Goal: Information Seeking & Learning: Learn about a topic

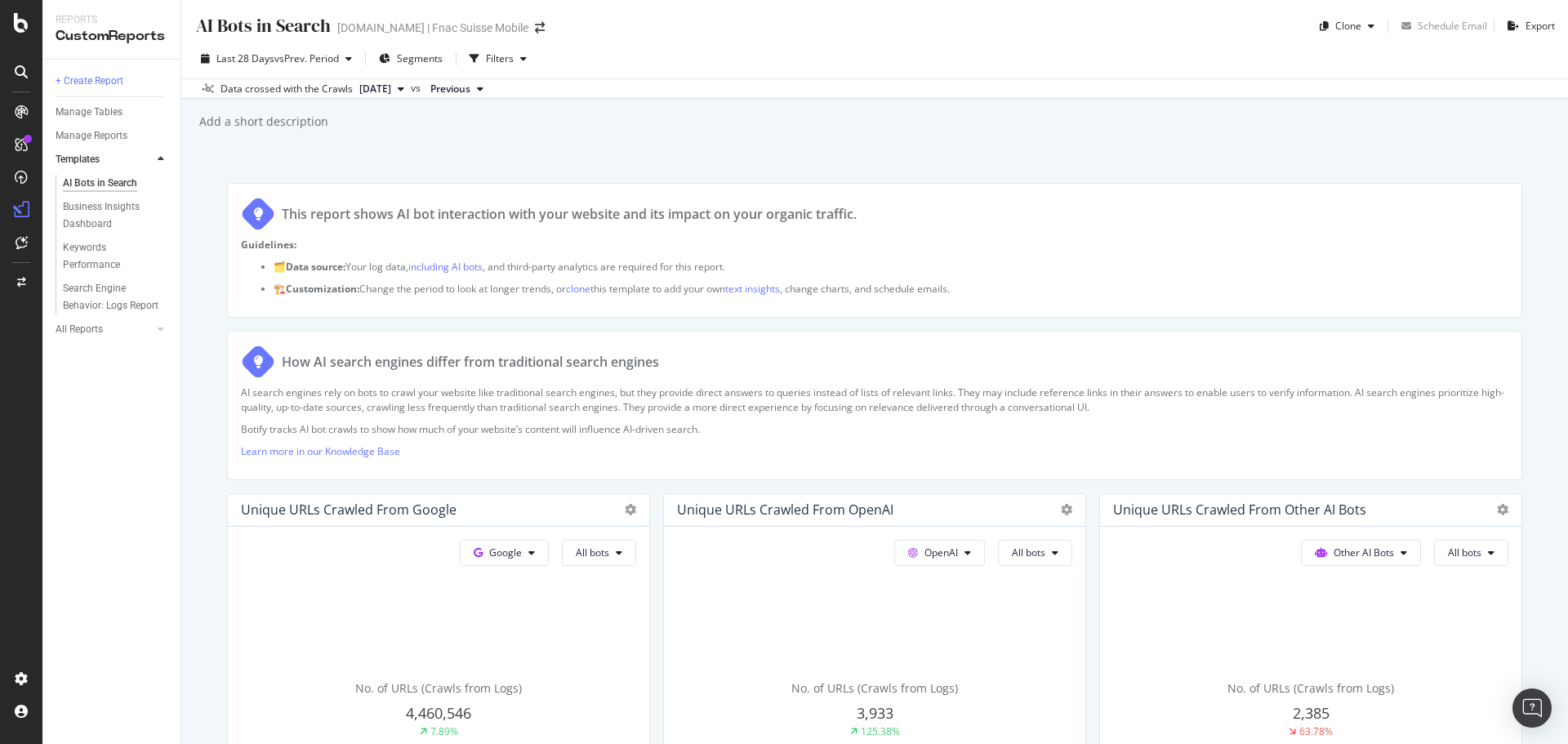
scroll to position [262, 0]
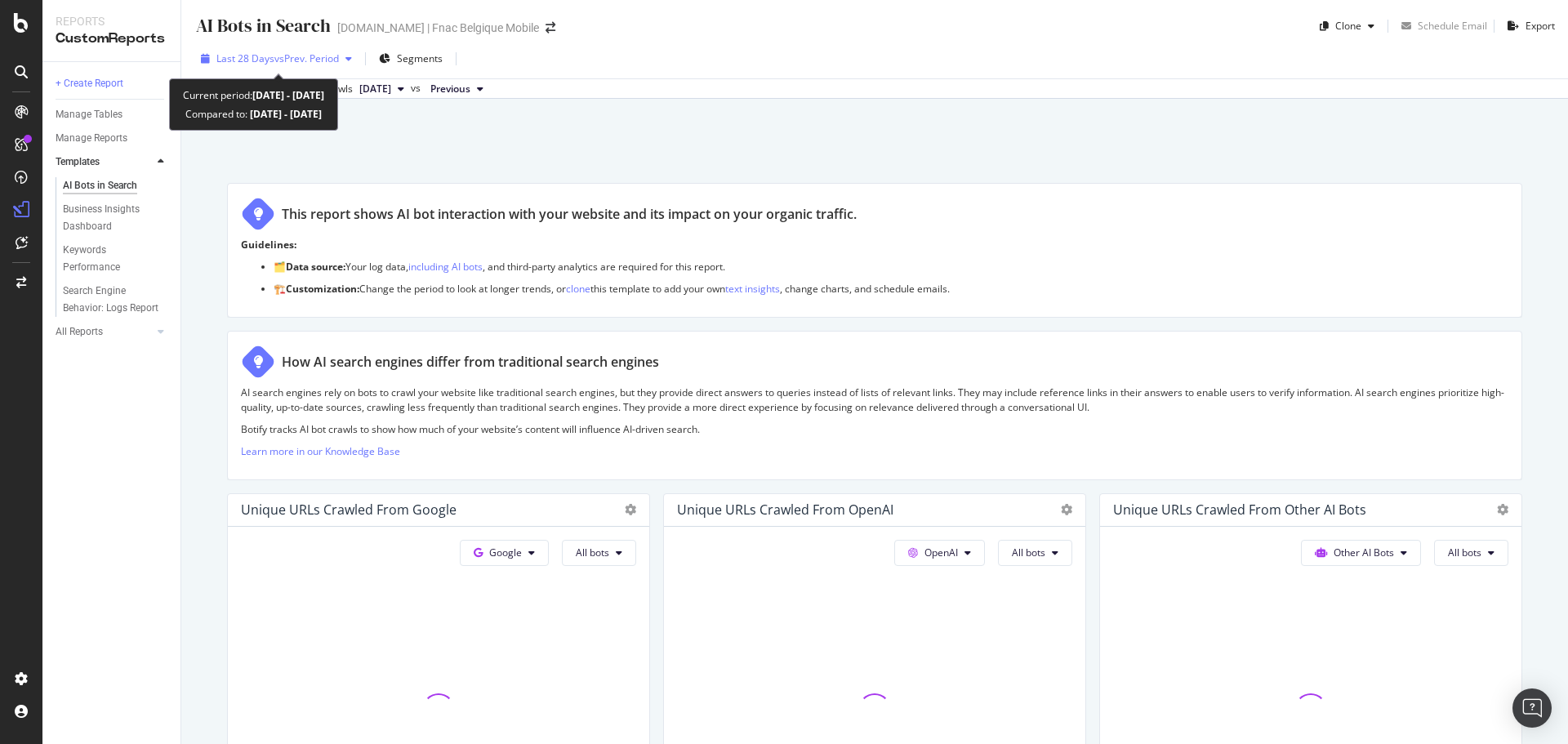
click at [303, 63] on span "vs Prev. Period" at bounding box center [306, 58] width 64 height 13
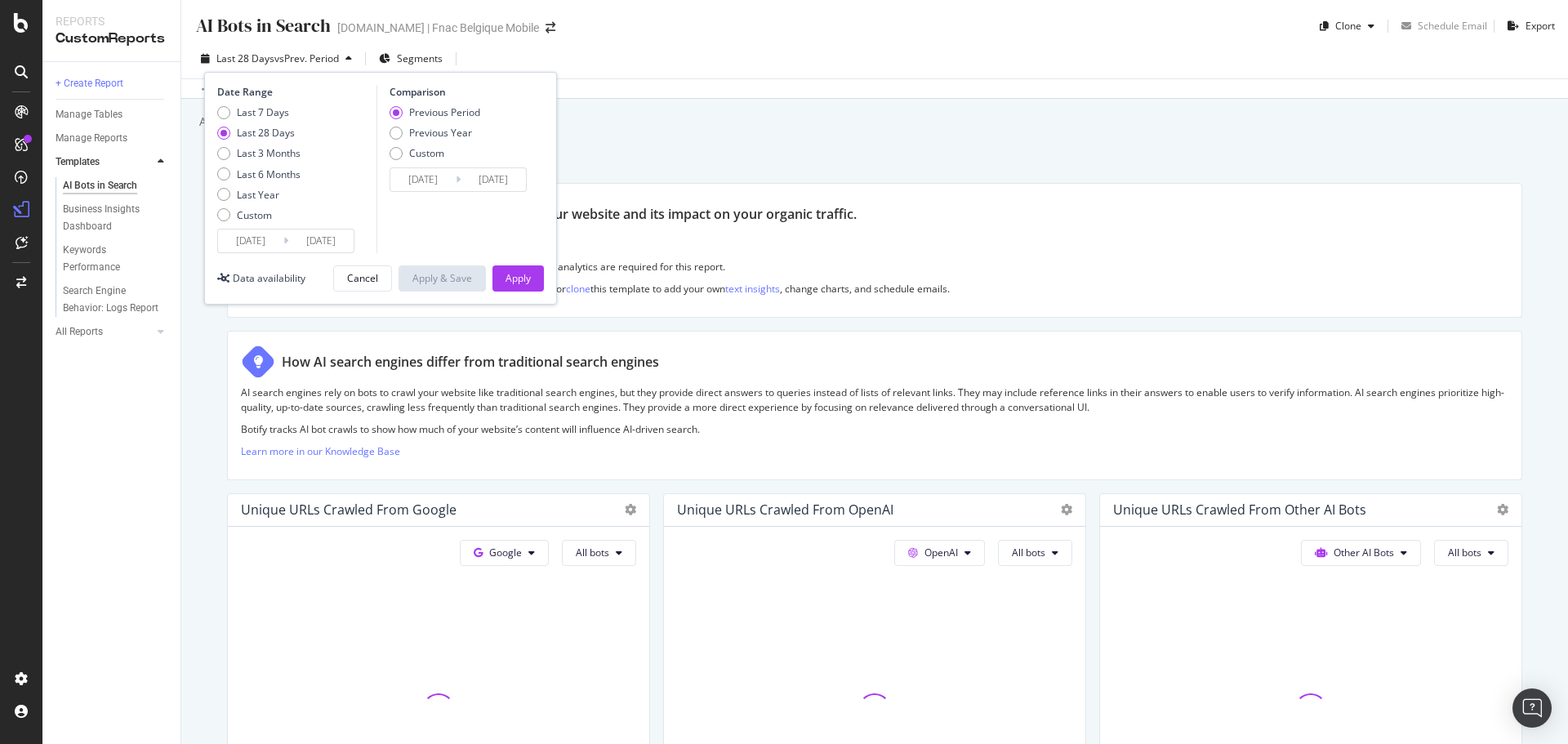
click at [303, 63] on span "vs Prev. Period" at bounding box center [306, 58] width 64 height 13
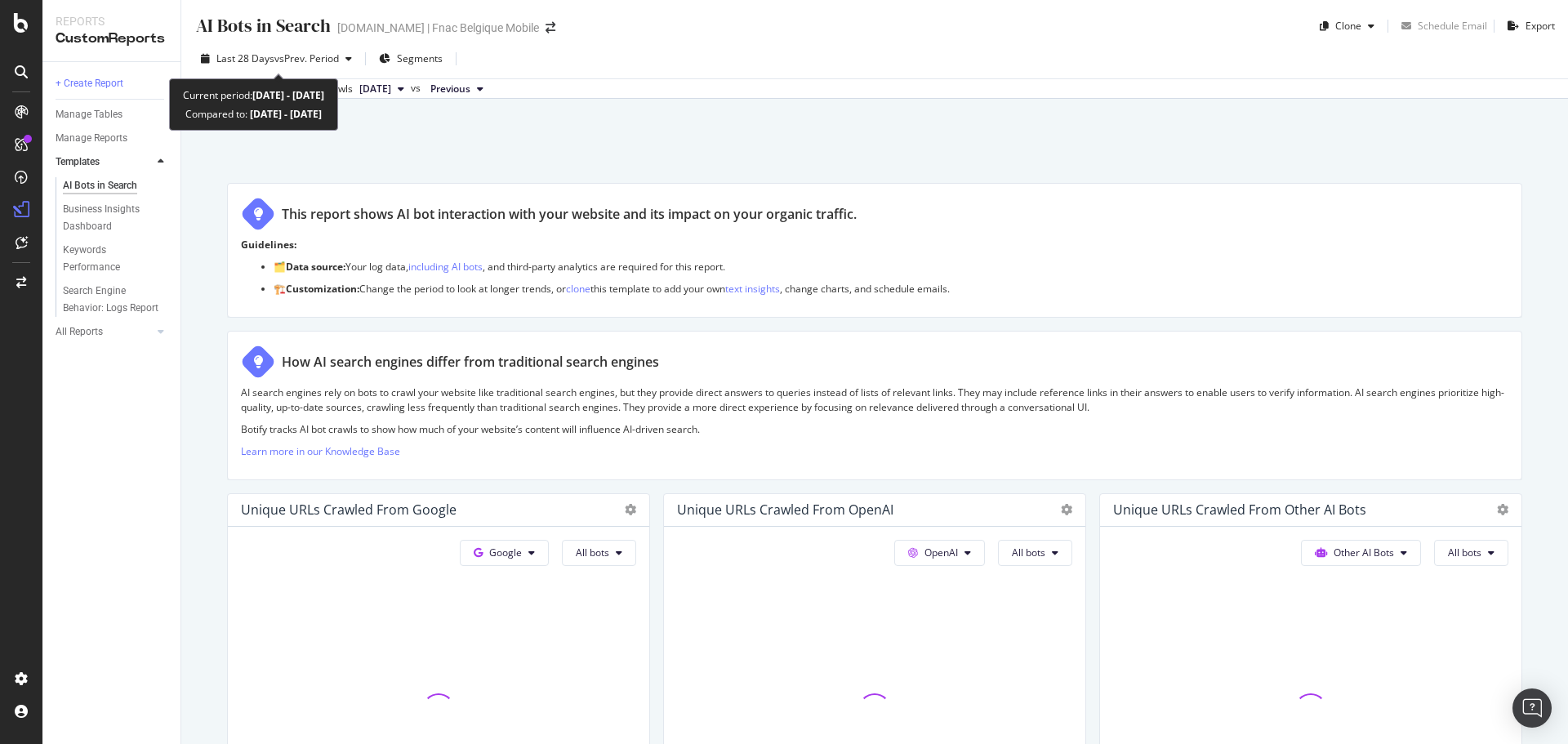
click at [303, 63] on span "vs Prev. Period" at bounding box center [306, 58] width 64 height 13
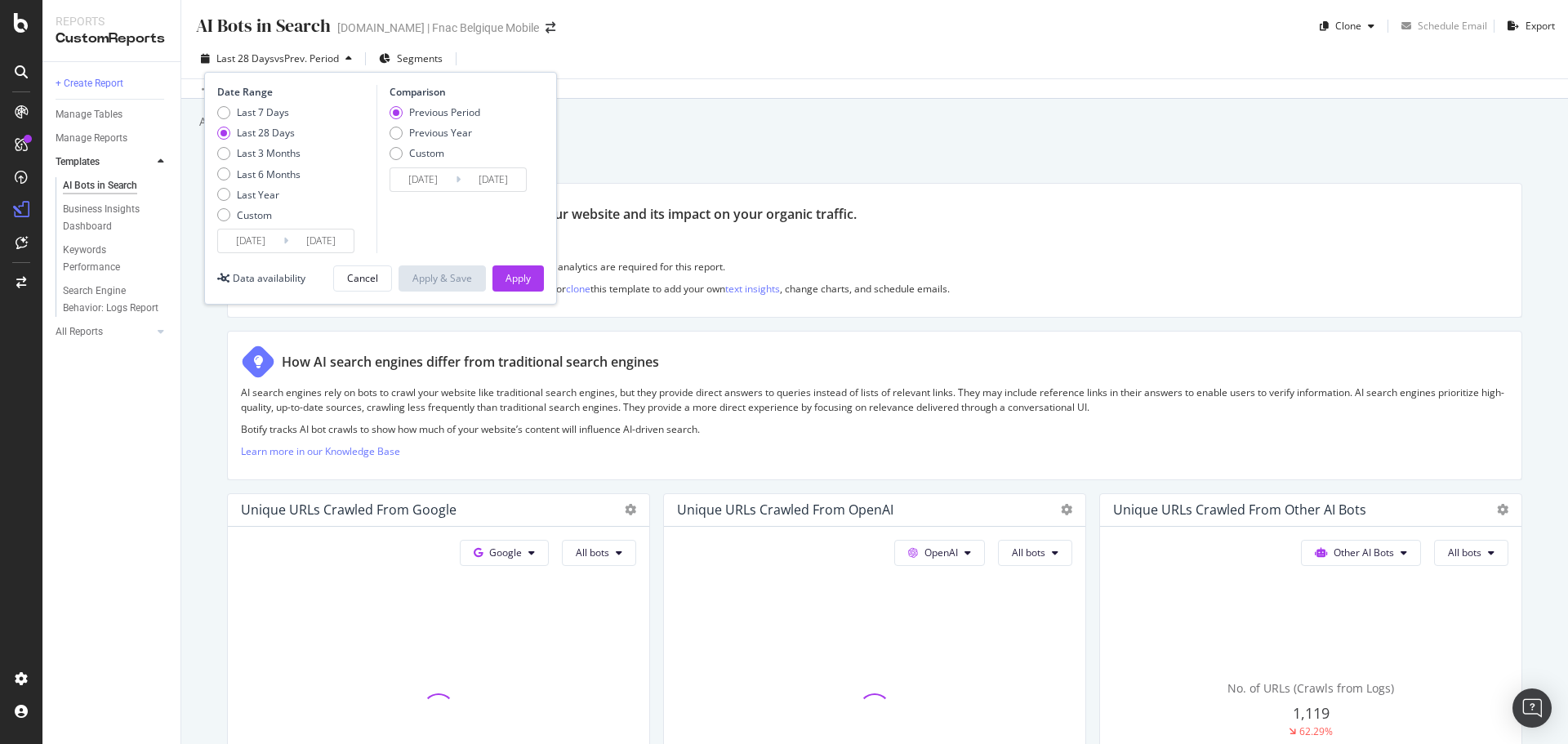
click at [303, 63] on span "vs Prev. Period" at bounding box center [306, 58] width 64 height 13
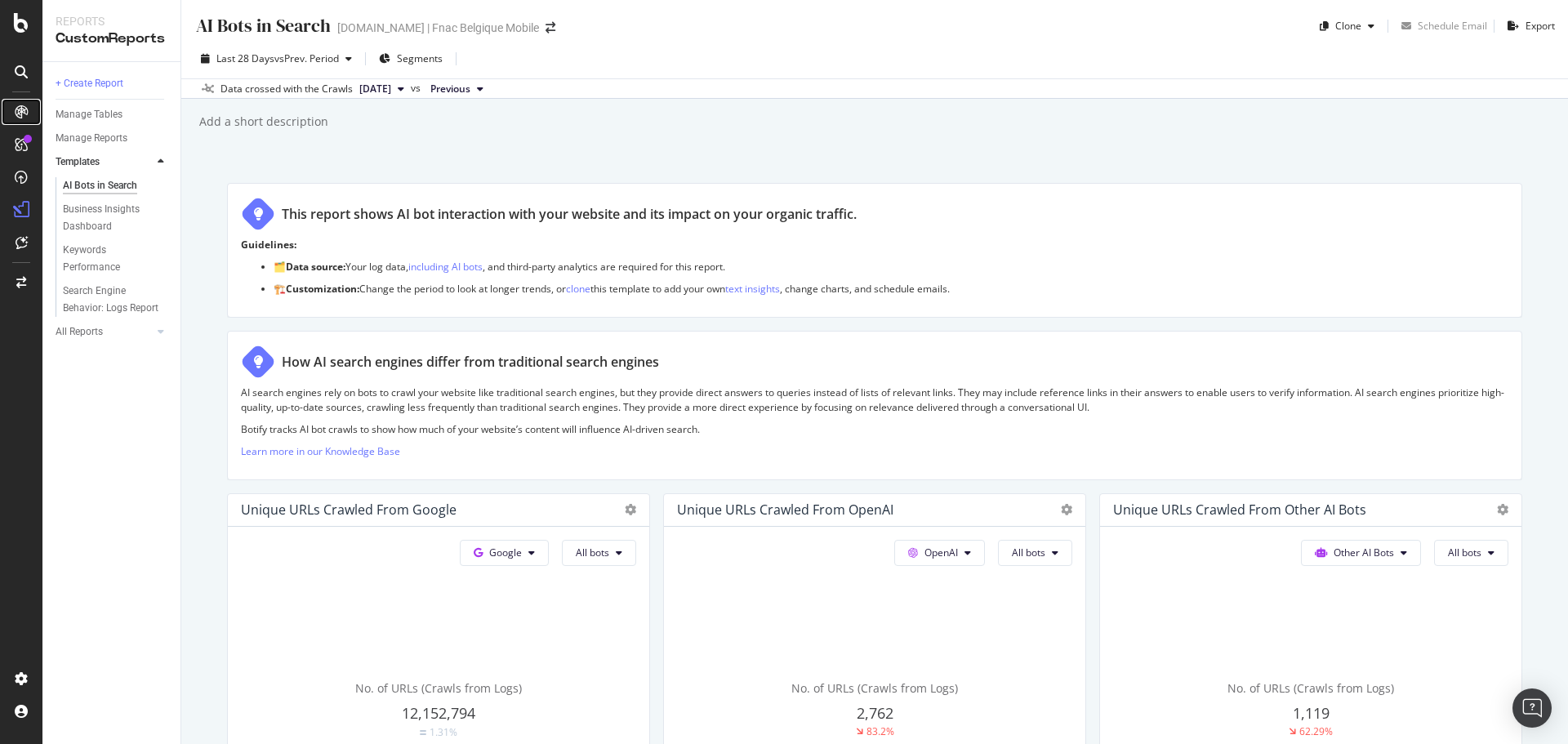
click at [18, 112] on icon at bounding box center [21, 112] width 13 height 13
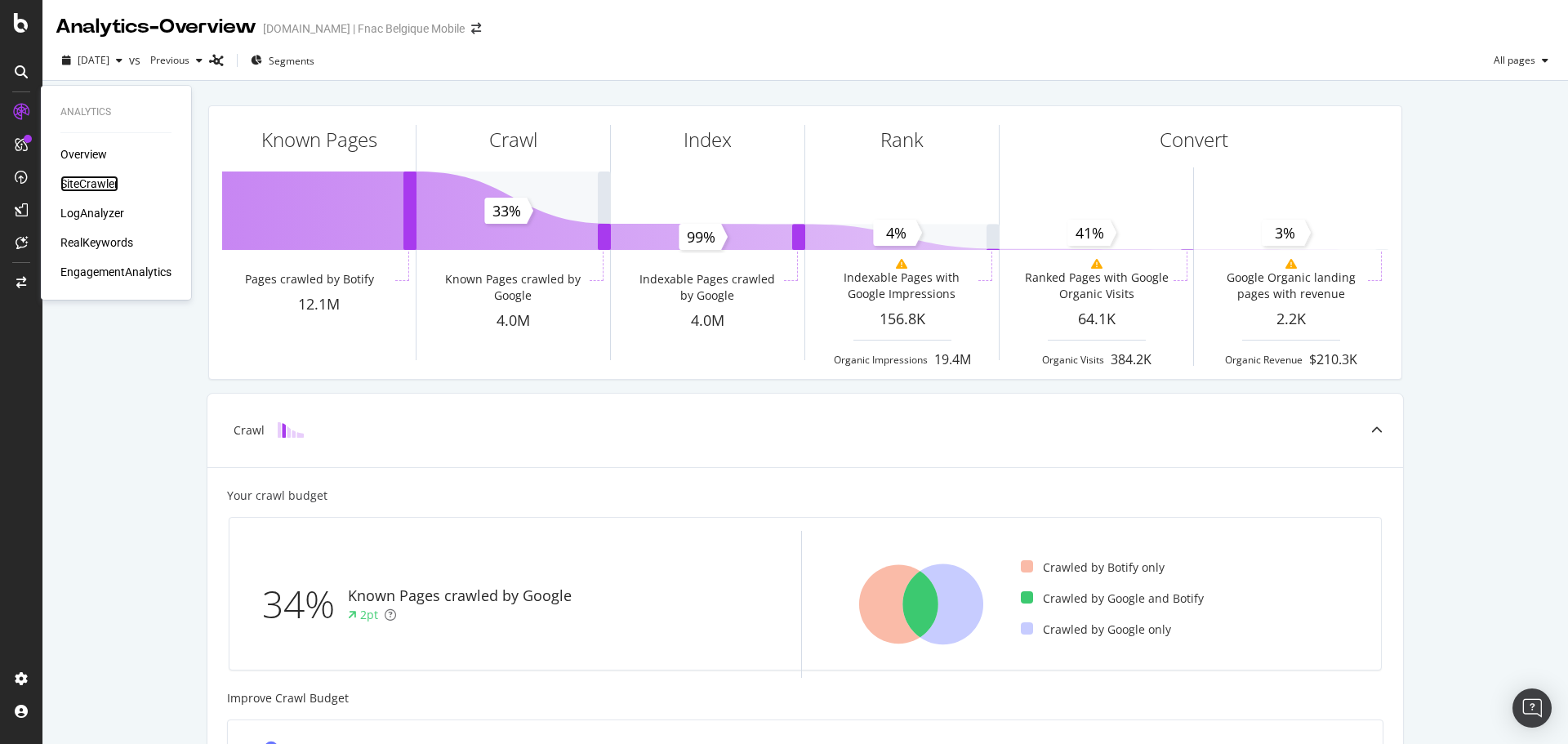
click at [96, 189] on div "SiteCrawler" at bounding box center [89, 183] width 58 height 16
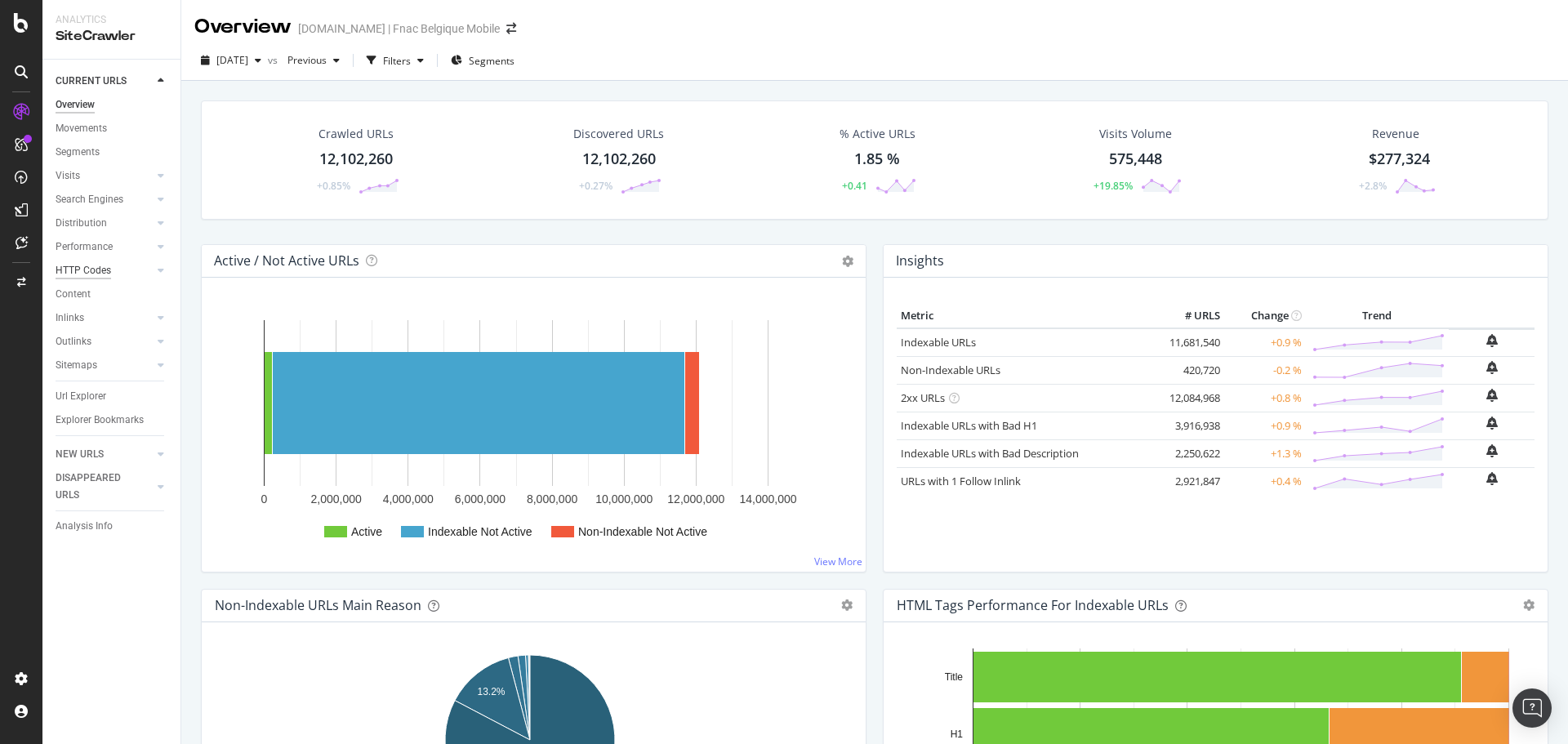
click at [88, 270] on div "HTTP Codes" at bounding box center [83, 271] width 56 height 17
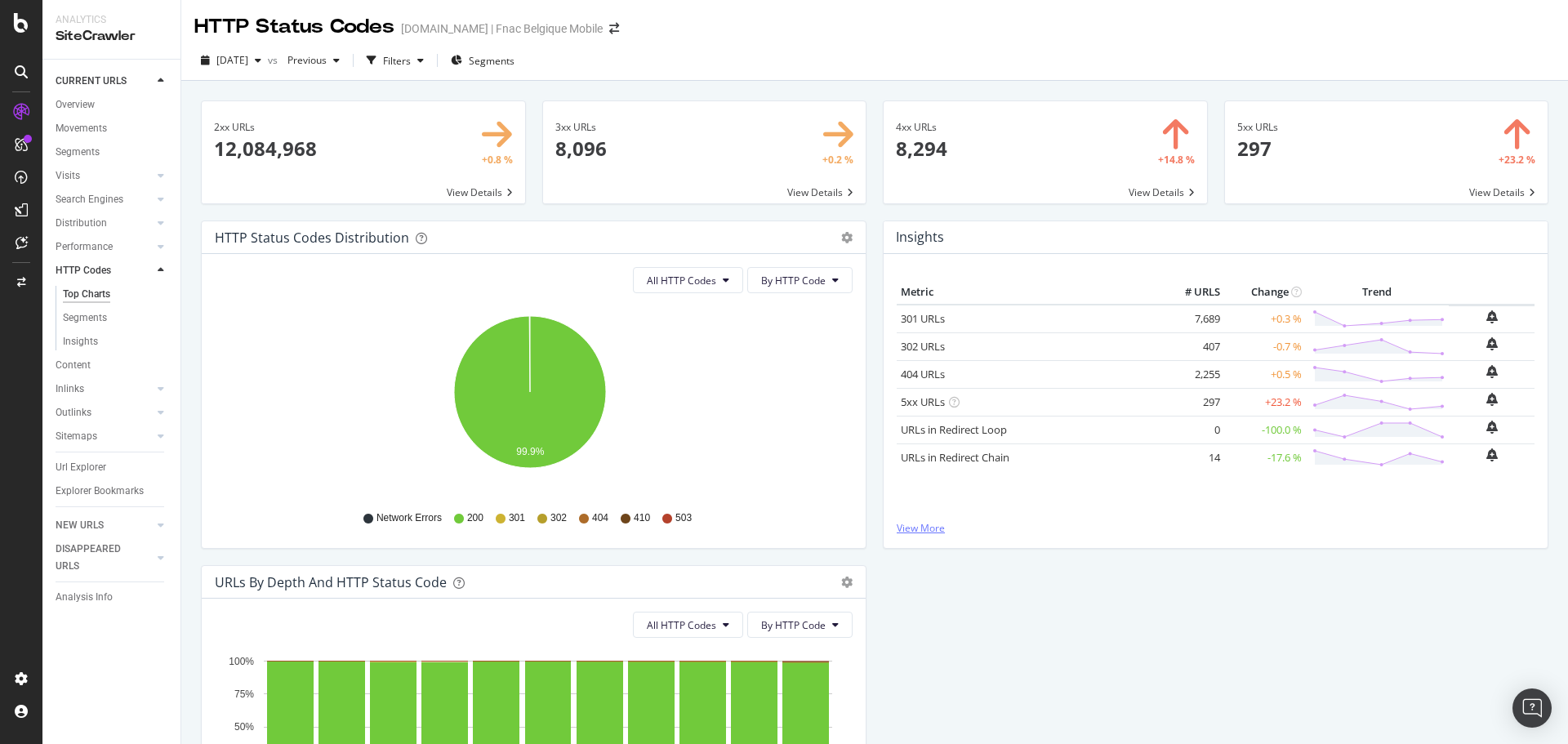
click at [921, 533] on link "View More" at bounding box center [1216, 528] width 638 height 13
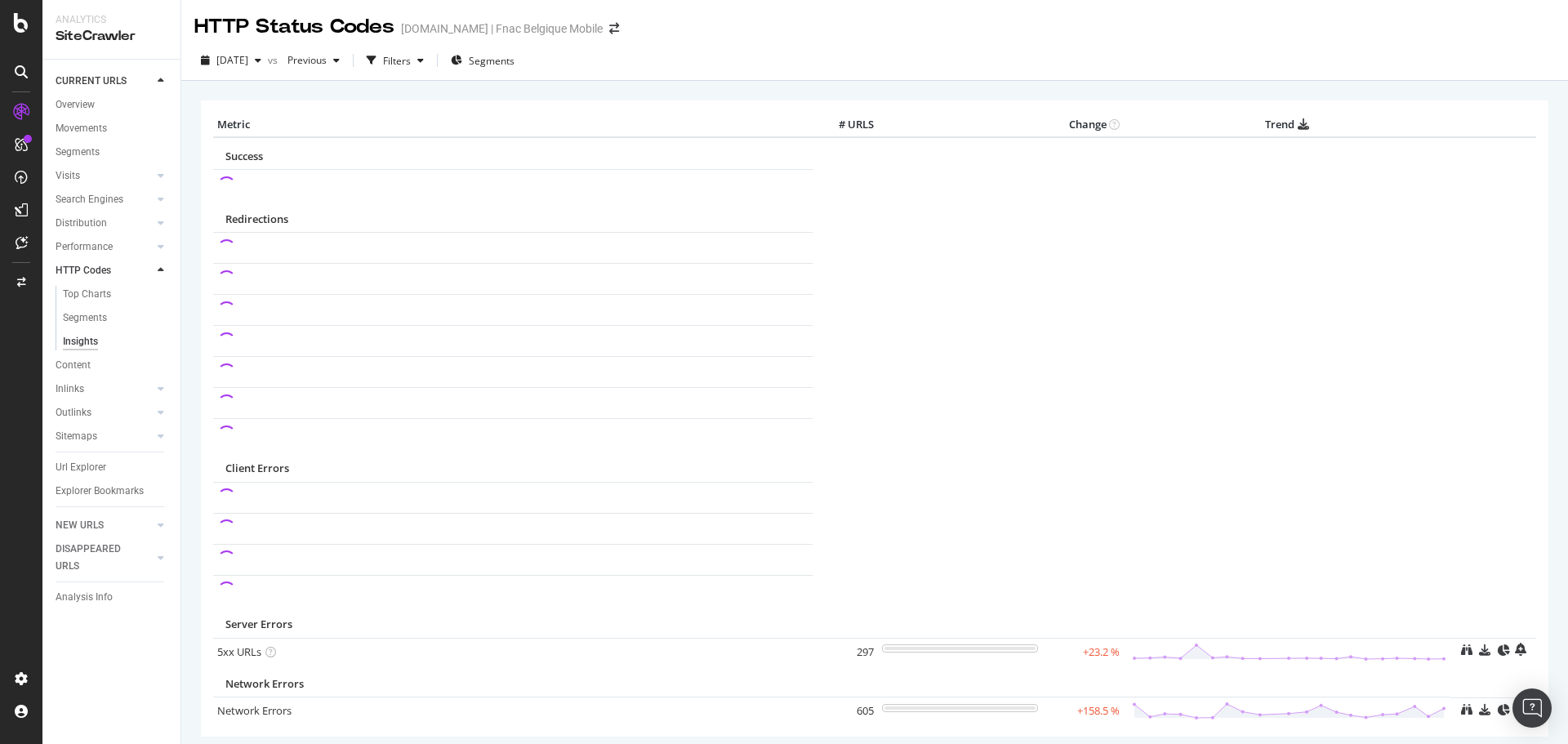
scroll to position [1, 0]
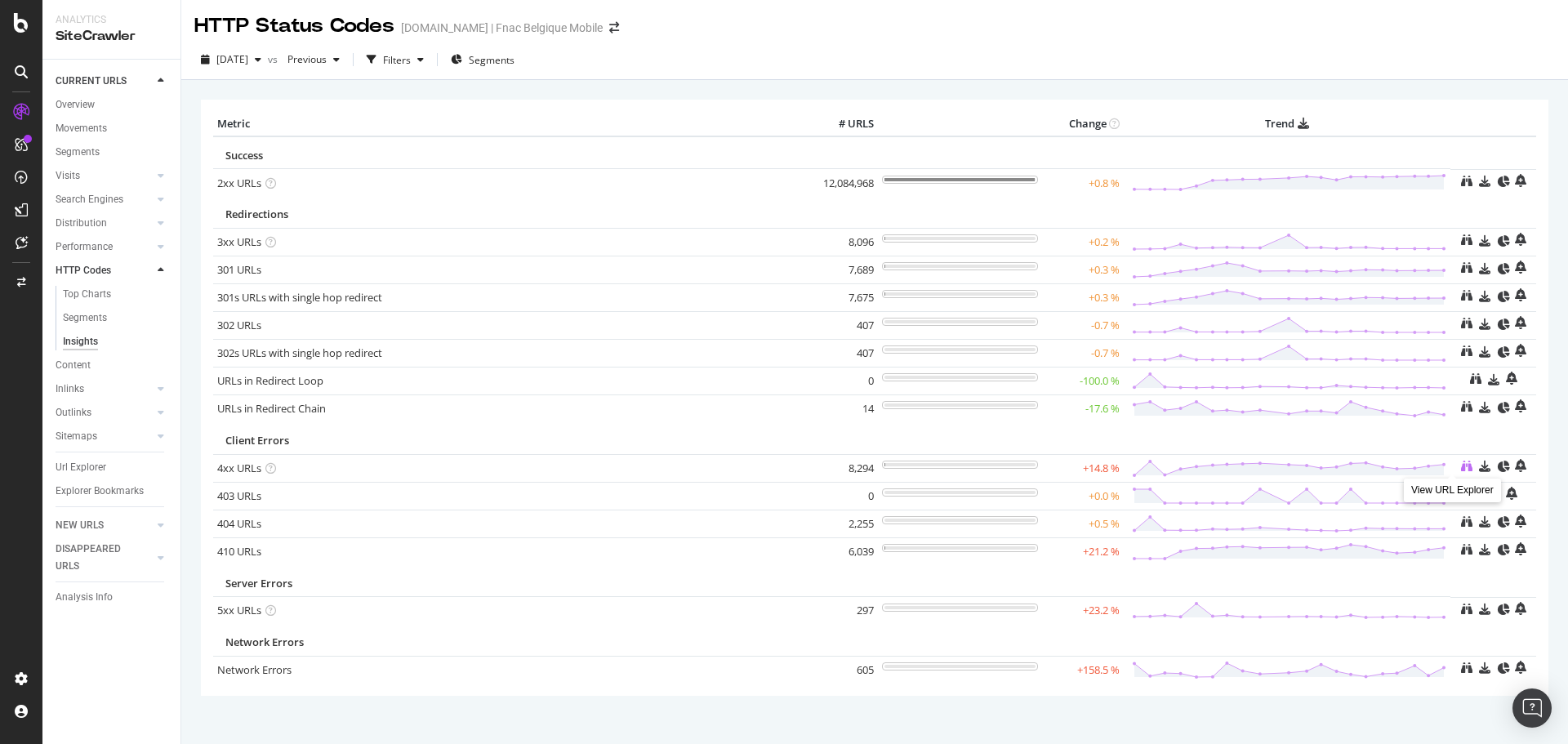
click at [1462, 470] on icon at bounding box center [1467, 467] width 12 height 12
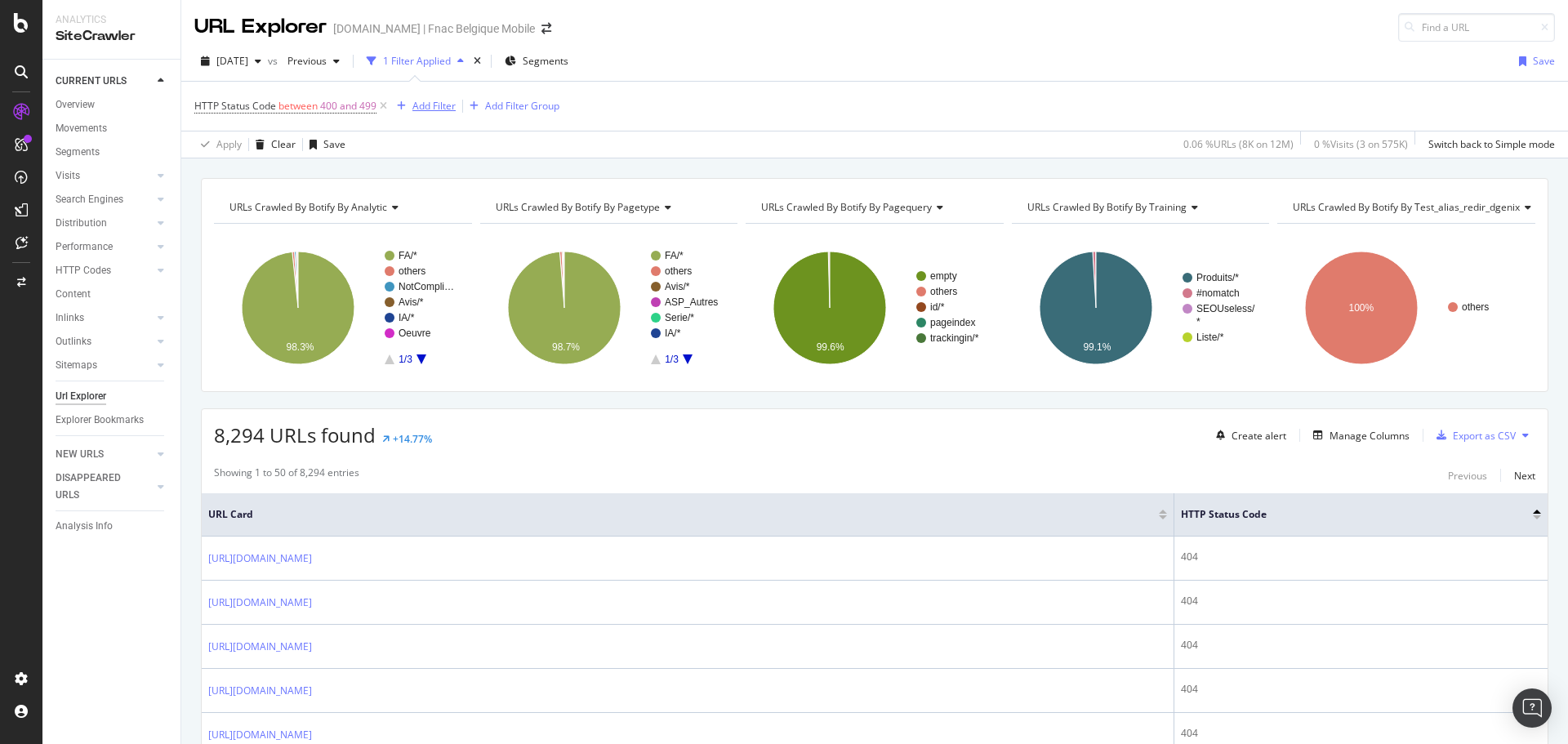
click at [435, 97] on div "Add Filter" at bounding box center [423, 105] width 65 height 18
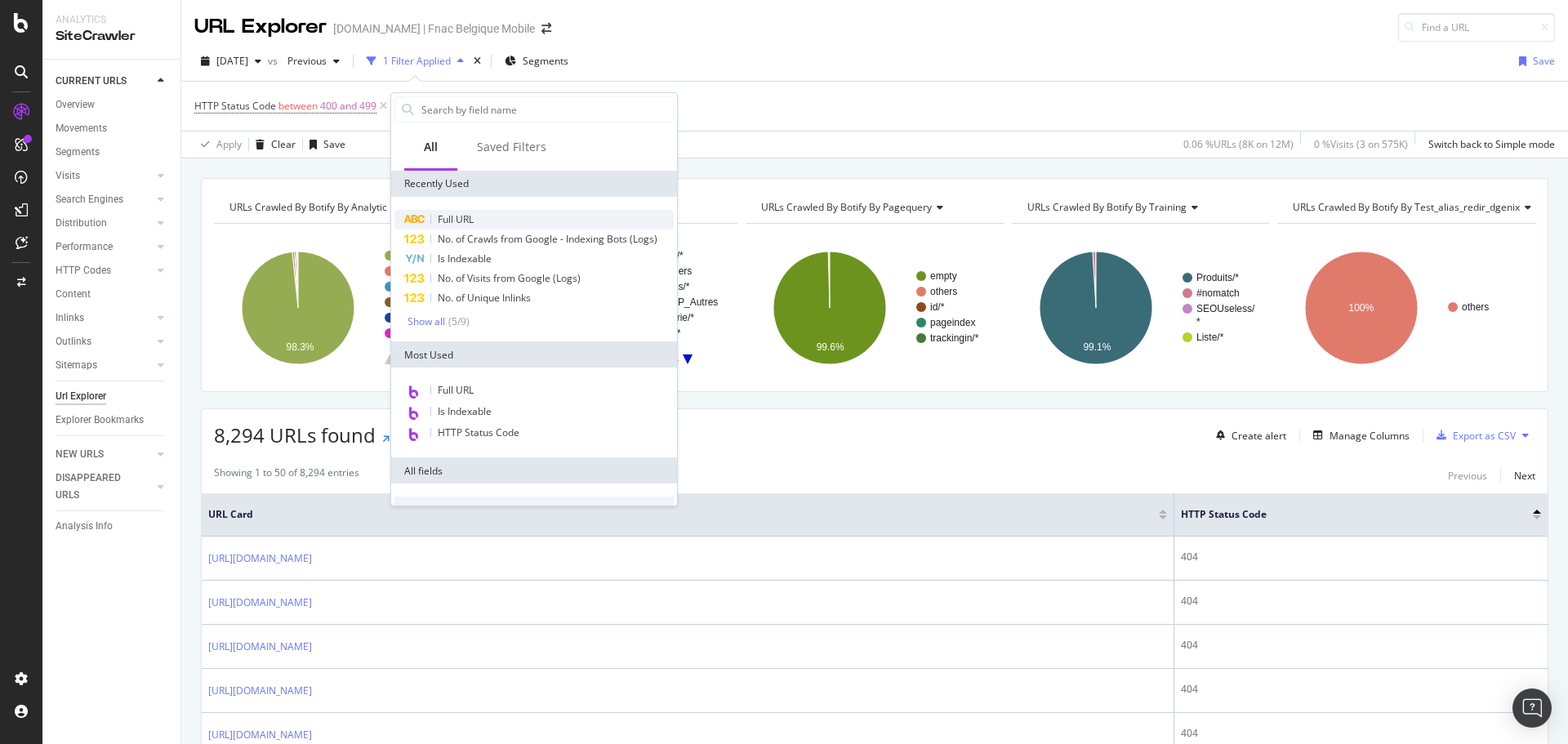
click at [453, 221] on span "Full URL" at bounding box center [455, 220] width 35 height 13
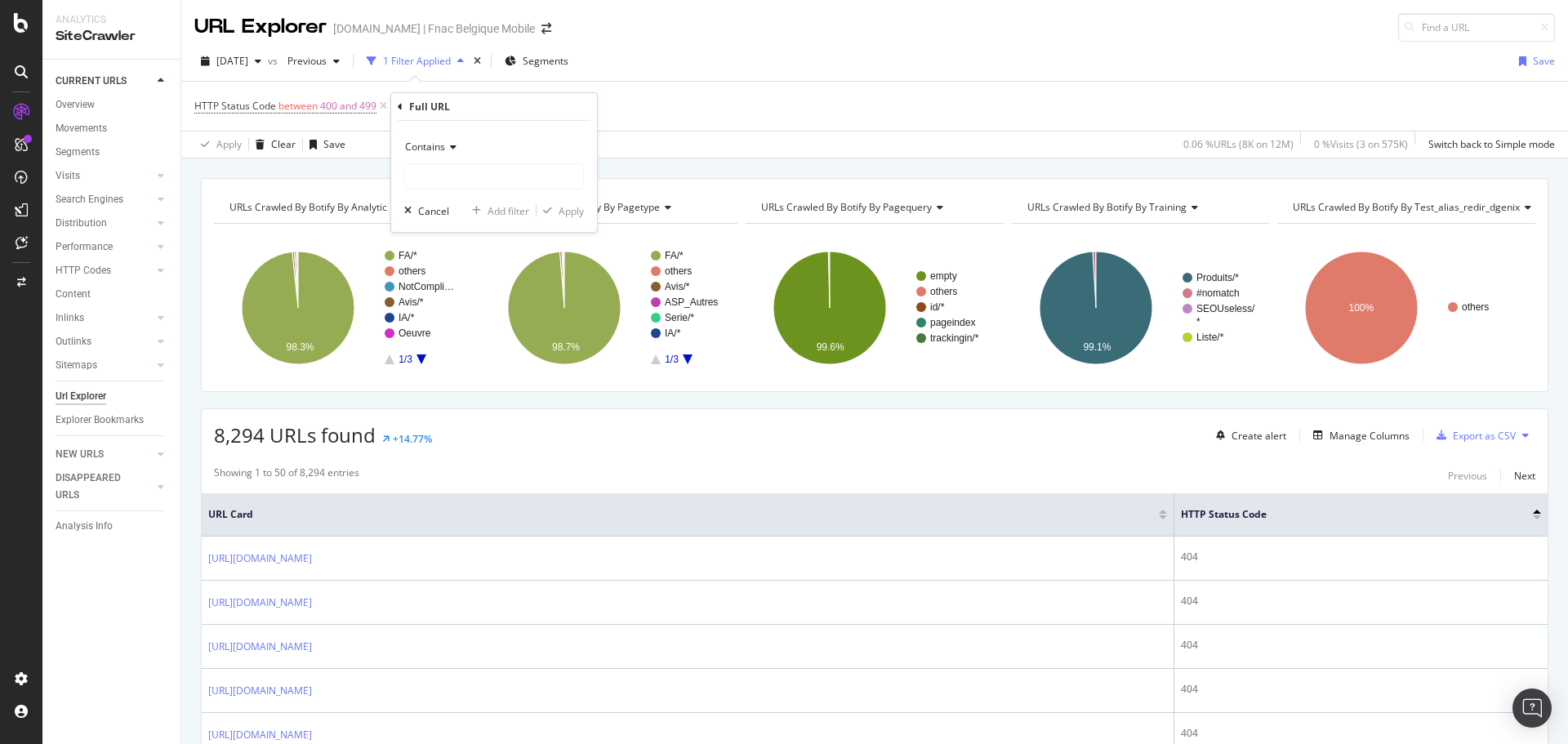
click at [446, 143] on icon at bounding box center [450, 147] width 12 height 10
click at [402, 107] on icon at bounding box center [400, 107] width 5 height 10
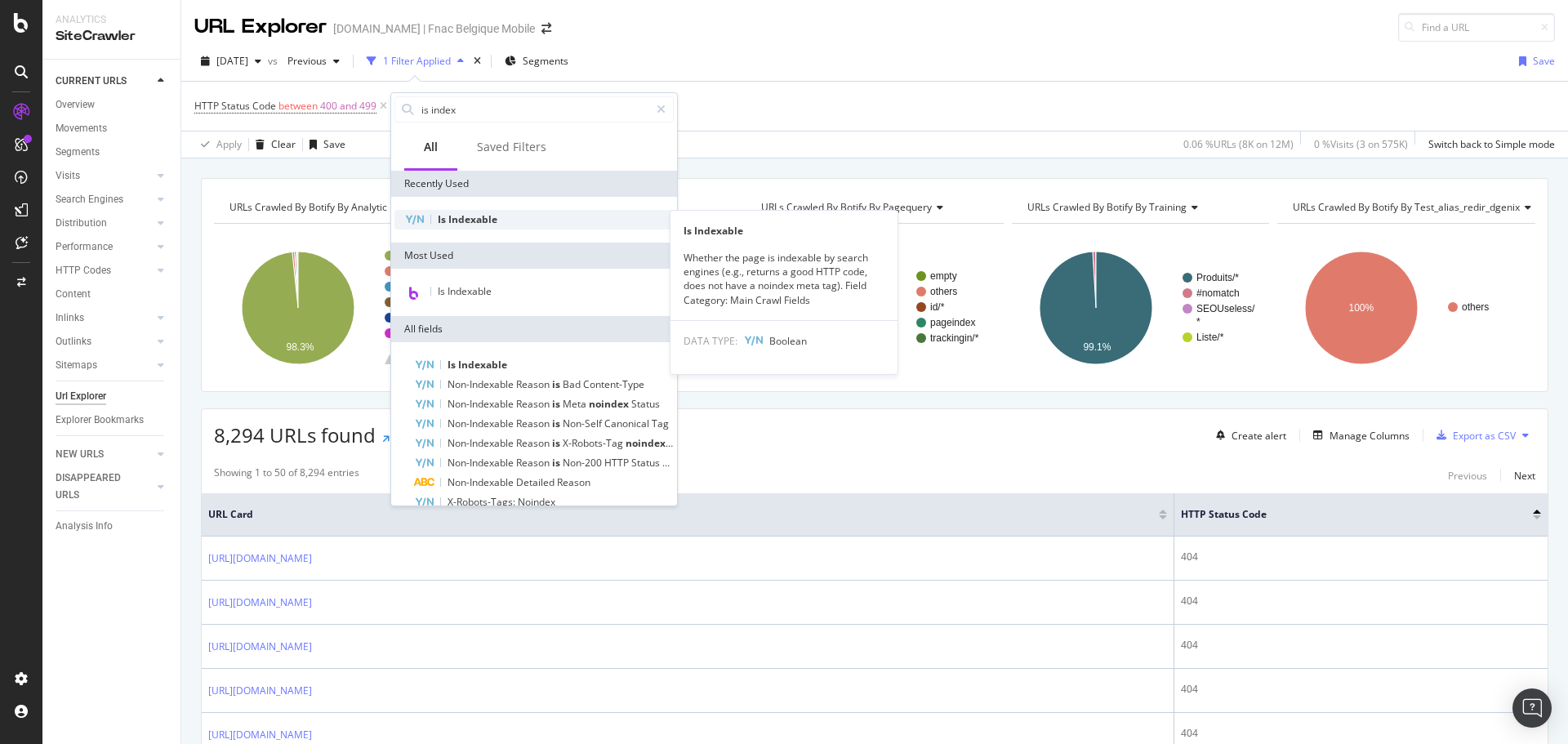
type input "is index"
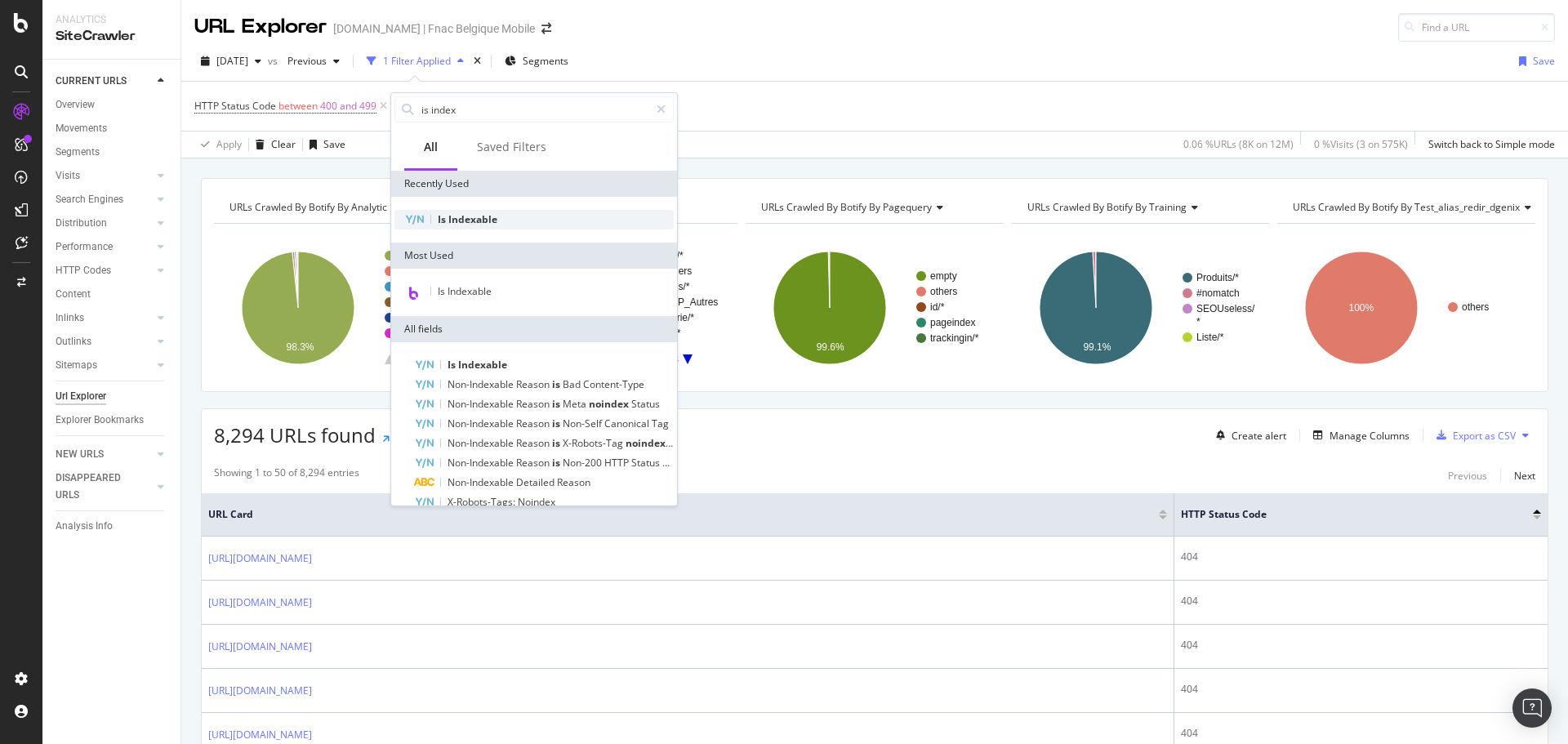
click at [502, 219] on div "Is Indexable" at bounding box center [534, 220] width 279 height 19
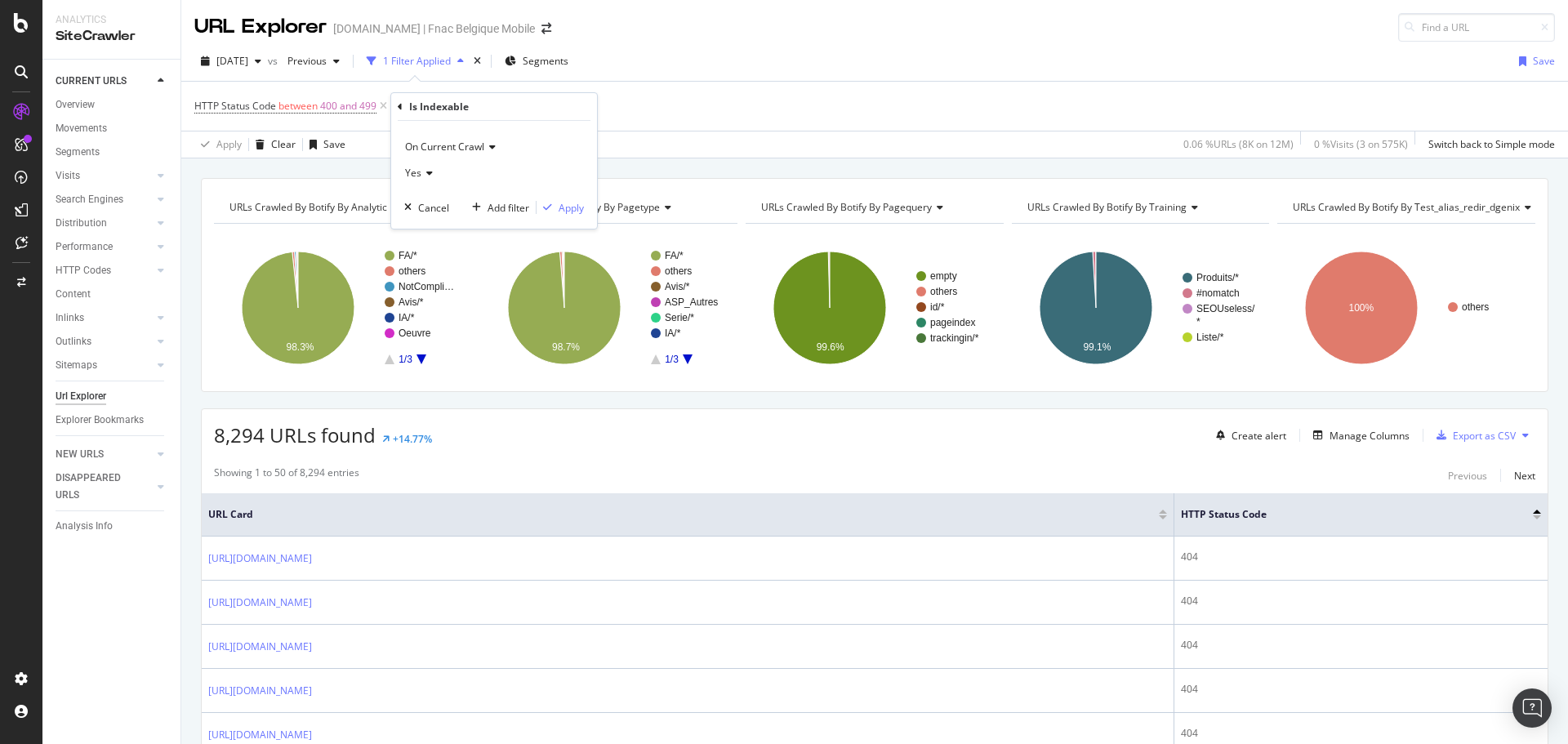
click at [462, 144] on span "On Current Crawl" at bounding box center [445, 147] width 80 height 13
click at [447, 192] on div "On Compared Crawl" at bounding box center [496, 201] width 174 height 21
click at [433, 172] on div "Yes" at bounding box center [494, 173] width 179 height 26
click at [547, 137] on div "On Compared Crawl" at bounding box center [494, 147] width 179 height 26
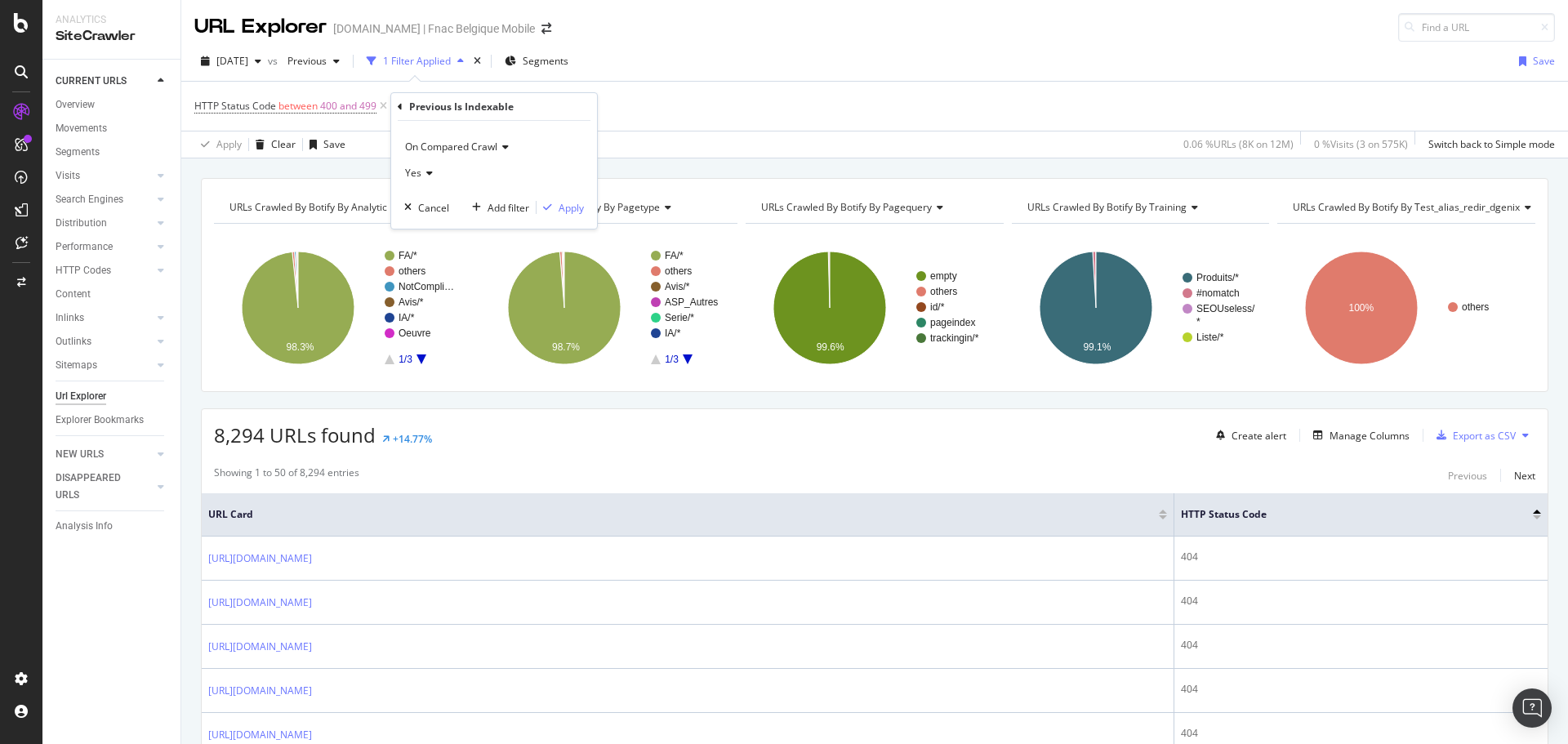
click at [427, 170] on icon at bounding box center [427, 174] width 12 height 10
click at [567, 206] on div "Apply" at bounding box center [571, 208] width 25 height 13
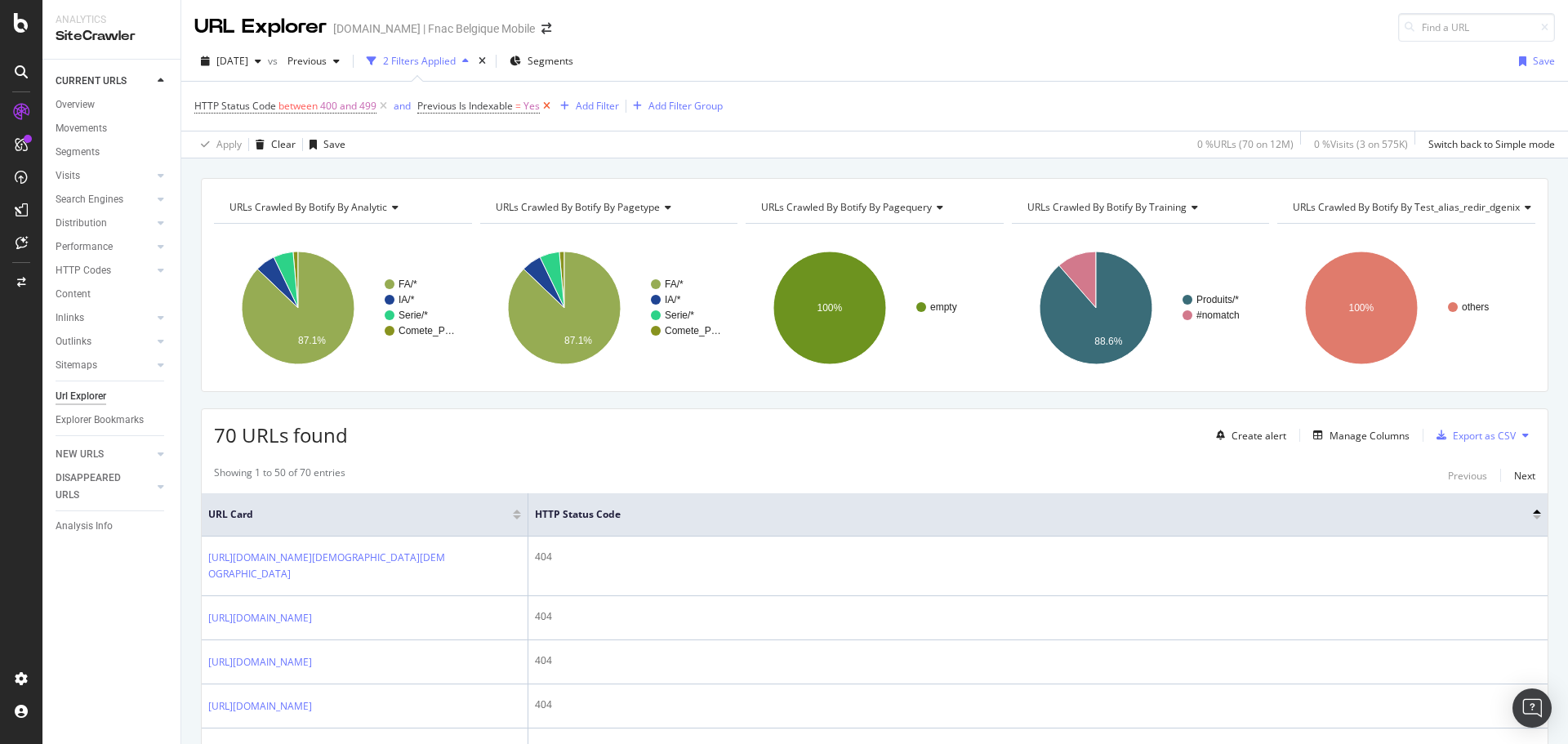
click at [550, 104] on icon at bounding box center [546, 105] width 13 height 16
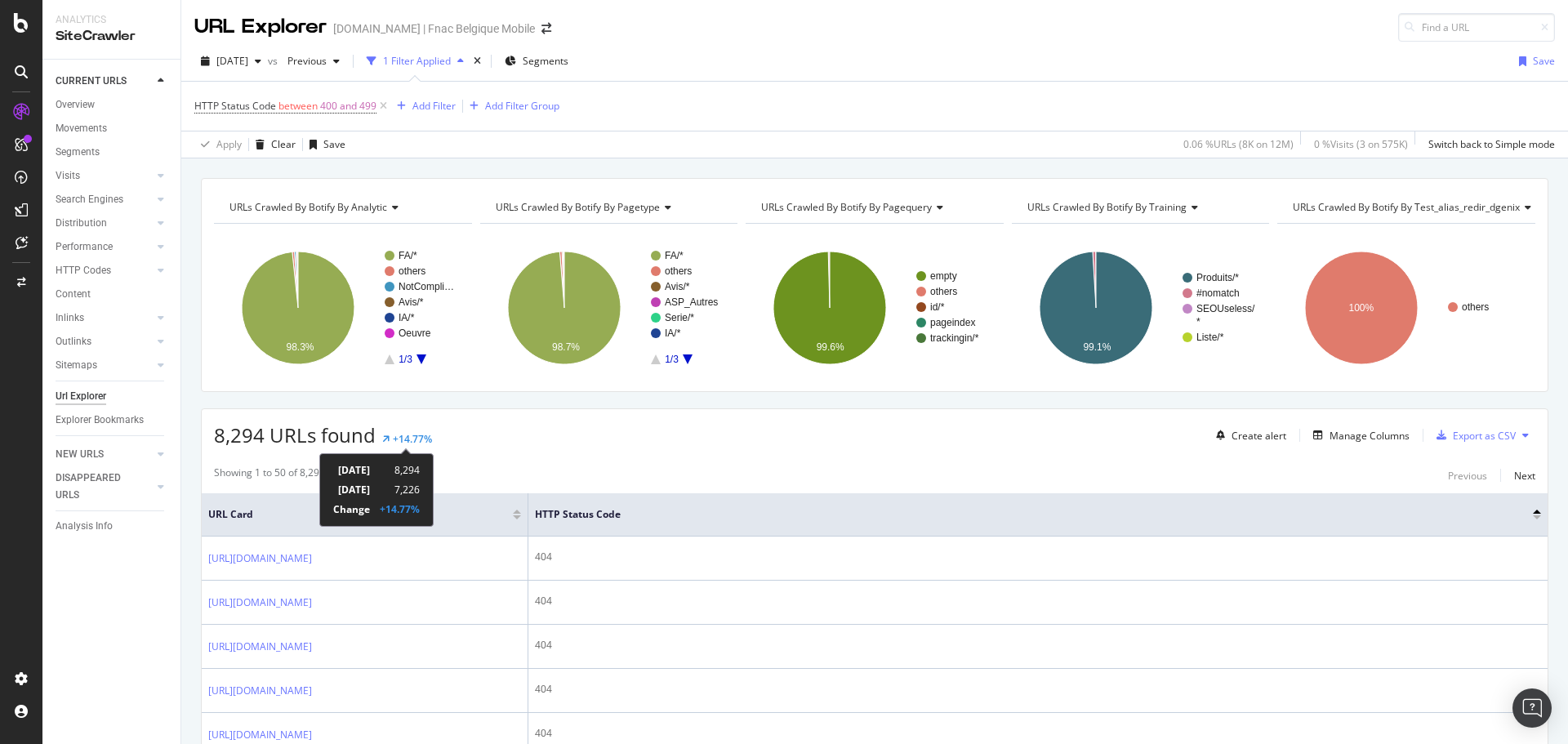
click at [420, 512] on div "+14.77%" at bounding box center [400, 509] width 40 height 13
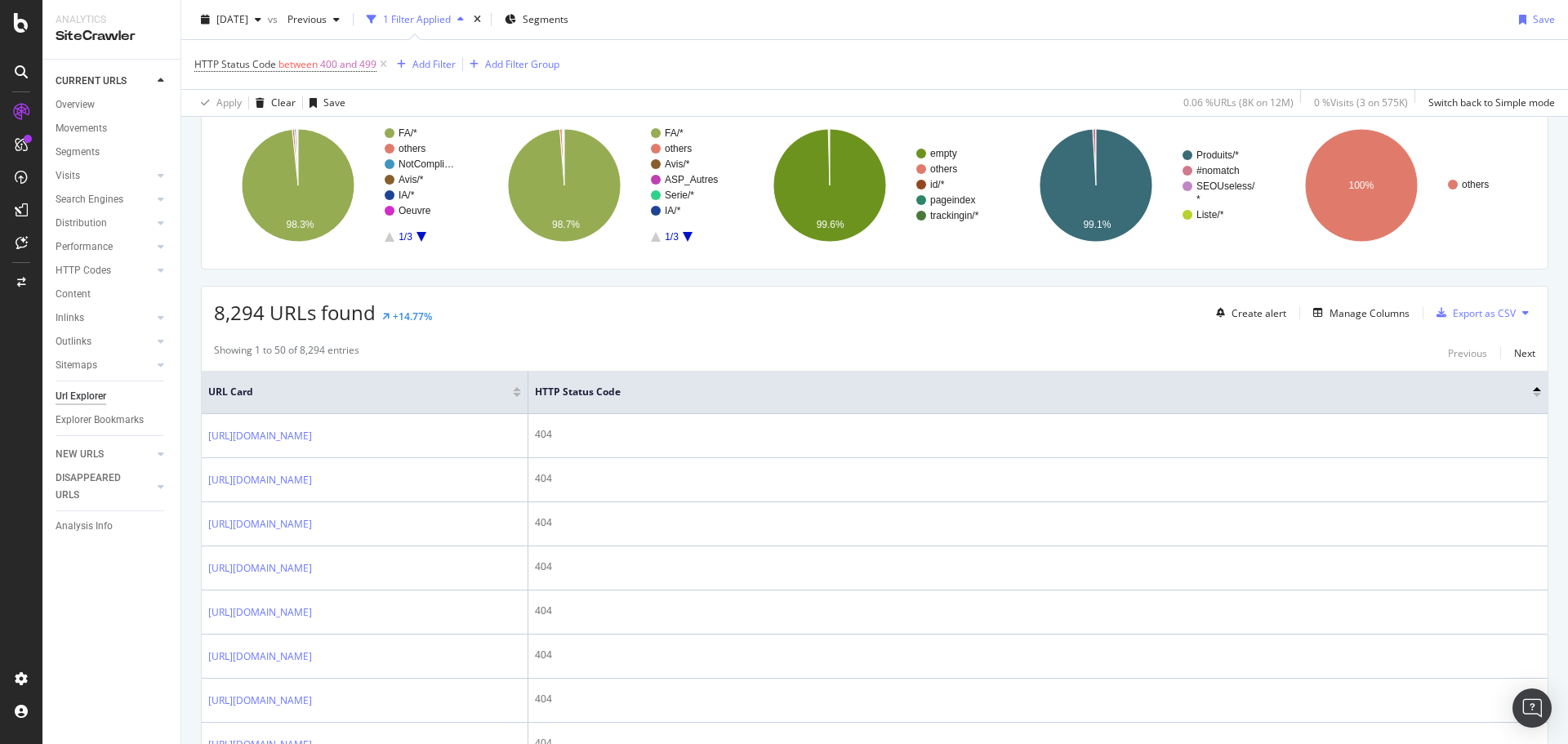
scroll to position [124, 0]
click at [165, 450] on div at bounding box center [160, 453] width 16 height 16
click at [1395, 313] on div "Manage Columns" at bounding box center [1370, 313] width 81 height 13
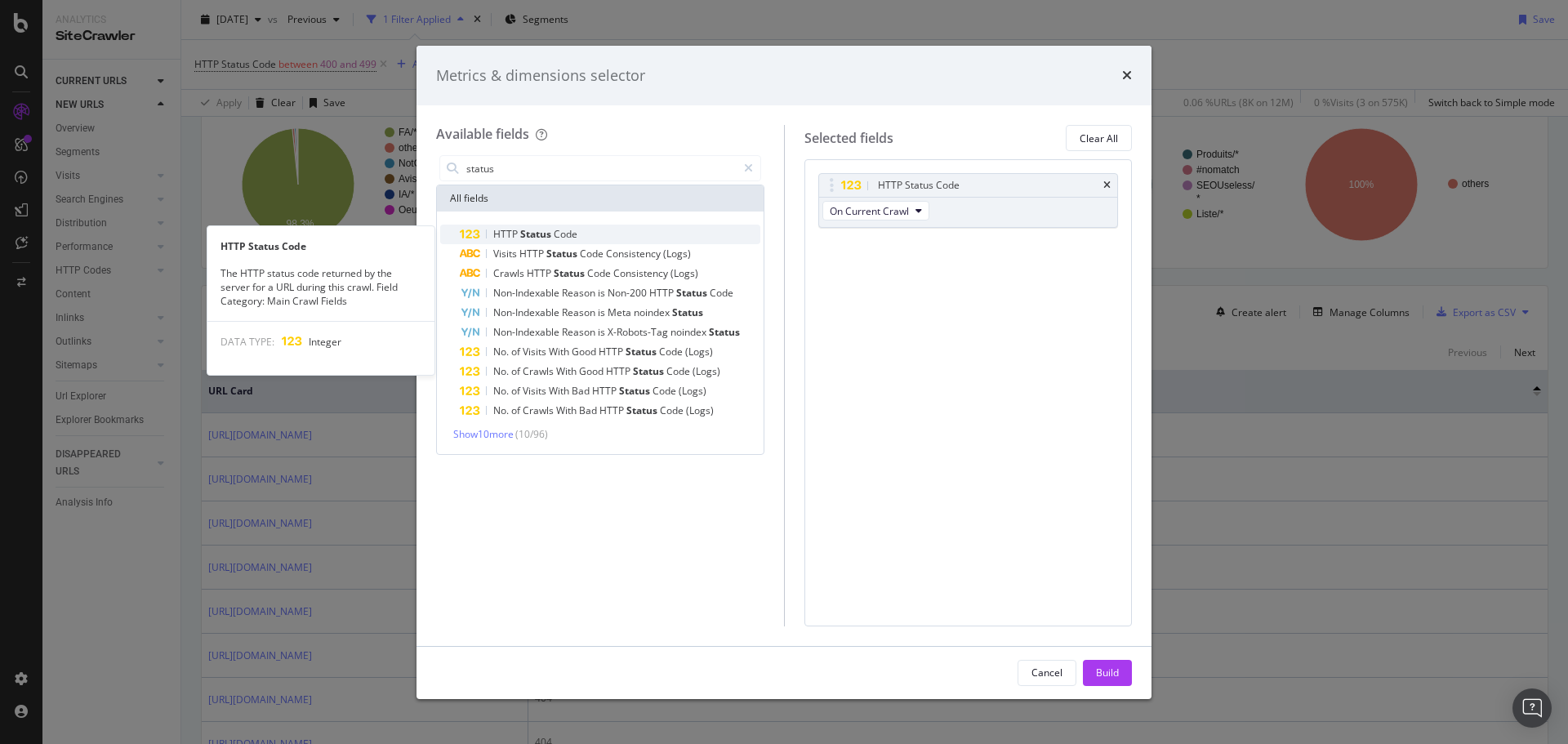
type input "status"
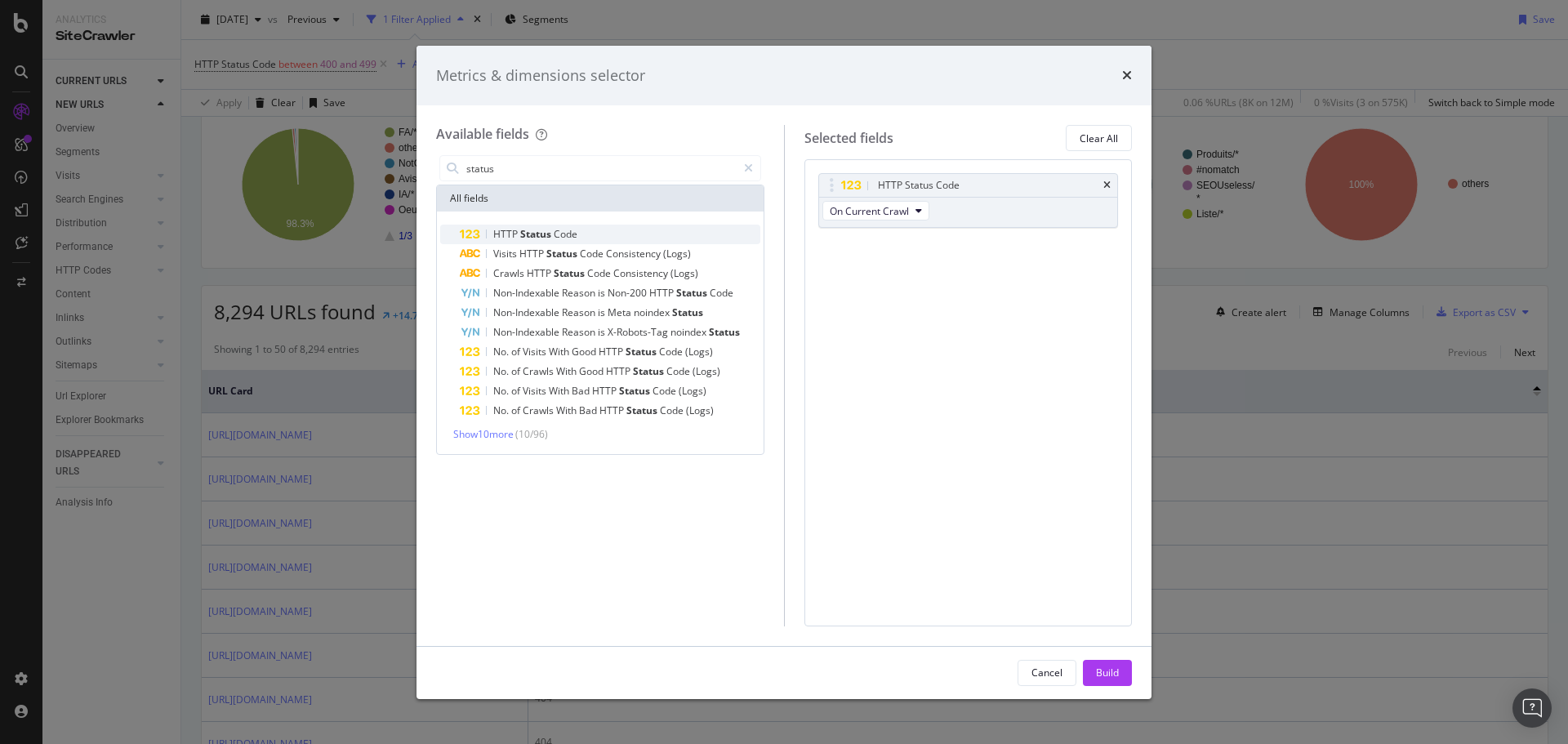
click at [579, 232] on div "HTTP Status Code" at bounding box center [611, 234] width 301 height 19
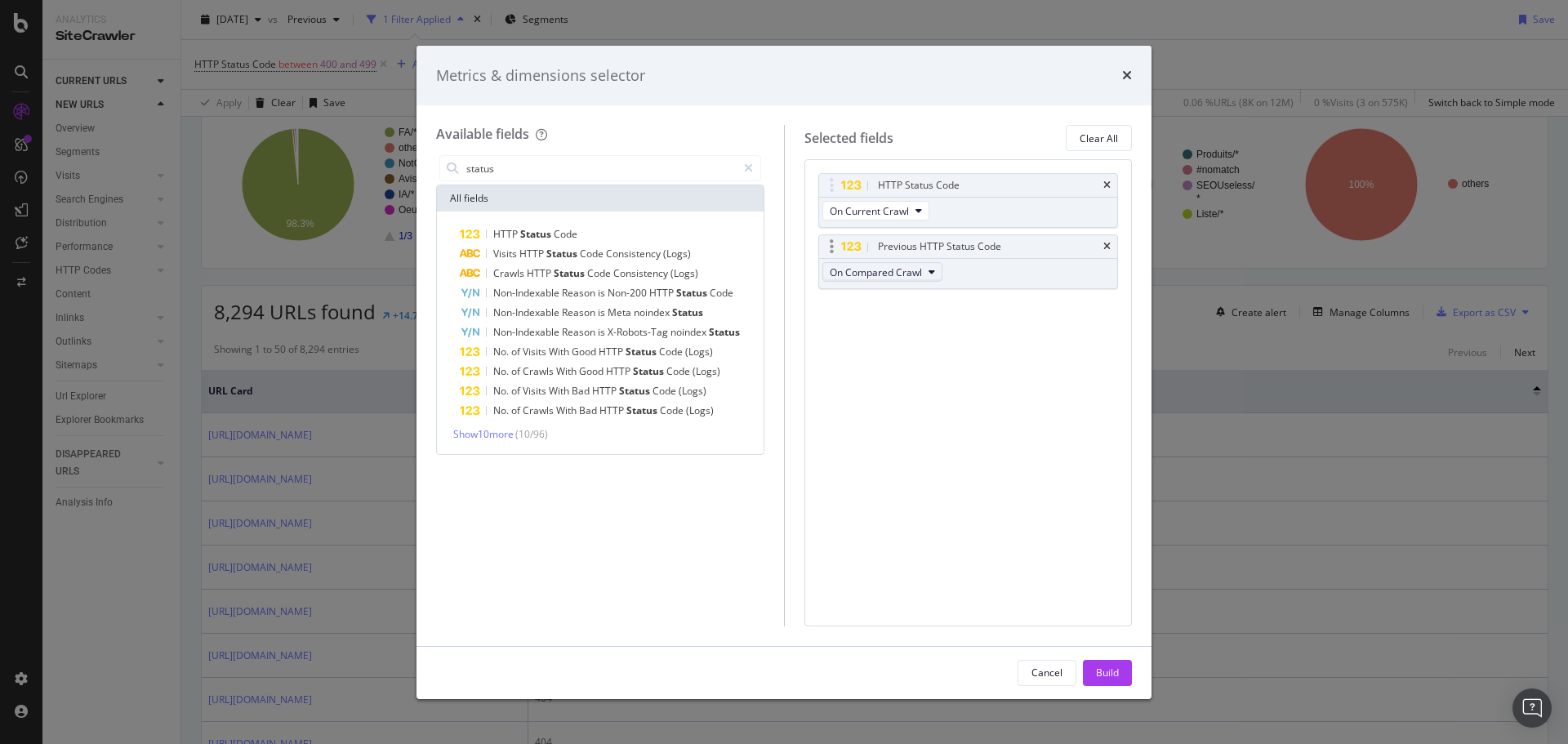
click at [916, 272] on span "On Compared Crawl" at bounding box center [876, 272] width 92 height 13
click at [499, 428] on span "Show 10 more" at bounding box center [483, 434] width 60 height 13
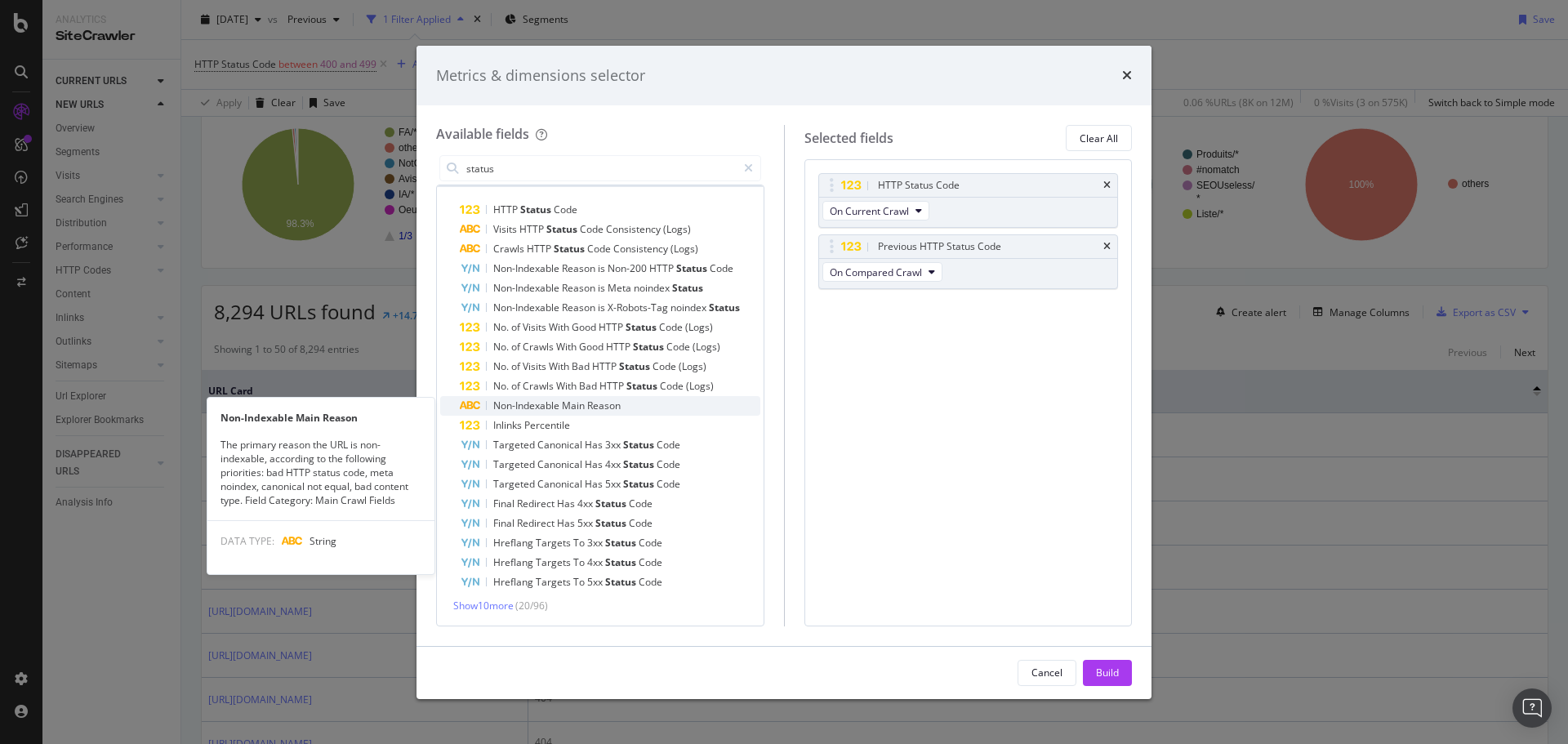
scroll to position [25, 0]
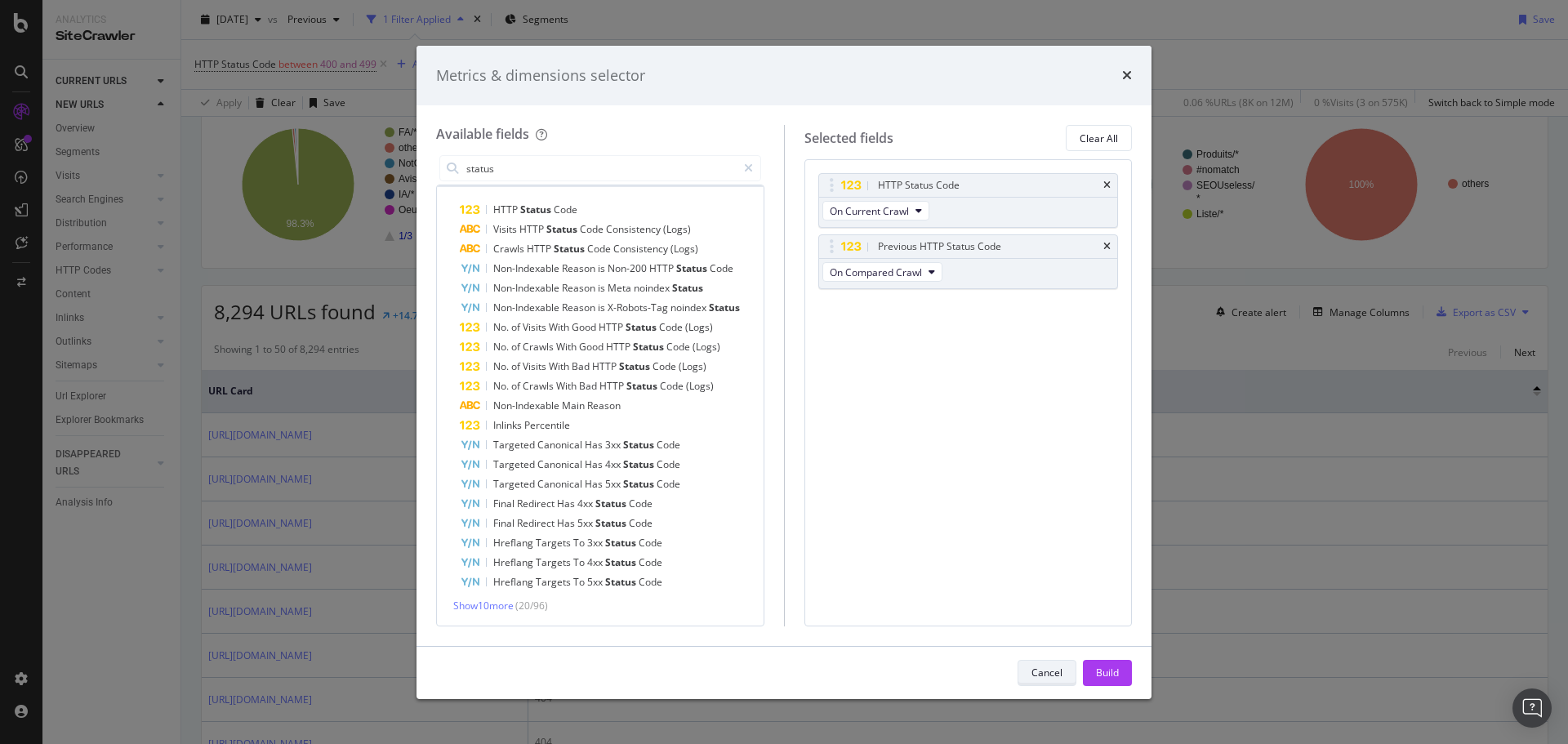
click at [1067, 668] on button "Cancel" at bounding box center [1047, 673] width 58 height 26
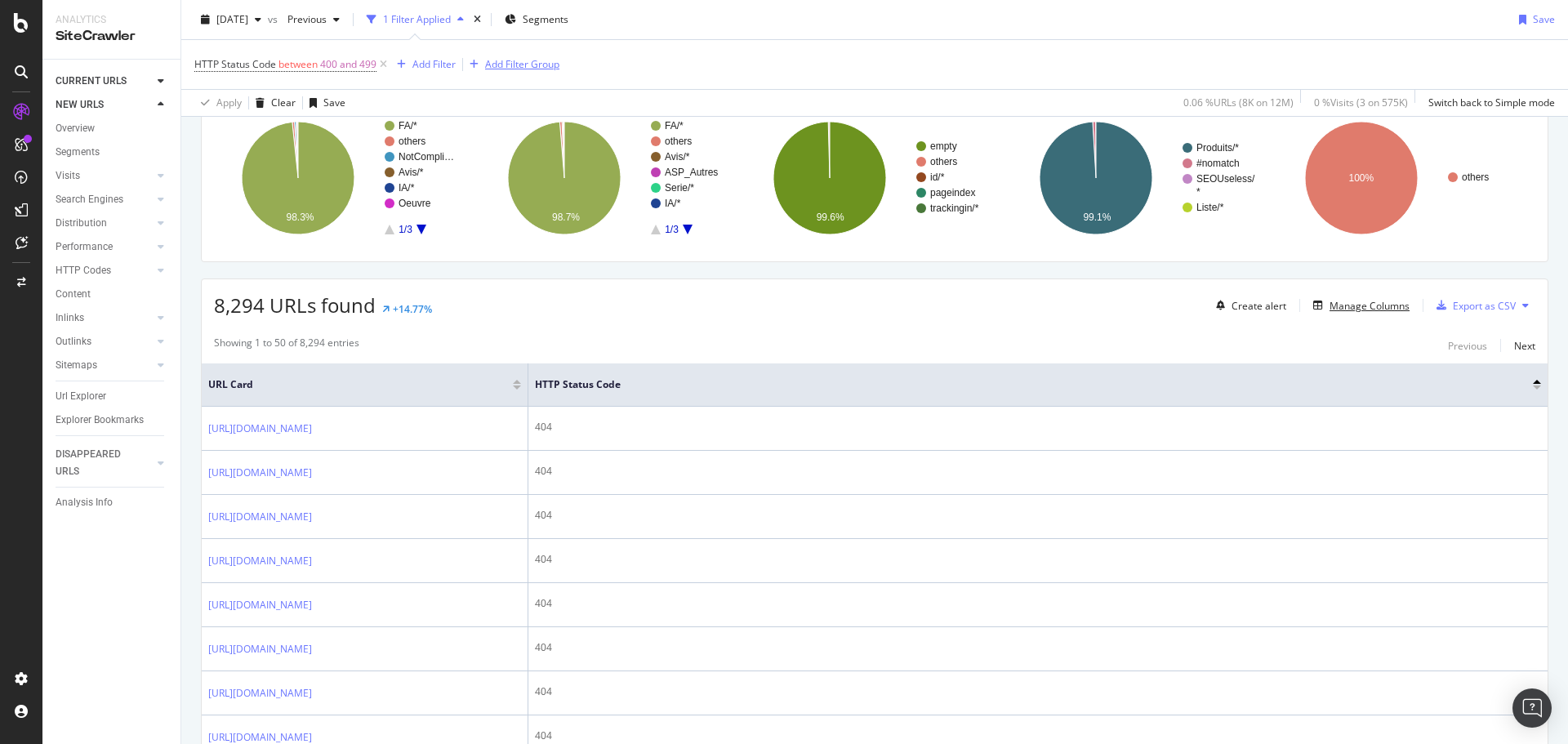
scroll to position [121, 0]
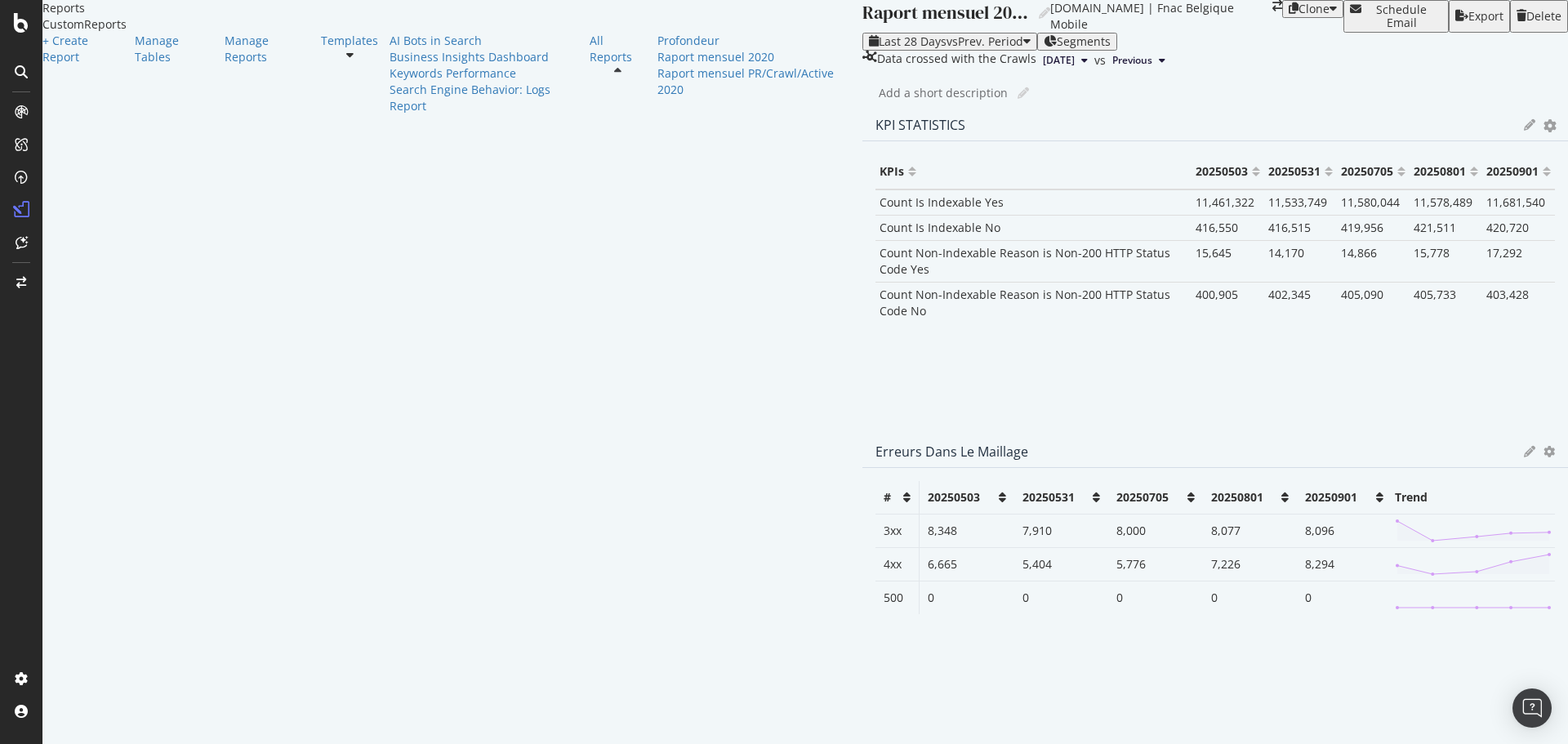
click at [1297, 548] on td "8,294" at bounding box center [1344, 565] width 95 height 34
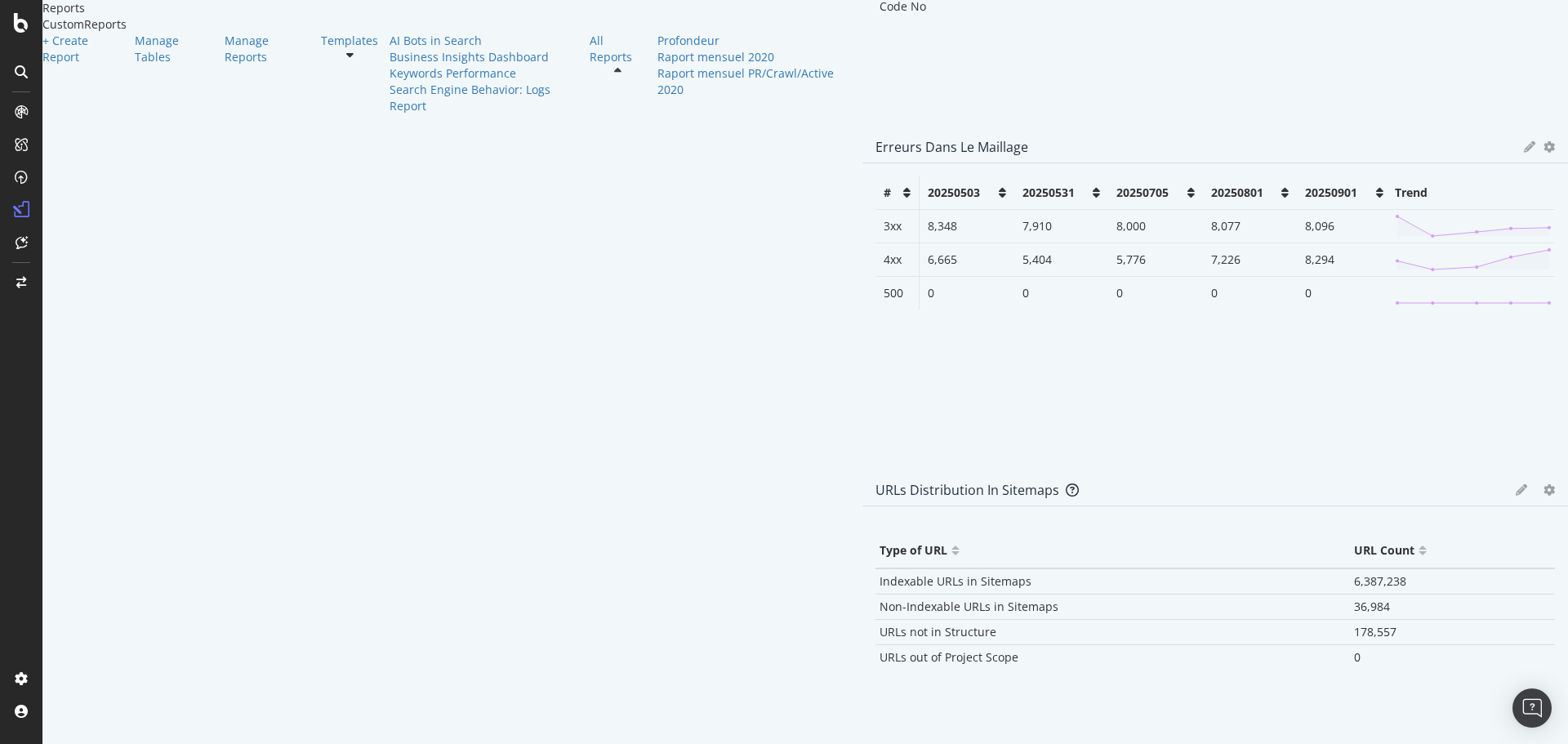
scroll to position [306, 0]
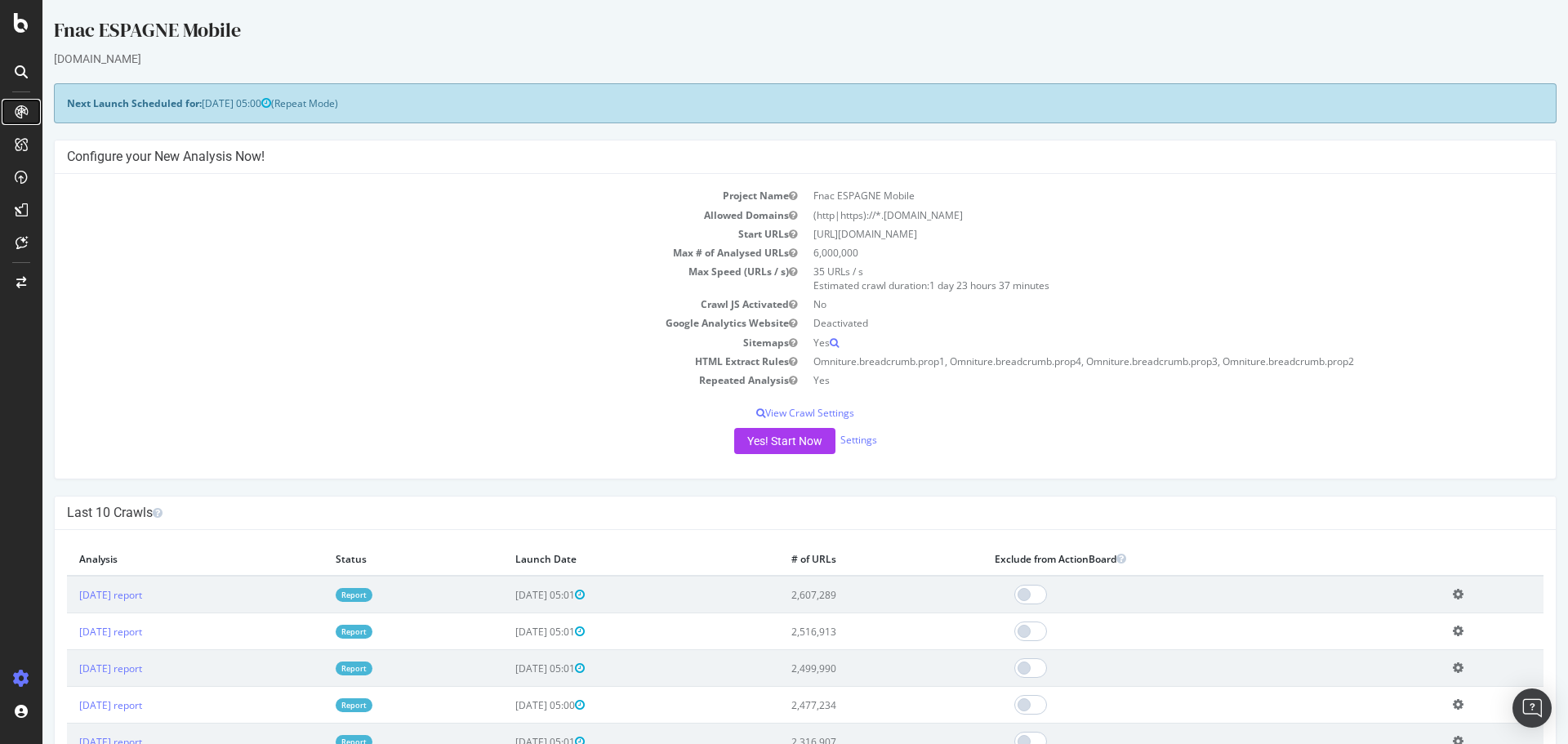
click at [19, 121] on div at bounding box center [21, 111] width 26 height 26
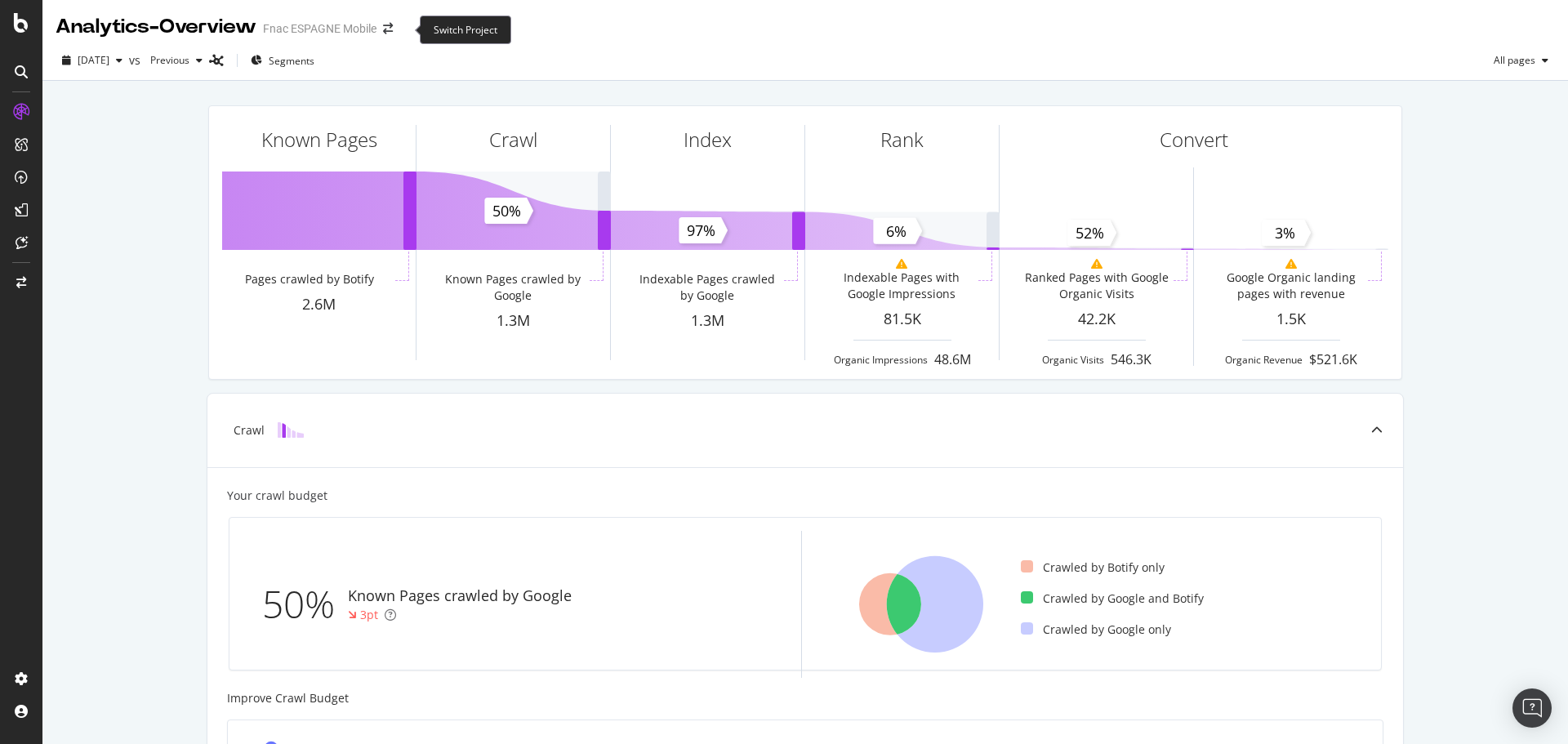
drag, startPoint x: 410, startPoint y: 35, endPoint x: 394, endPoint y: 21, distance: 21.3
click at [394, 21] on div "Analytics - Overview Fnac ESPAGNE Mobile" at bounding box center [232, 27] width 354 height 28
click at [393, 33] on icon "arrow-right-arrow-left" at bounding box center [388, 29] width 10 height 12
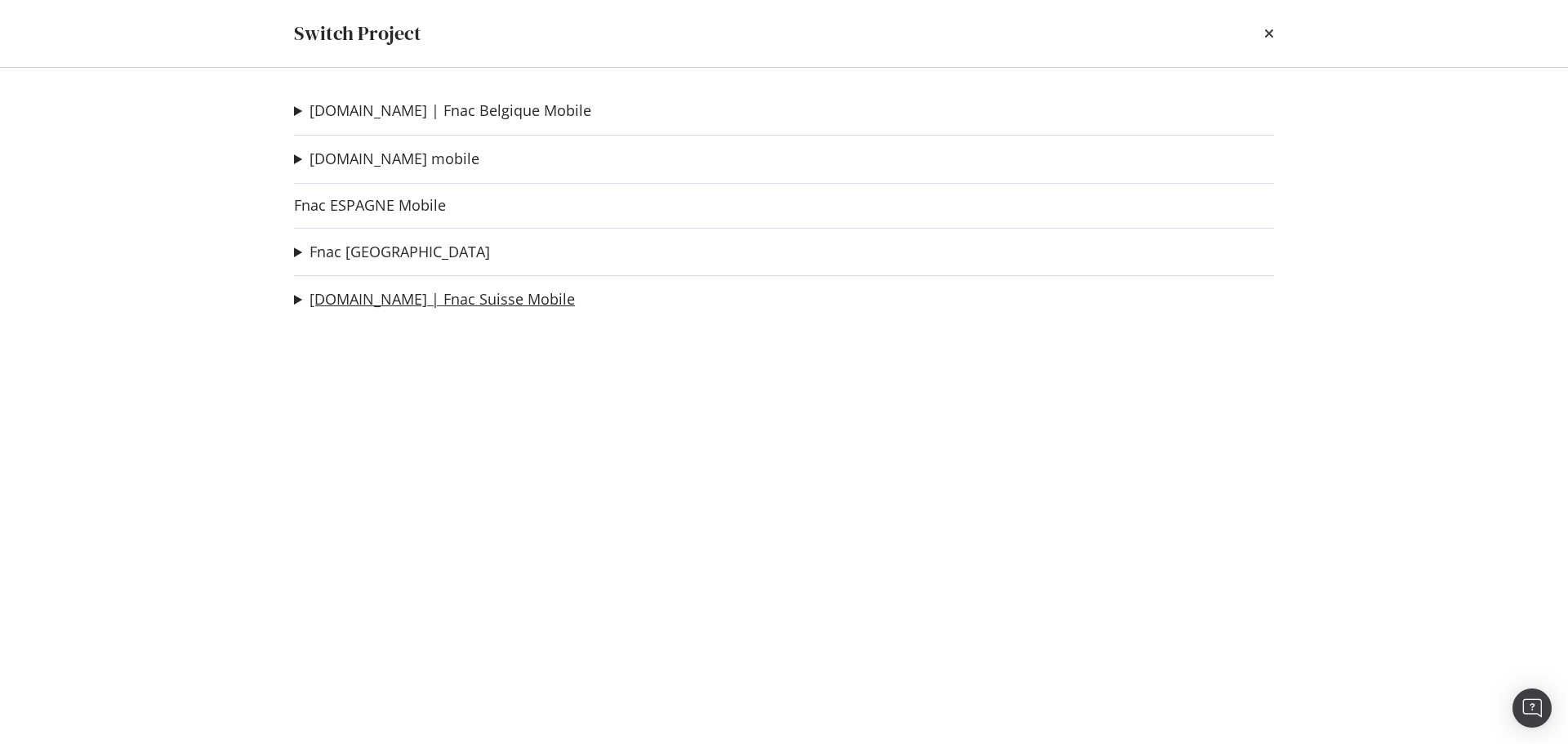
click at [367, 301] on link "fnac.ch | Fnac Suisse Mobile" at bounding box center [442, 299] width 265 height 17
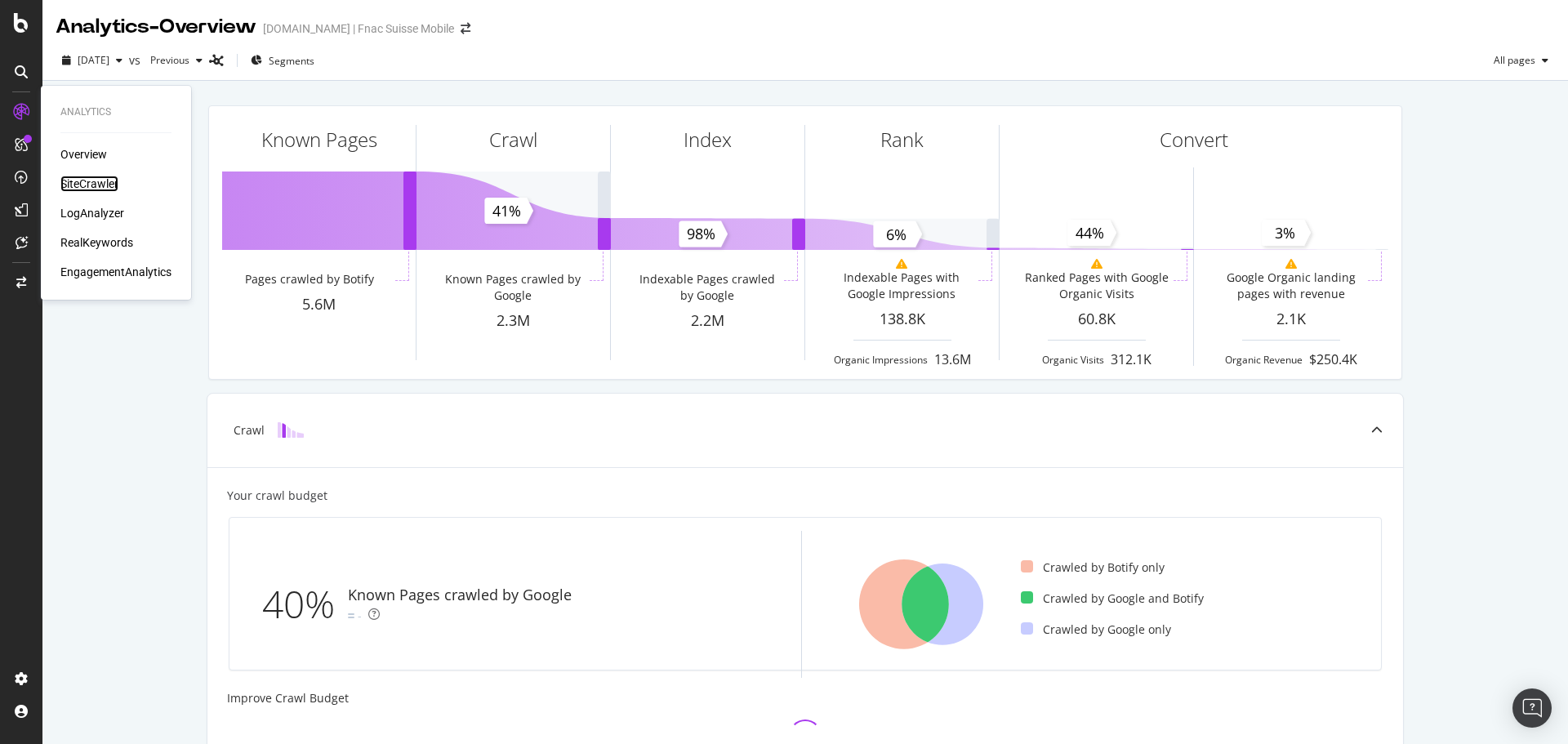
click at [78, 181] on div "SiteCrawler" at bounding box center [89, 183] width 58 height 16
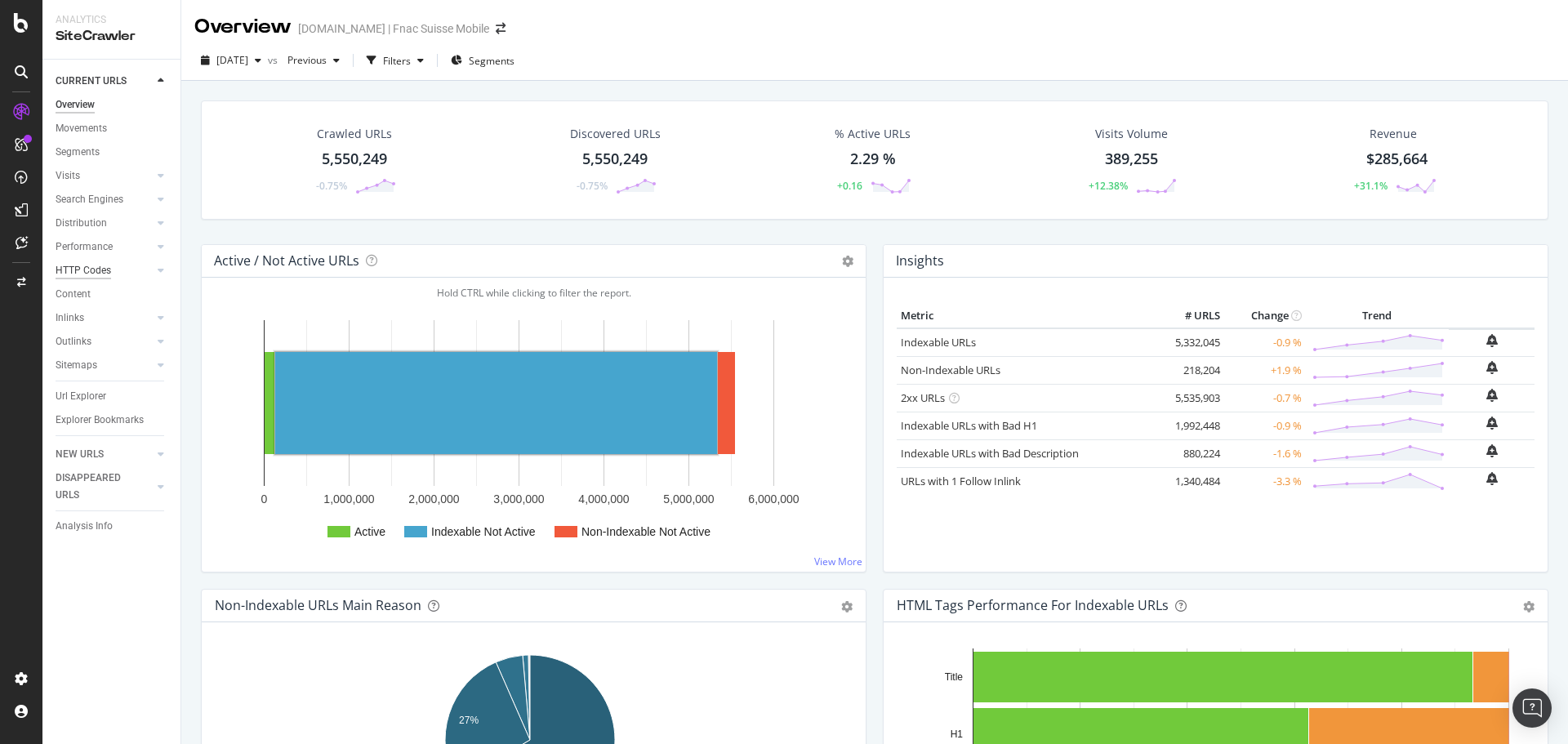
click at [99, 278] on div "HTTP Codes" at bounding box center [83, 271] width 56 height 17
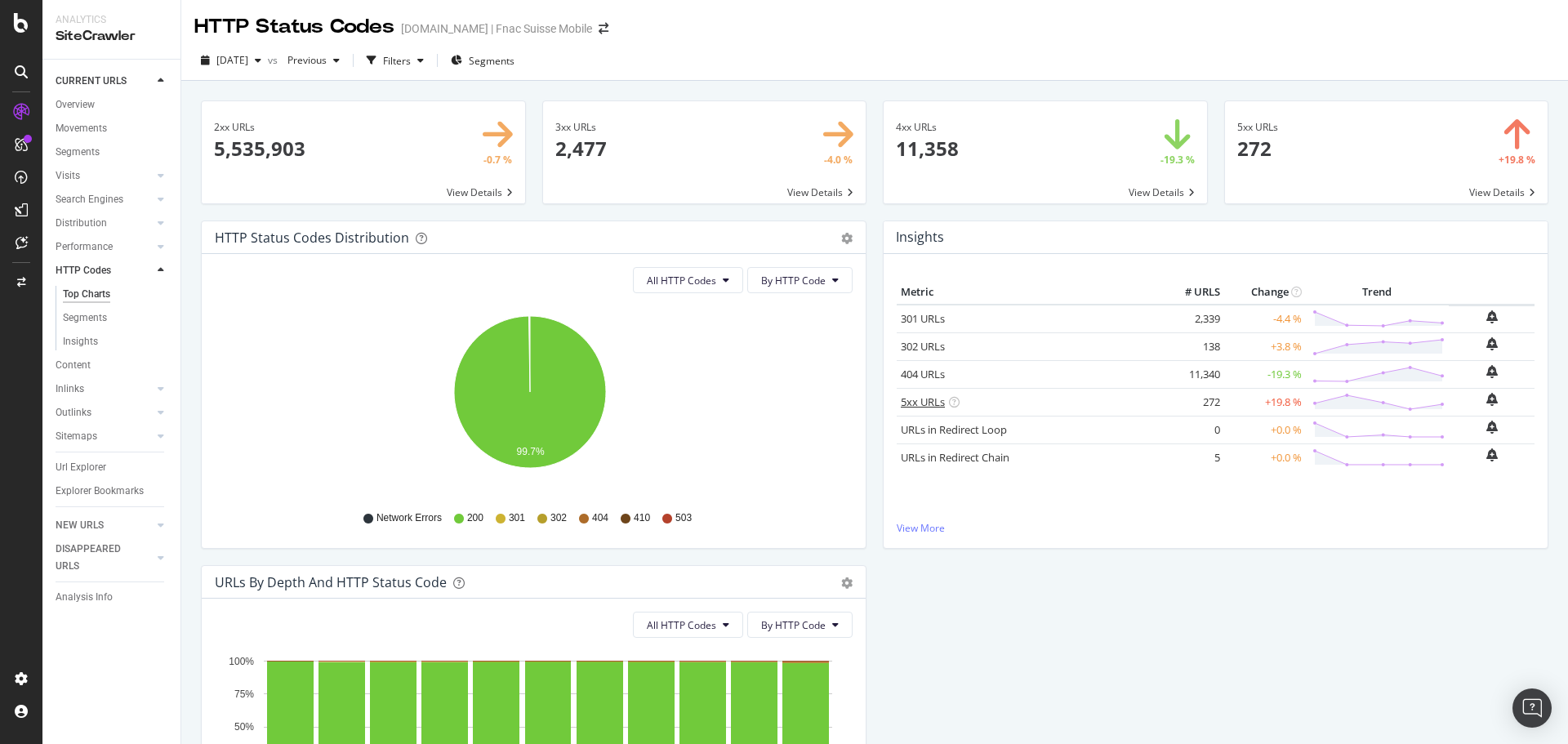
click at [927, 395] on link "5xx URLs" at bounding box center [923, 402] width 44 height 14
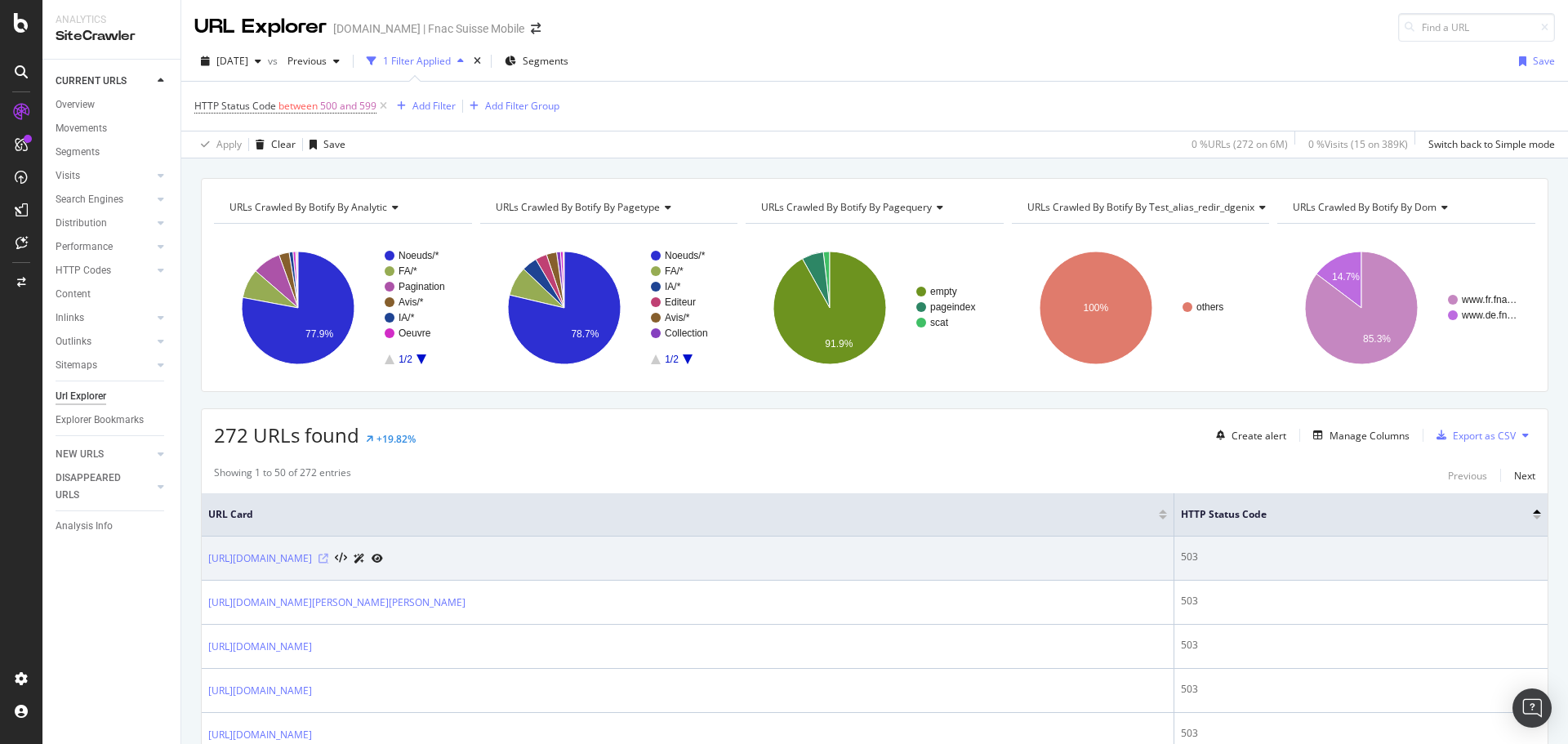
click at [329, 556] on icon at bounding box center [323, 559] width 10 height 10
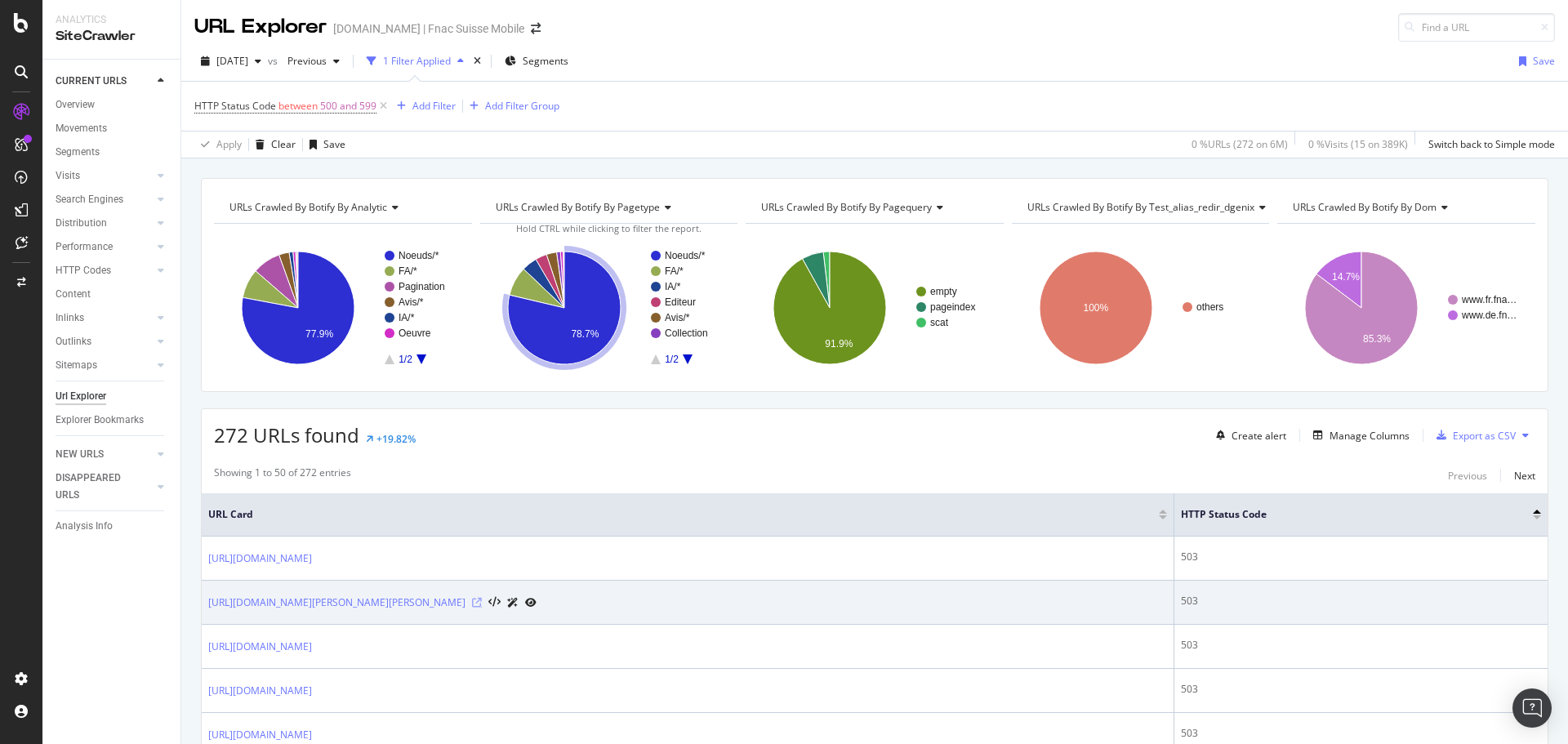
click at [482, 604] on icon at bounding box center [477, 603] width 10 height 10
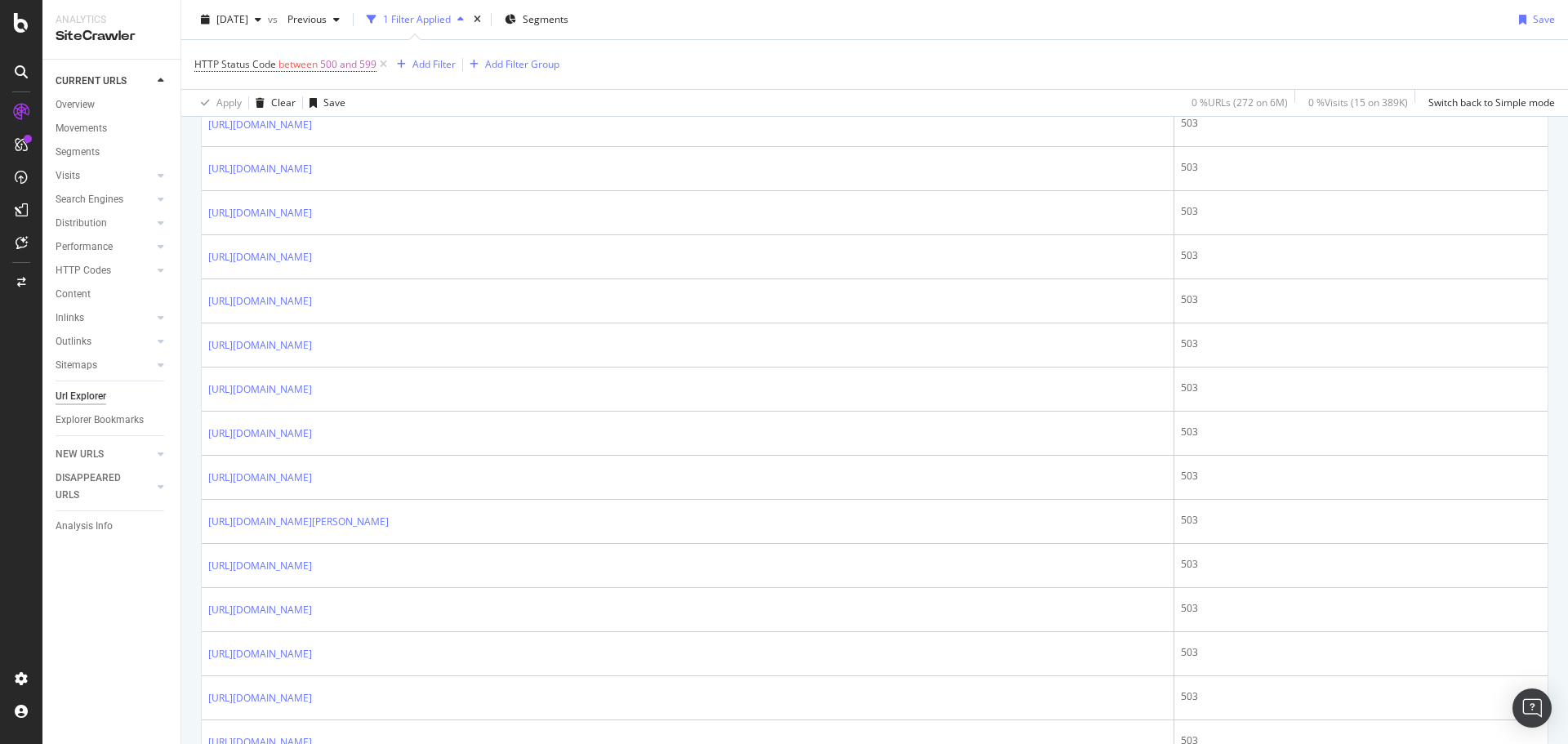
scroll to position [705, 0]
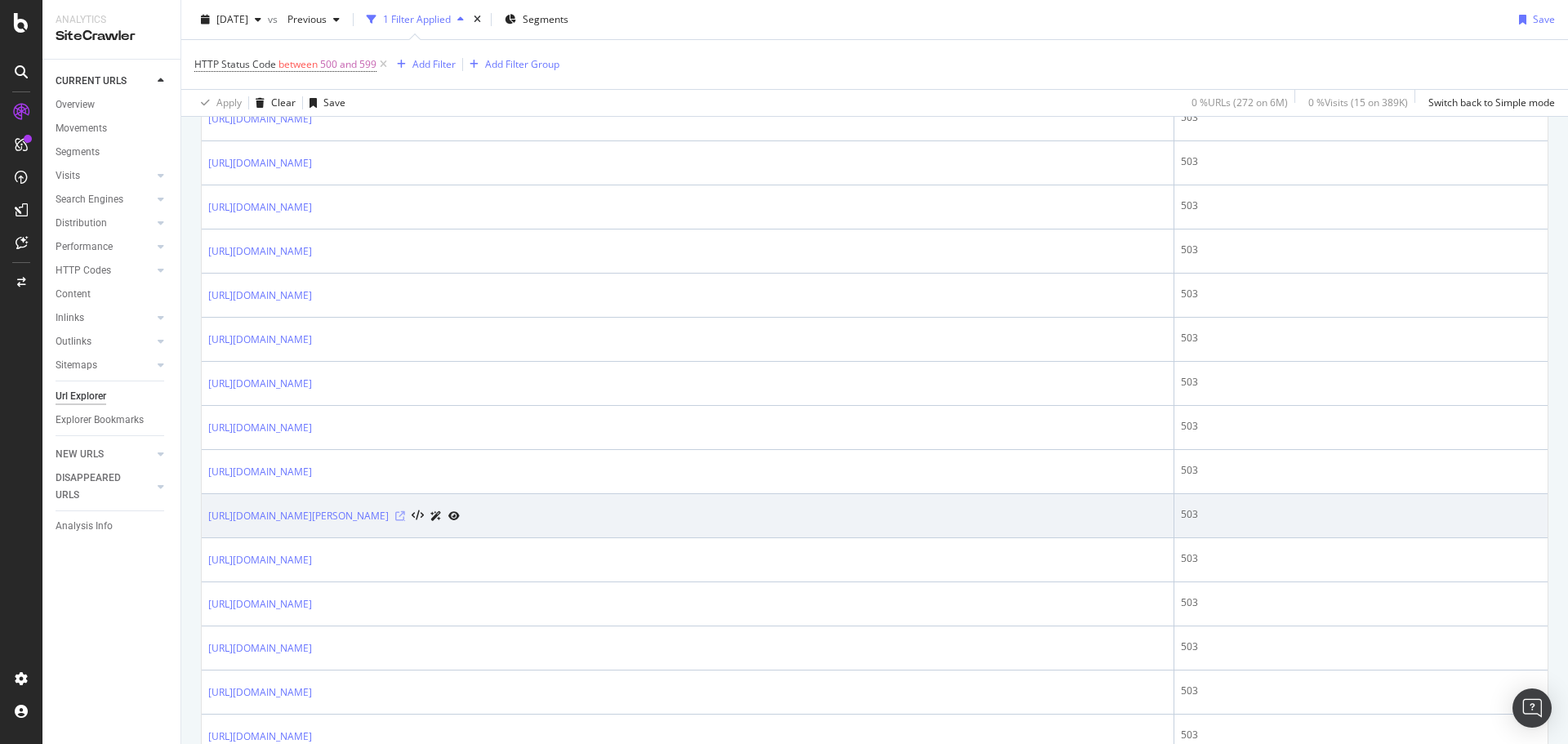
click at [405, 521] on icon at bounding box center [400, 516] width 10 height 10
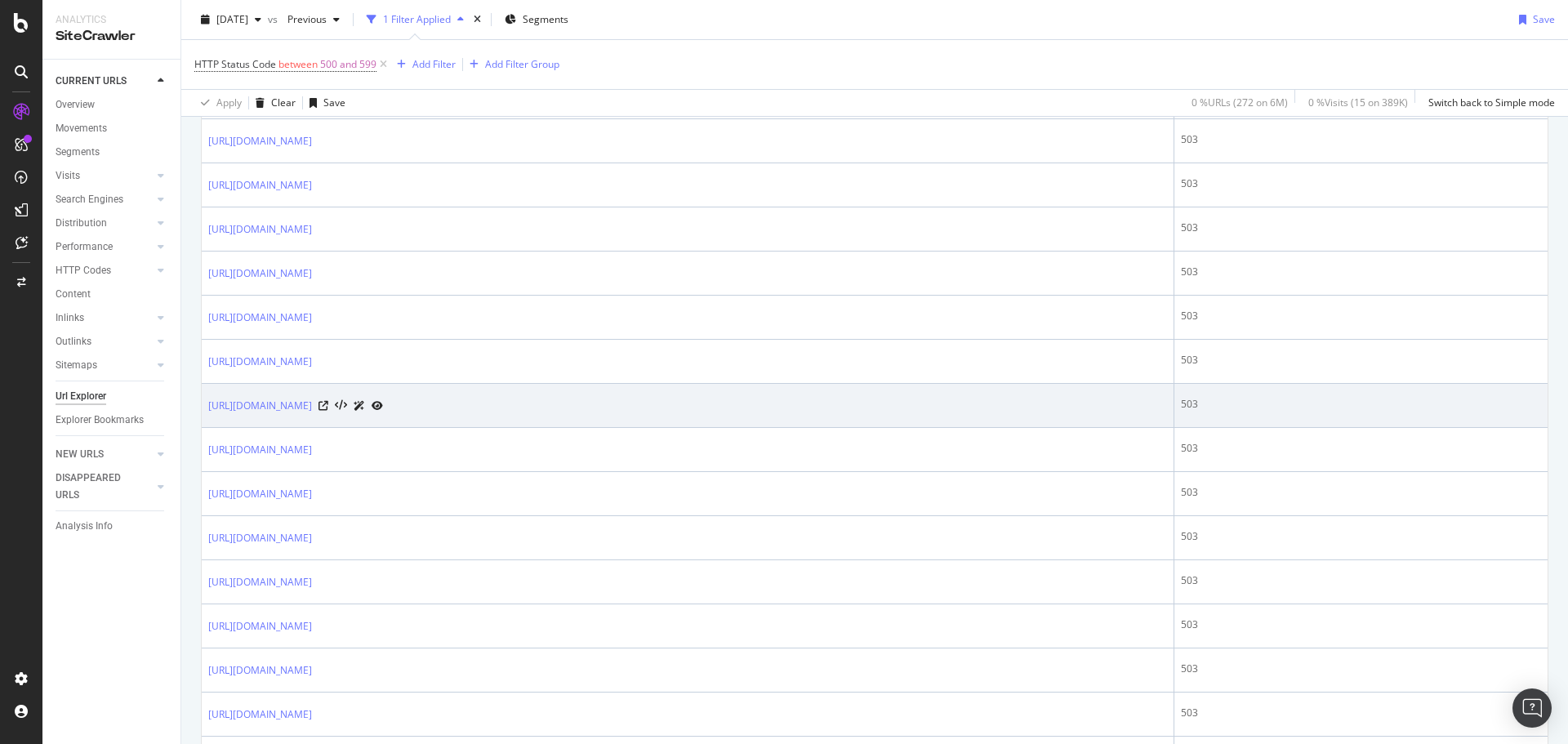
scroll to position [1169, 0]
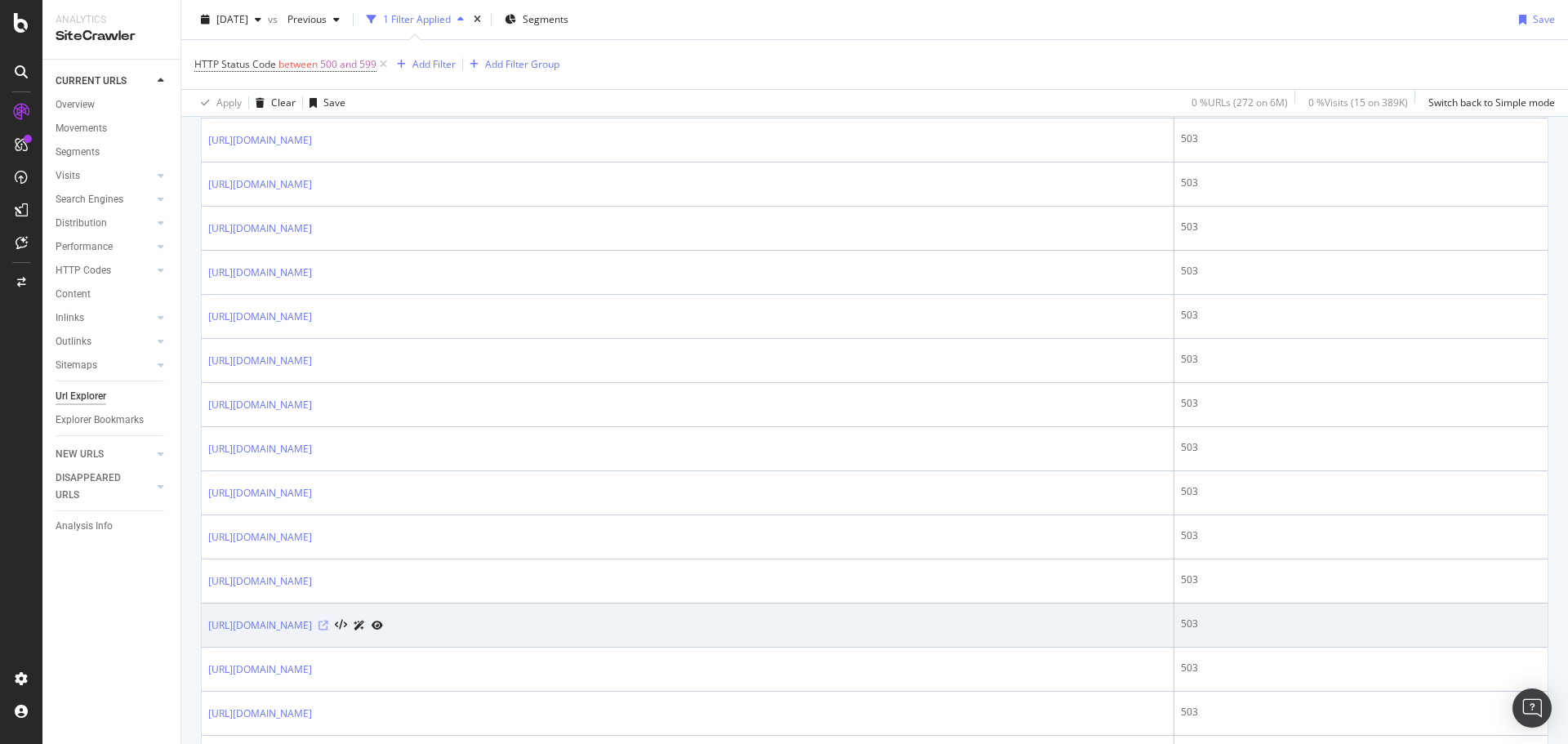
click at [329, 627] on icon at bounding box center [323, 626] width 10 height 10
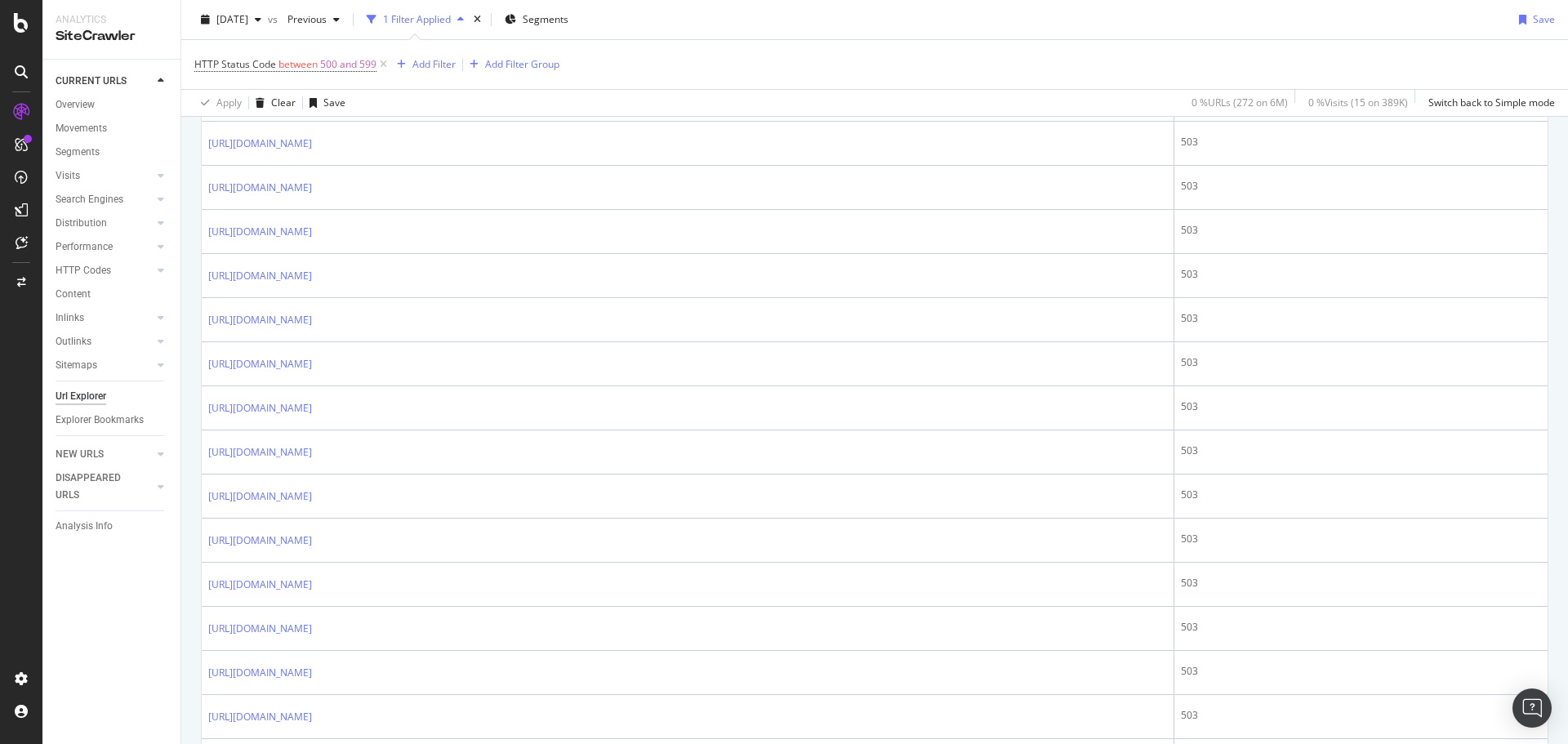
scroll to position [1564, 0]
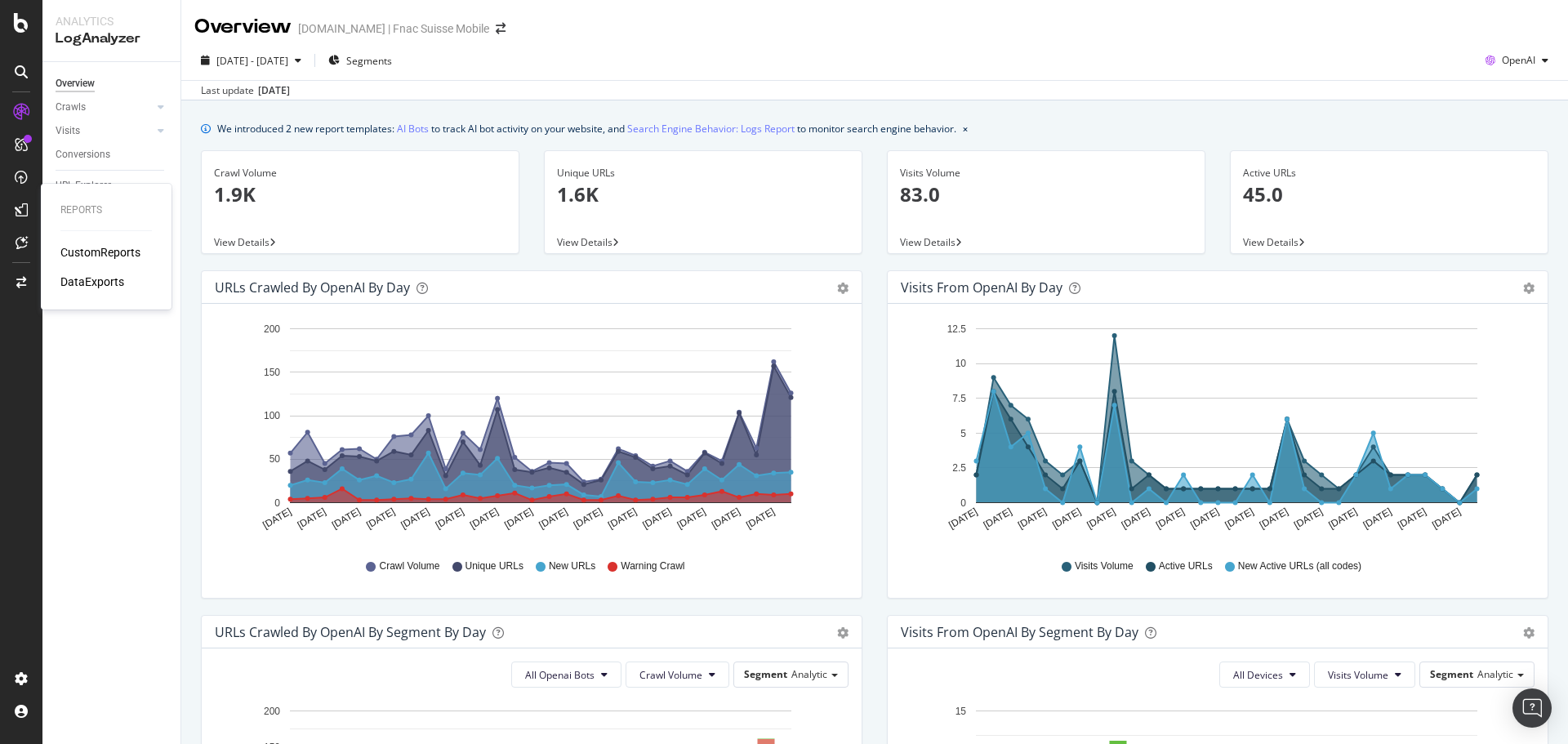
drag, startPoint x: 87, startPoint y: 241, endPoint x: 88, endPoint y: 251, distance: 10.0
click at [88, 251] on div "Reports CustomReports DataExports" at bounding box center [105, 246] width 118 height 119
click at [88, 251] on div "CustomReports" at bounding box center [101, 252] width 81 height 16
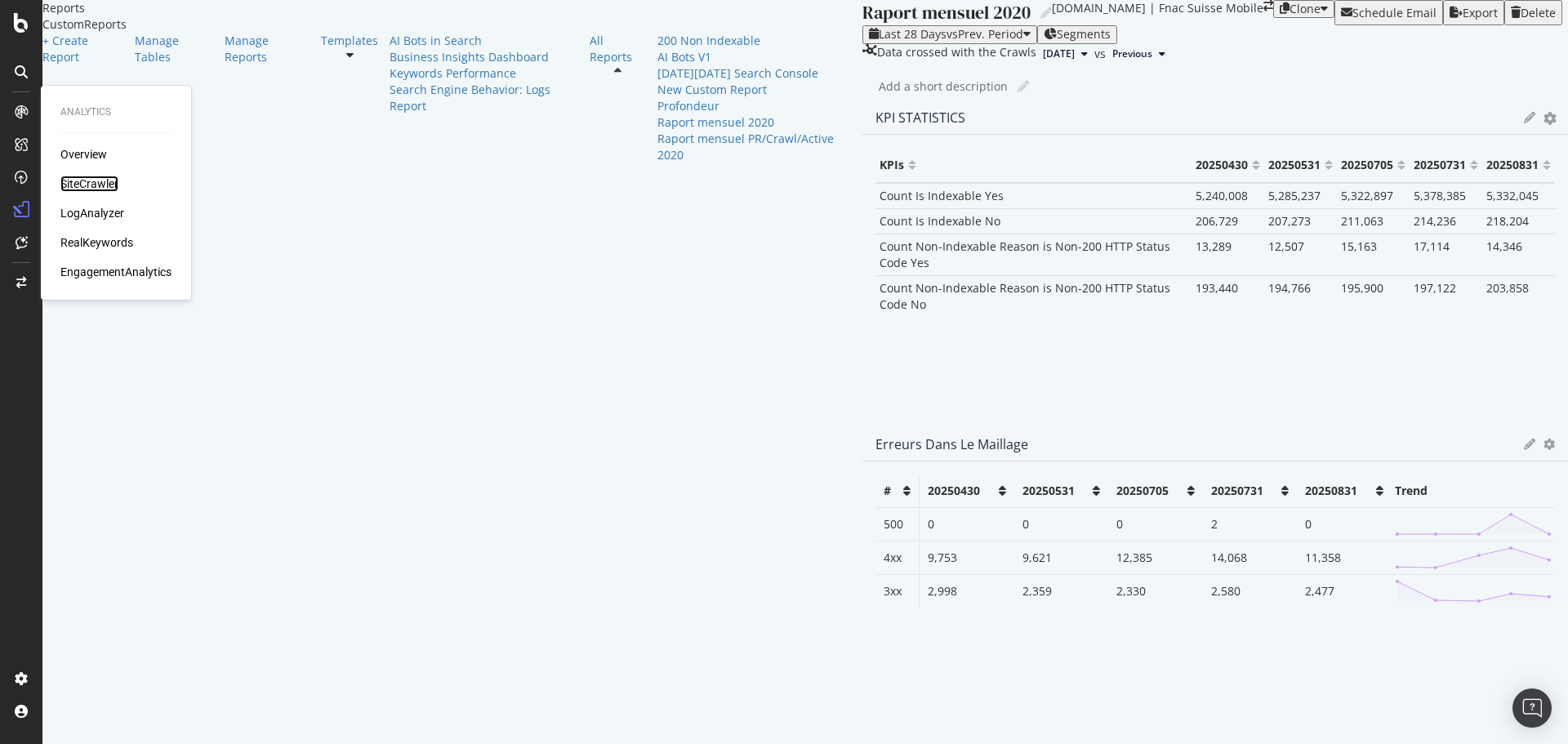
click at [81, 176] on div "SiteCrawler" at bounding box center [89, 183] width 58 height 16
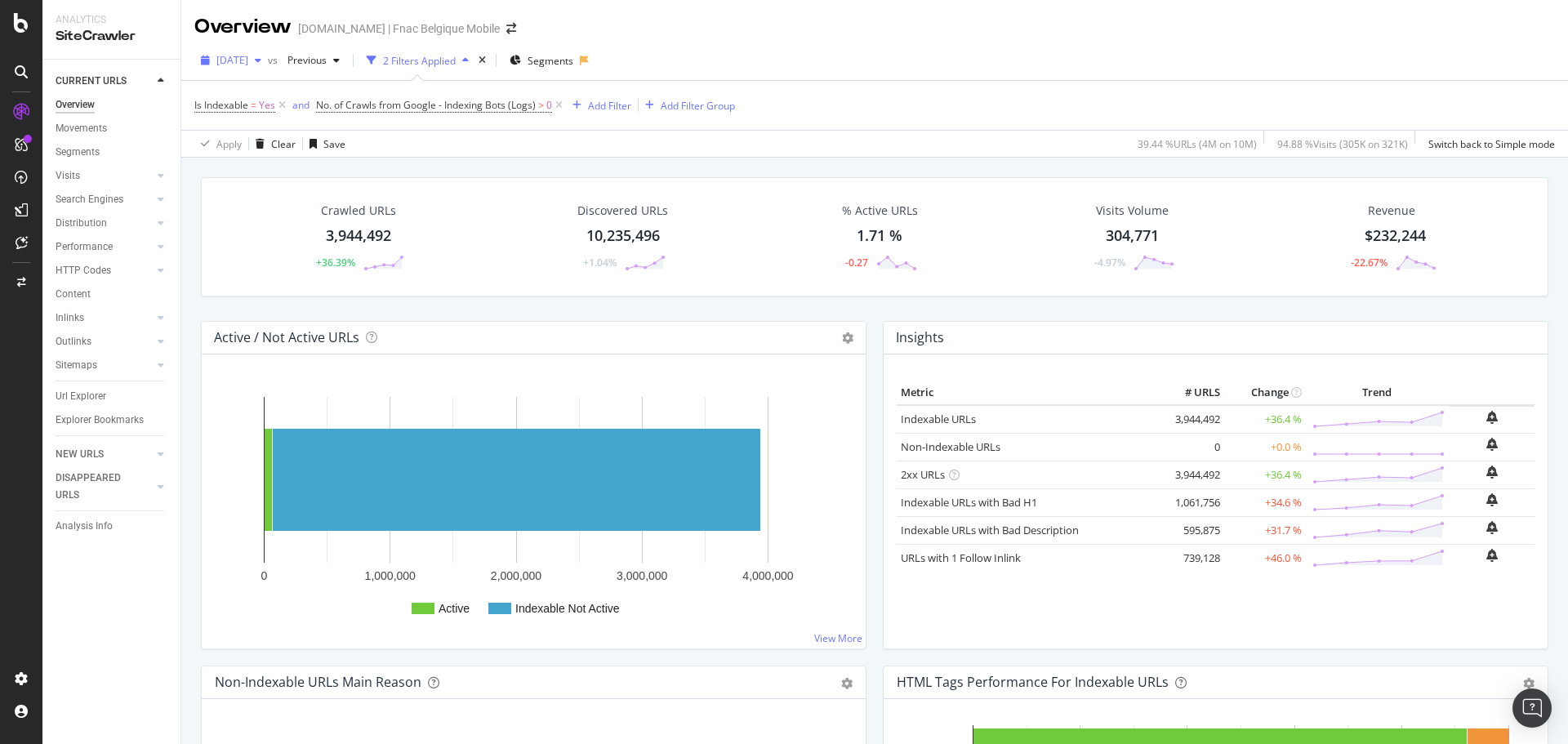
click at [268, 52] on div "[DATE]" at bounding box center [231, 60] width 74 height 25
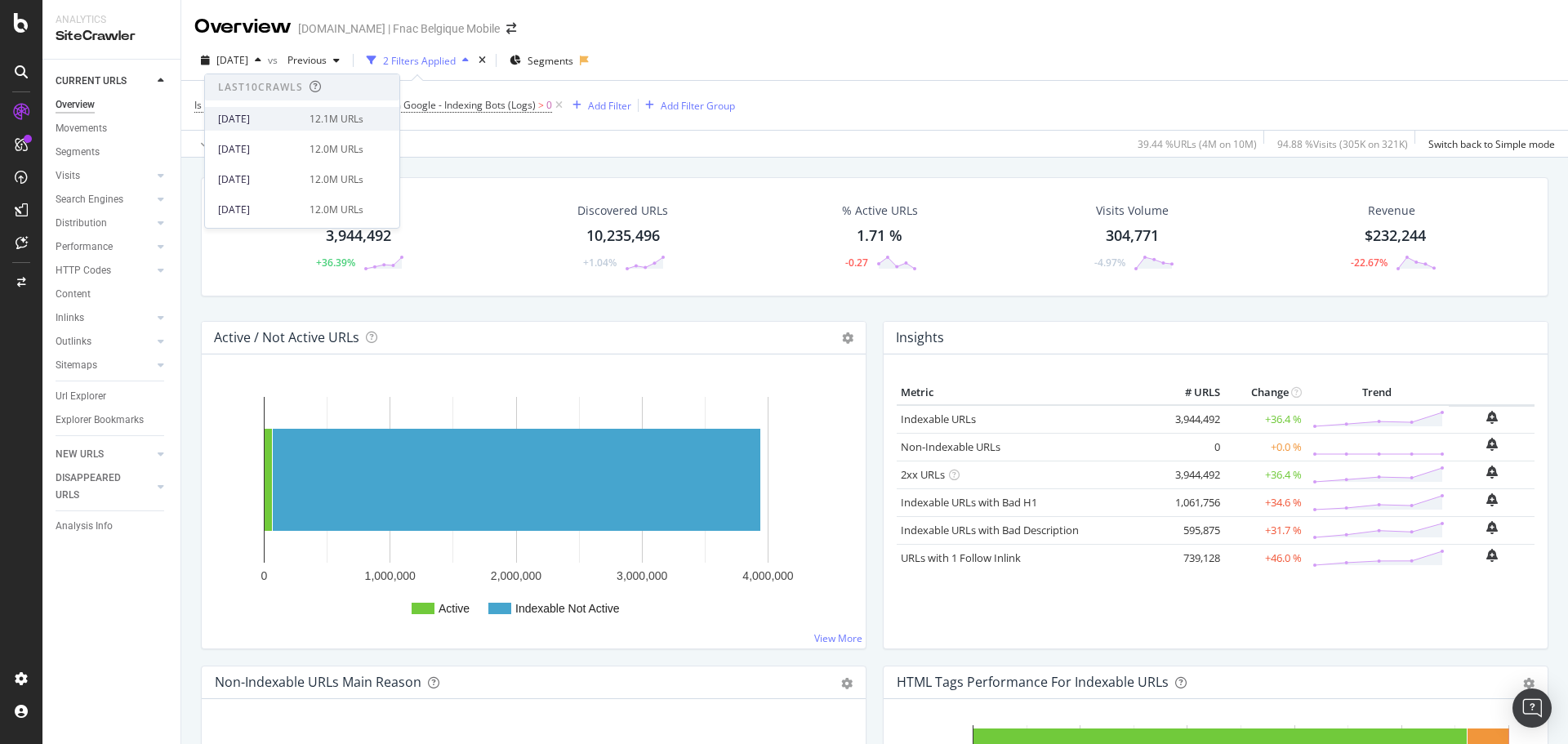
click at [273, 107] on div "[DATE] 12.1M URLs" at bounding box center [302, 119] width 195 height 24
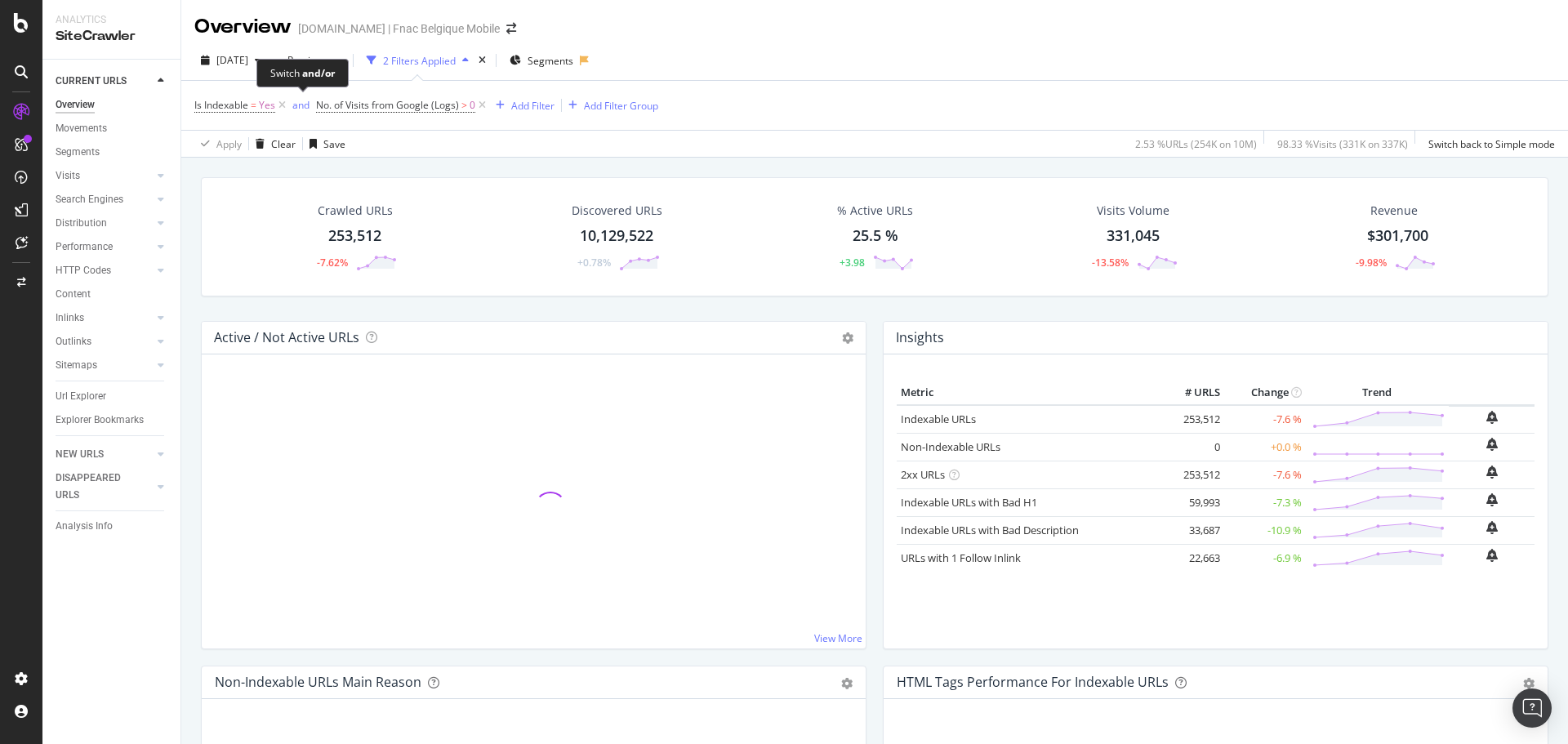
click at [276, 58] on div "Switch and/or" at bounding box center [303, 73] width 92 height 29
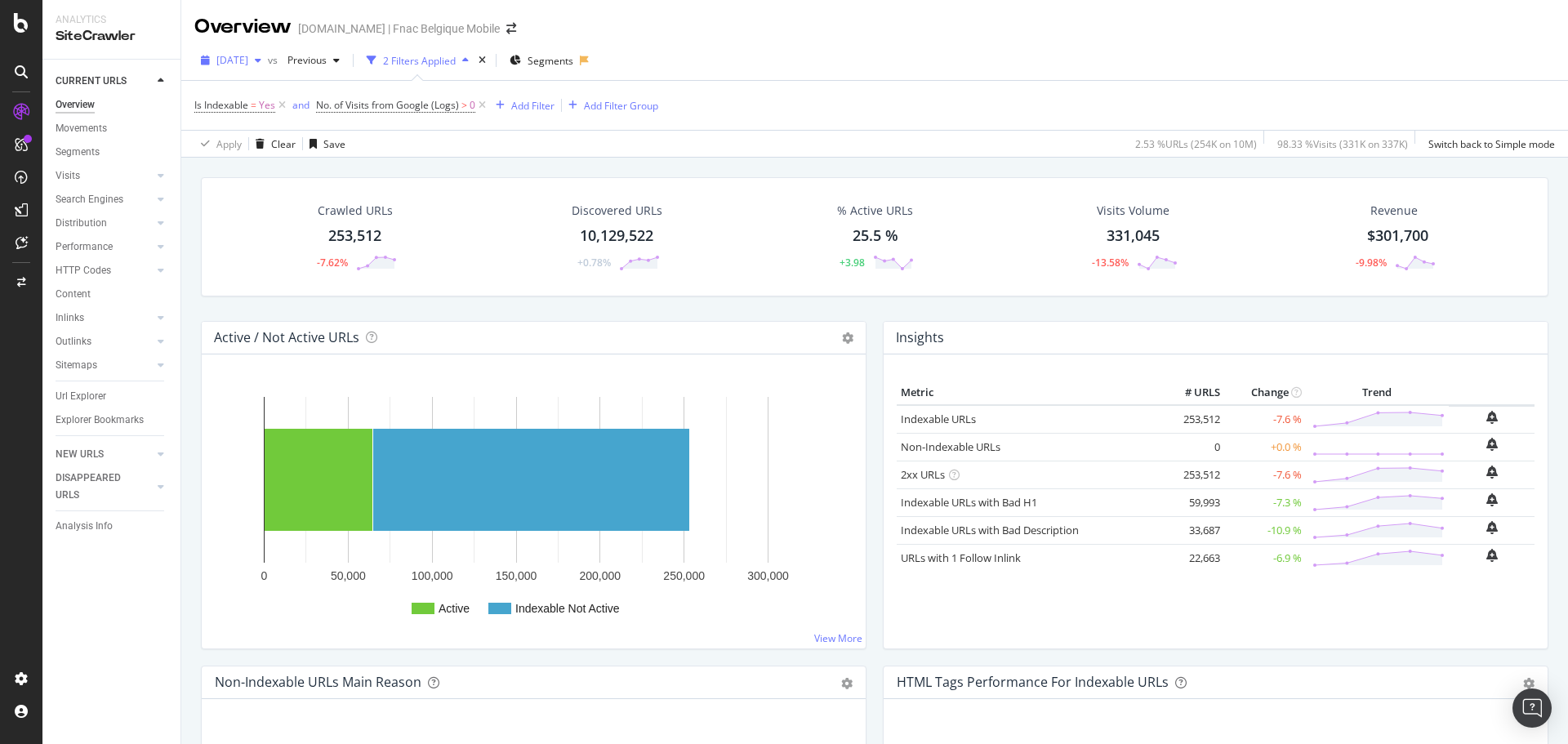
click at [262, 58] on icon "button" at bounding box center [258, 60] width 7 height 10
click at [290, 108] on div "[DATE] 12.1M URLs" at bounding box center [302, 119] width 195 height 24
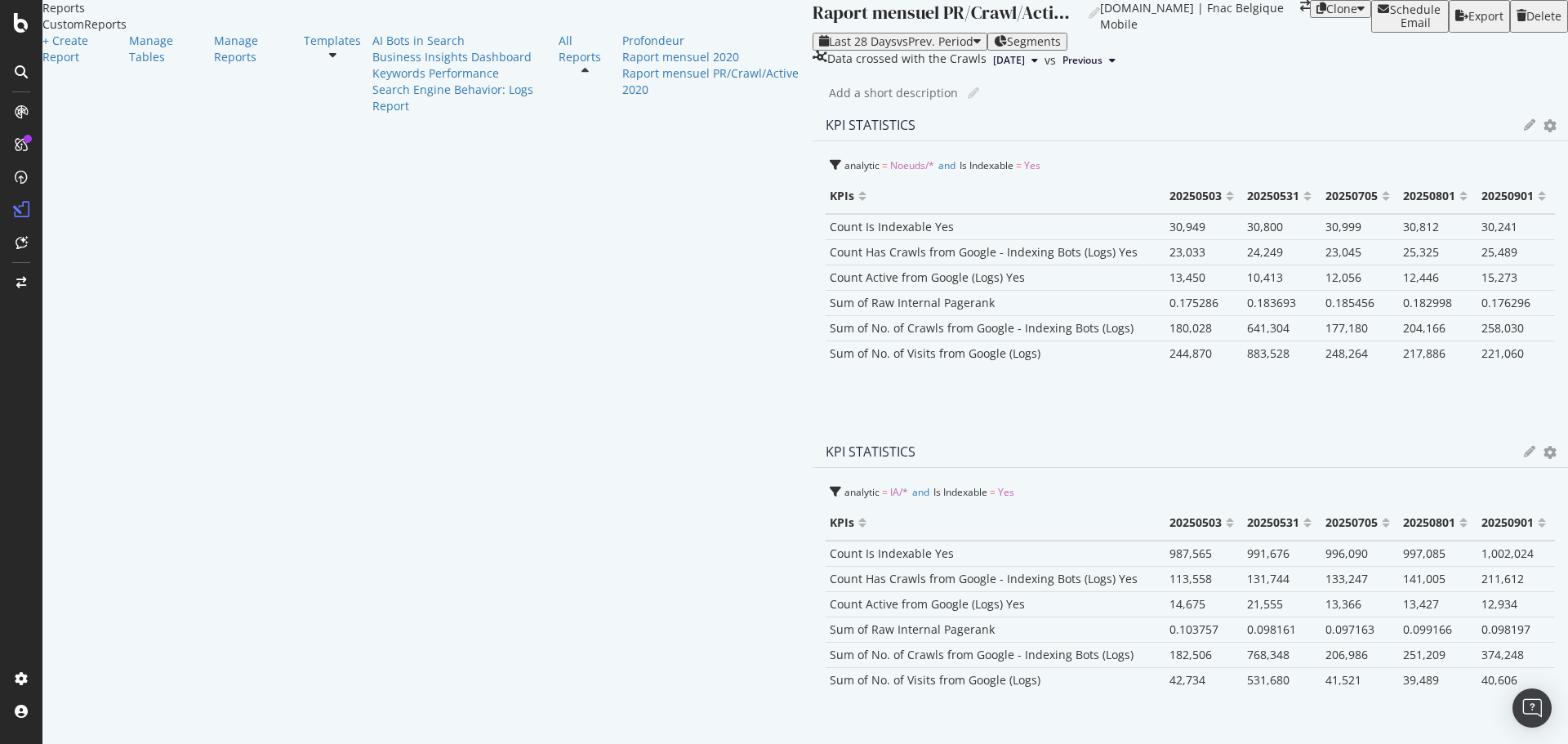
click at [813, 241] on div "Raport mensuel PR/Crawl/Active 2020 Raport mensuel PR/Crawl/Active 2020 [DOMAIN…" at bounding box center [1190, 372] width 755 height 744
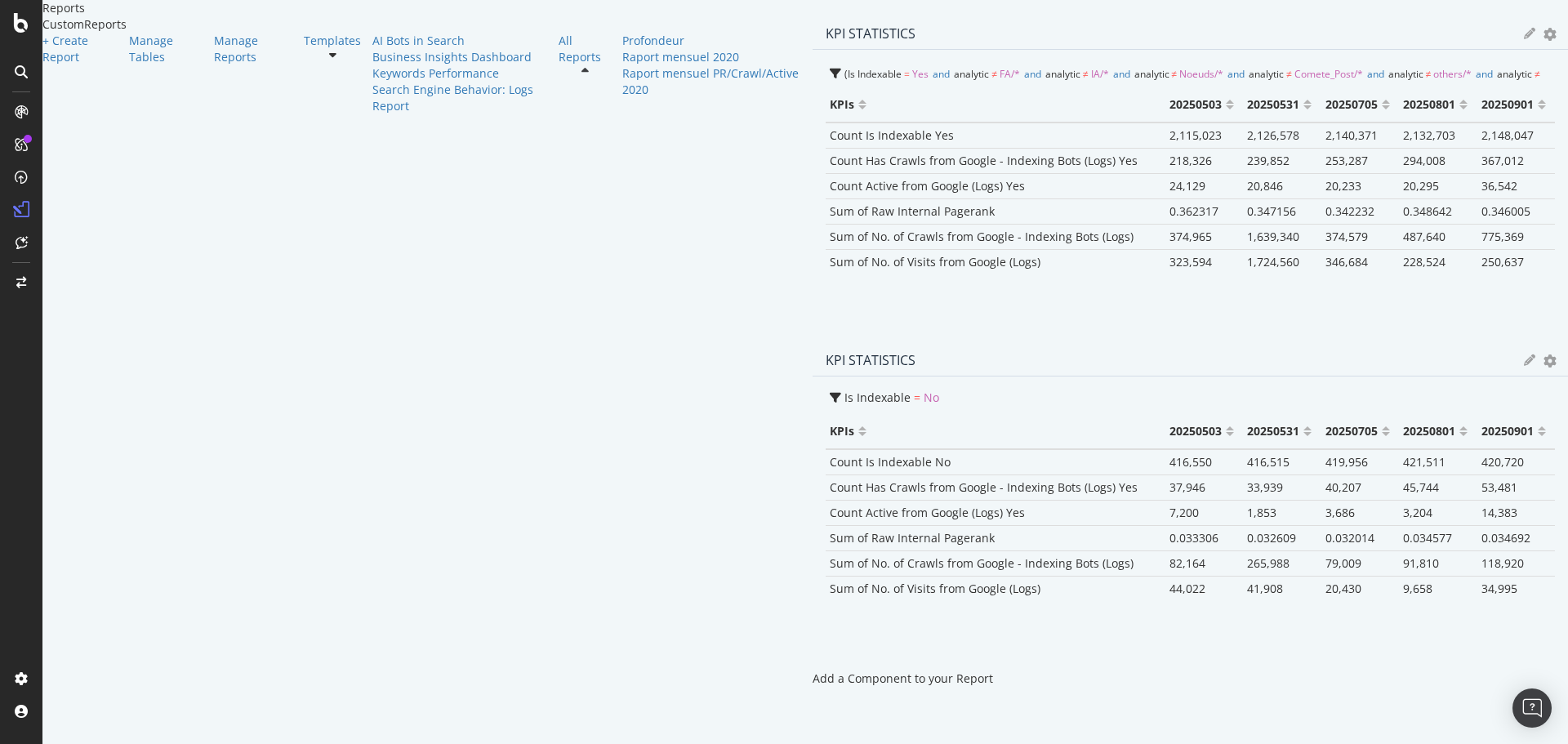
scroll to position [2587, 0]
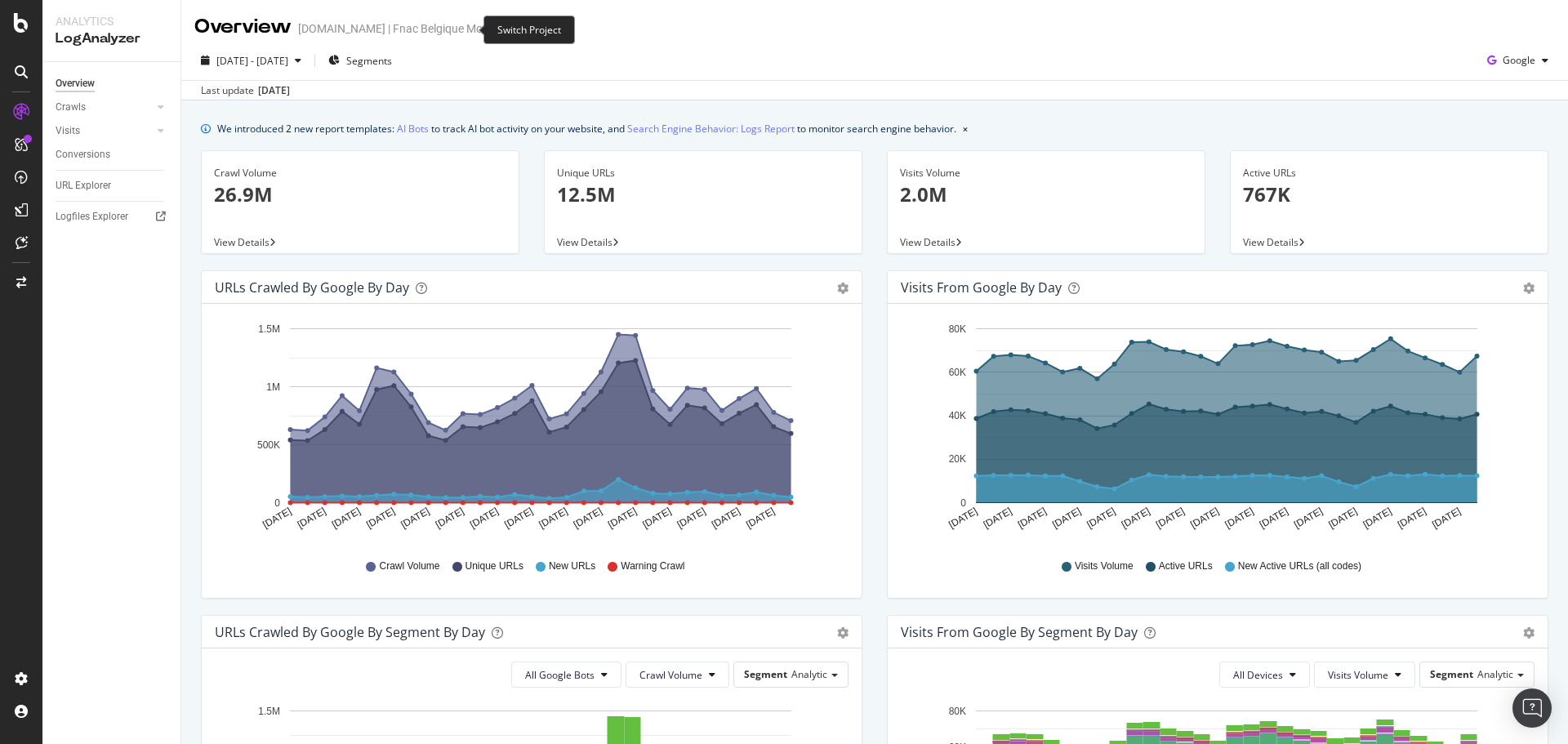
click at [500, 29] on span at bounding box center [512, 29] width 23 height 12
click at [506, 29] on icon "arrow-right-arrow-left" at bounding box center [511, 29] width 10 height 12
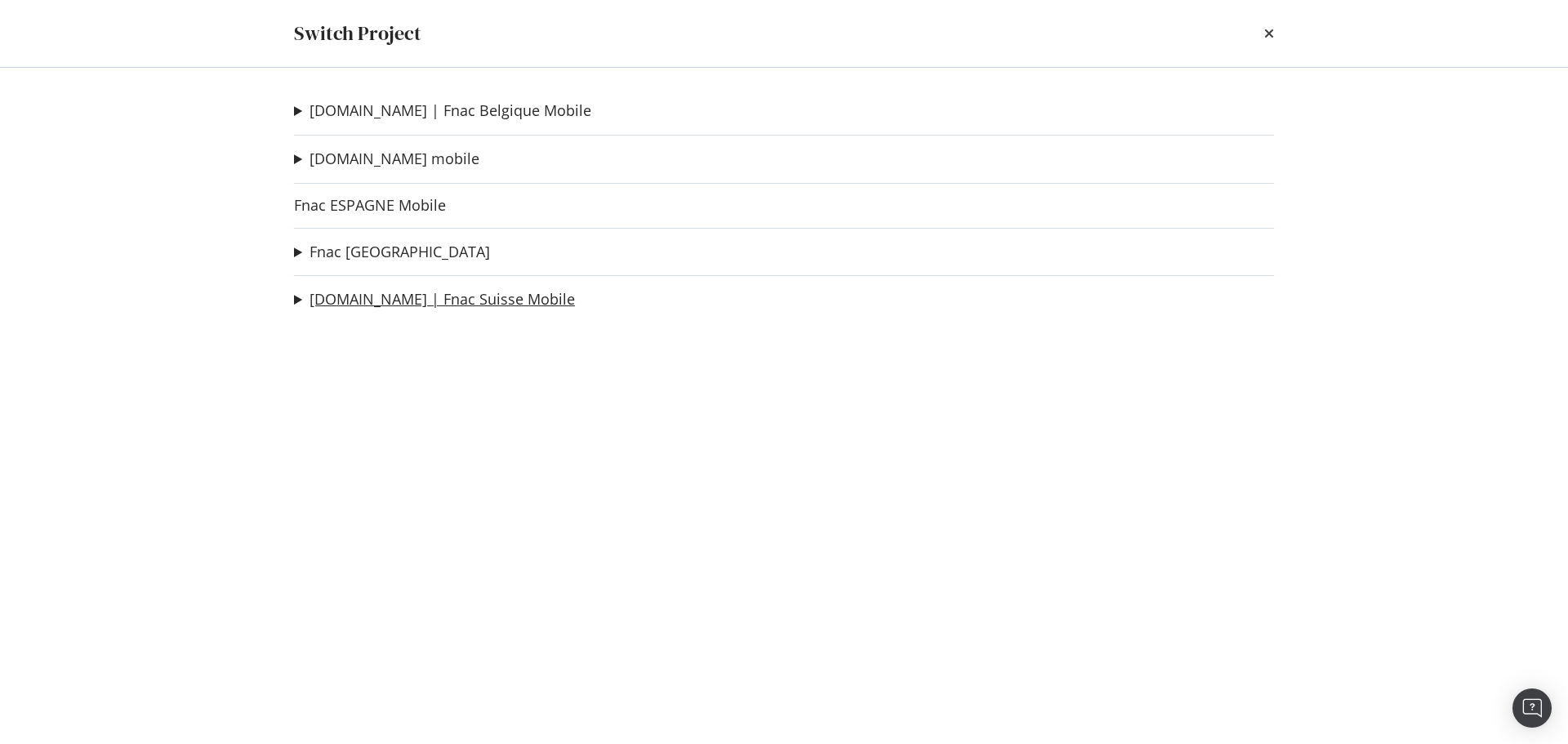
click at [375, 291] on link "fnac.ch | Fnac Suisse Mobile" at bounding box center [442, 299] width 265 height 17
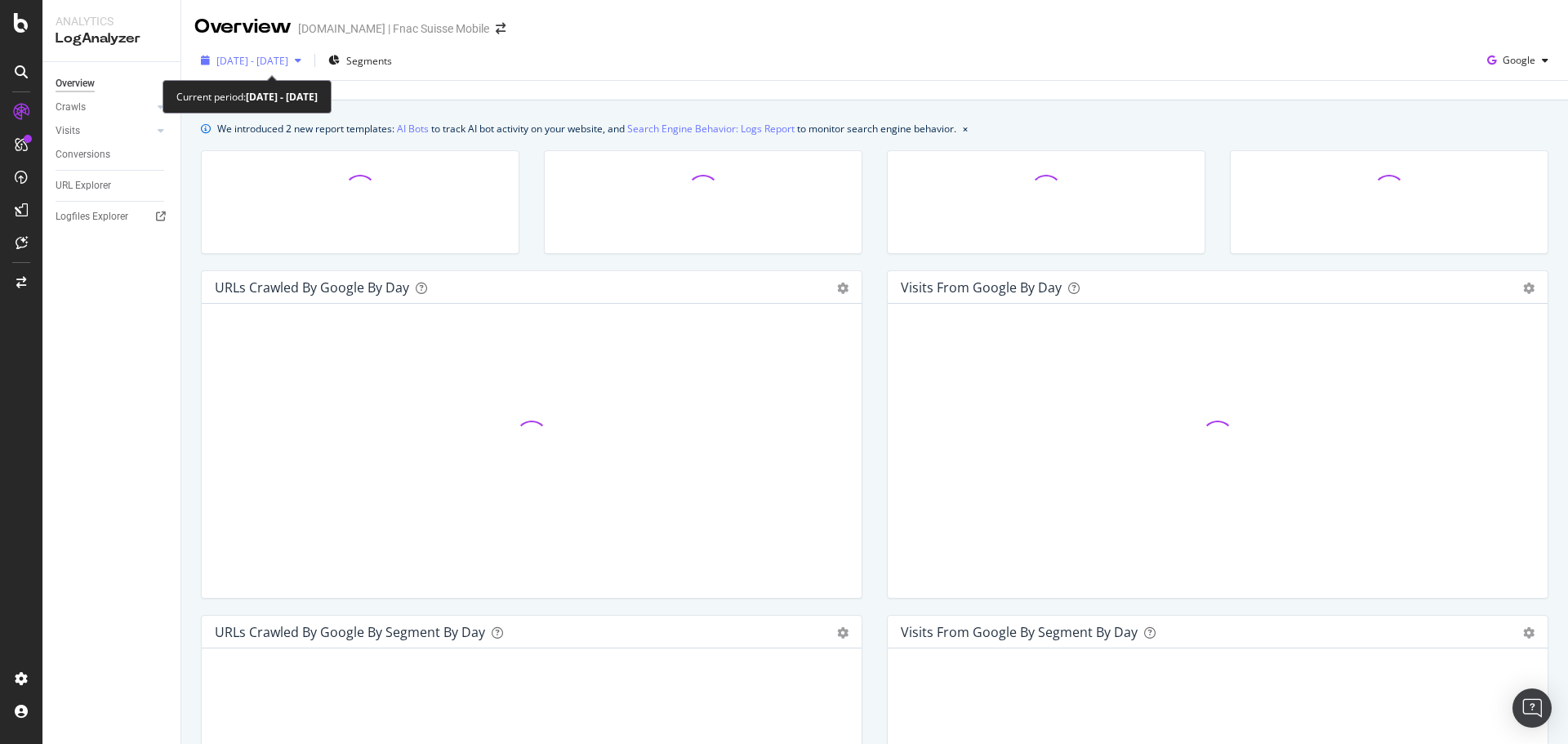
click at [288, 60] on span "2025 Aug. 10th - Sep. 8th" at bounding box center [252, 60] width 72 height 13
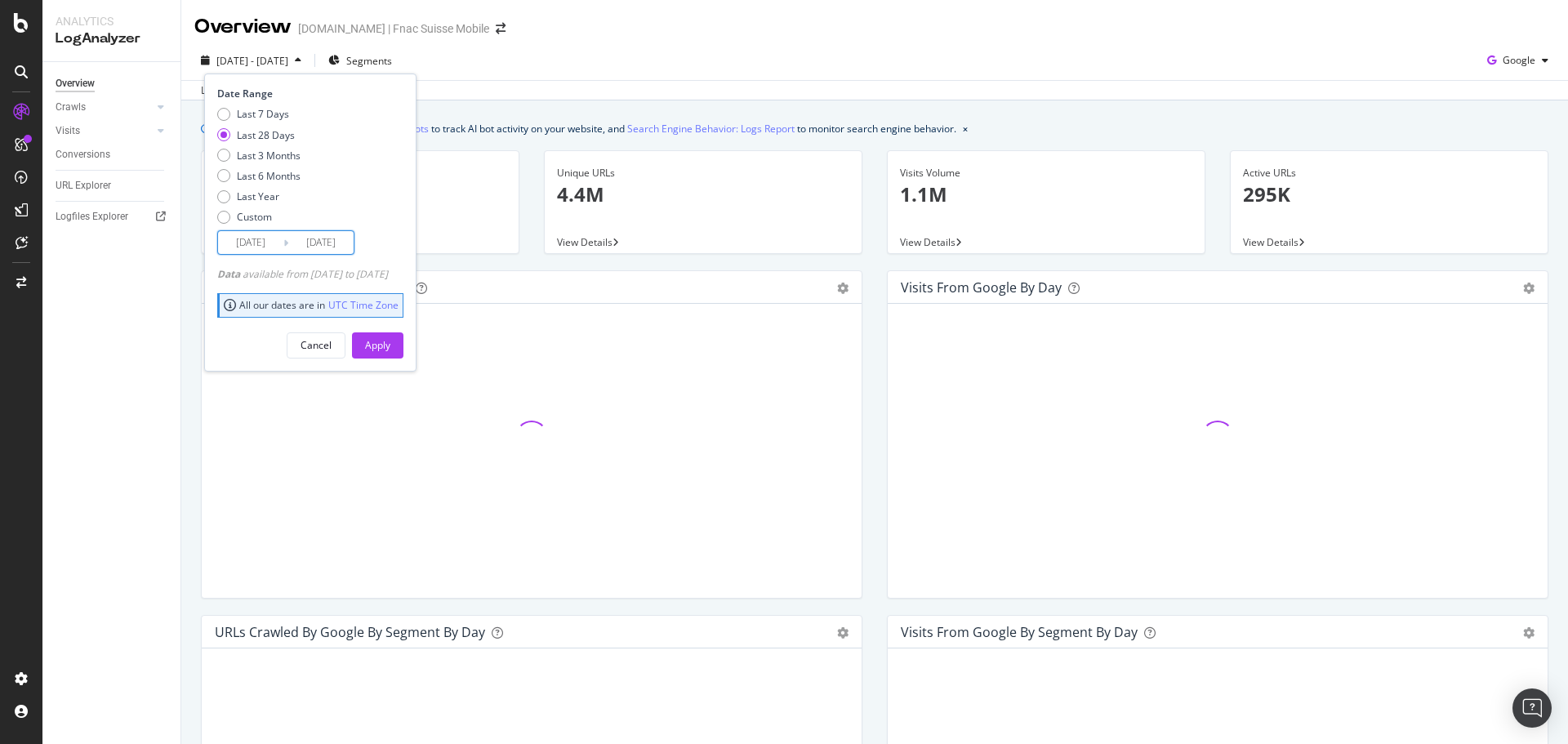
click at [259, 252] on input "2025/08/12" at bounding box center [251, 243] width 65 height 23
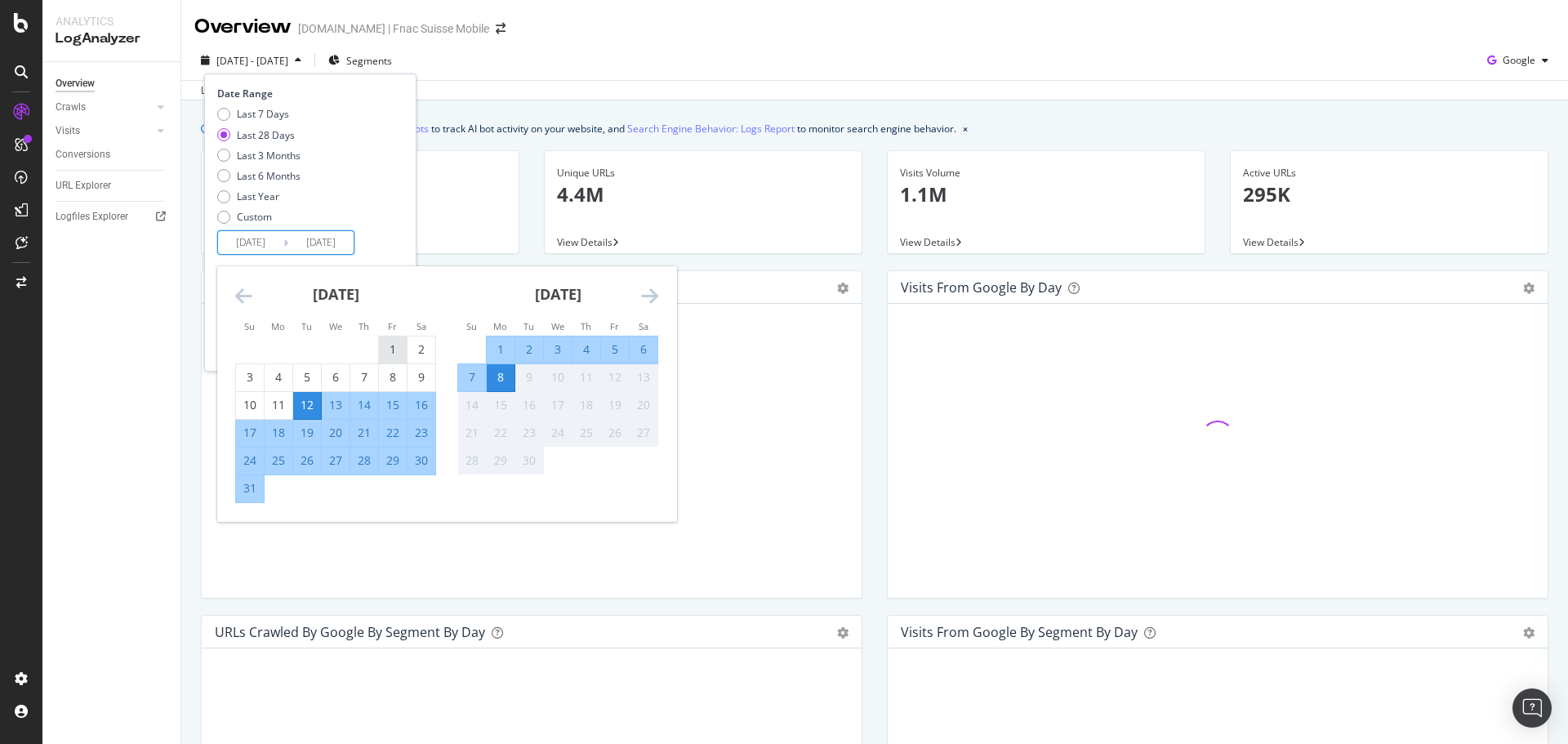
click at [389, 355] on div "1" at bounding box center [392, 349] width 28 height 16
type input "2025/08/01"
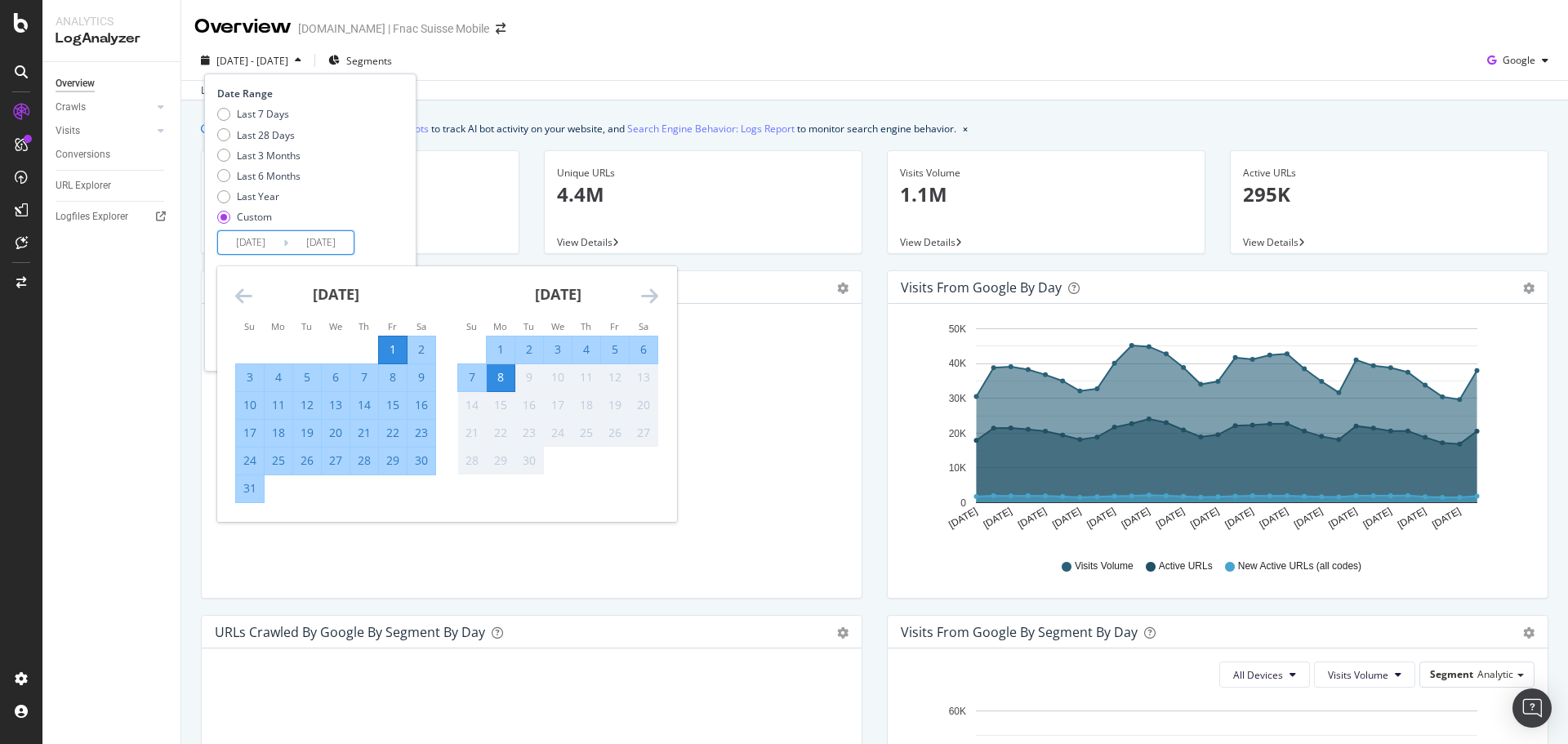
click at [251, 481] on div "31" at bounding box center [249, 488] width 28 height 16
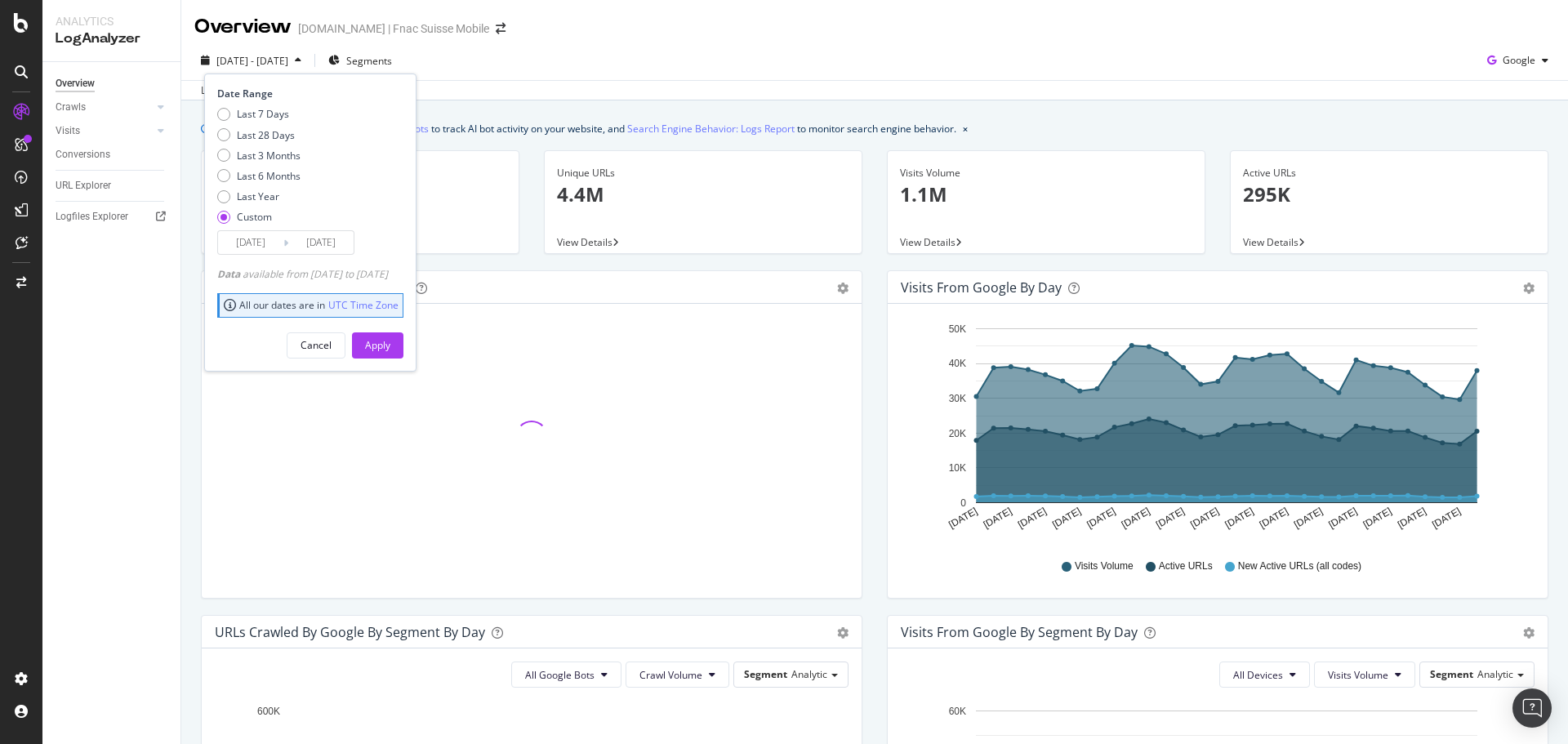
type input "2025/08/31"
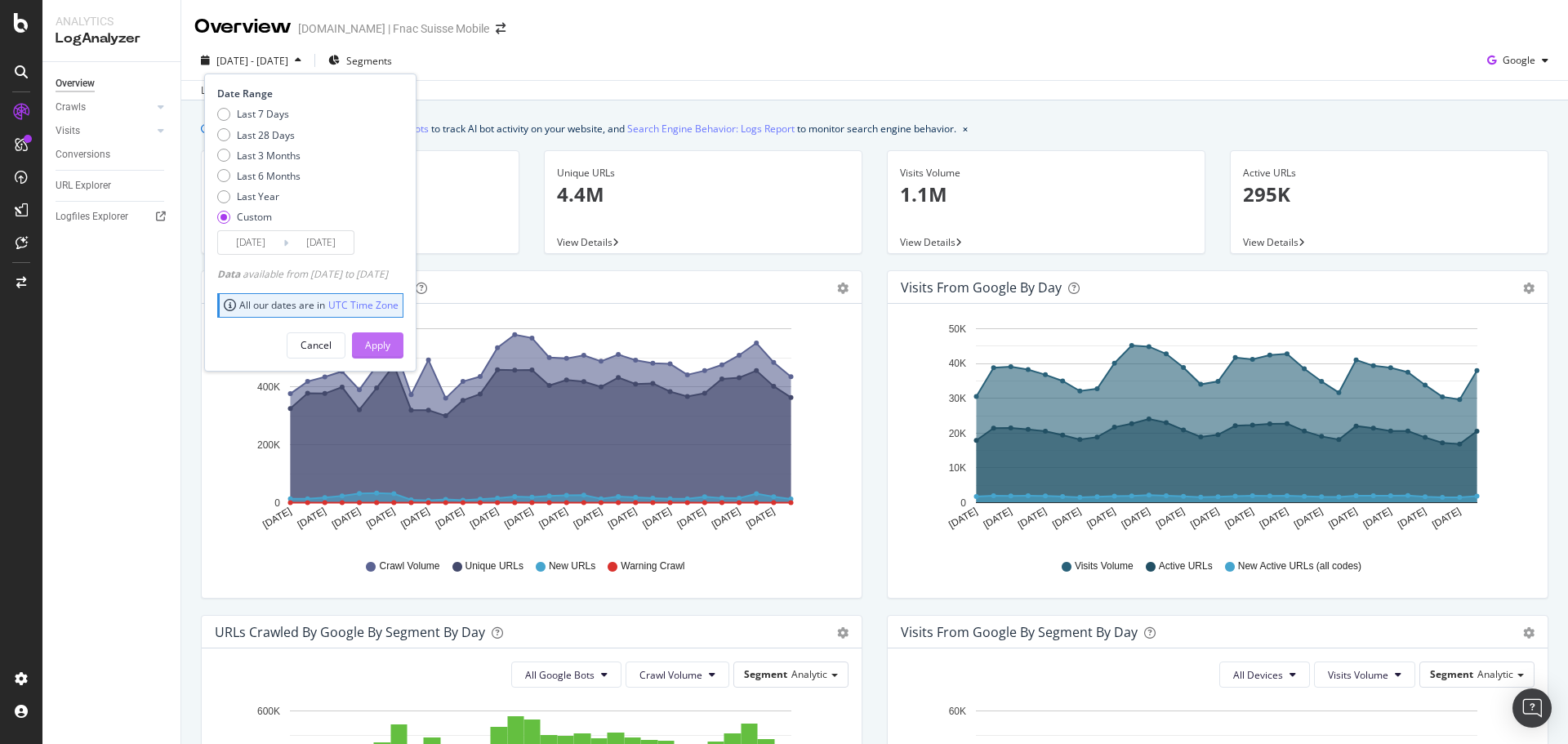
click at [390, 345] on div "Apply" at bounding box center [378, 345] width 25 height 13
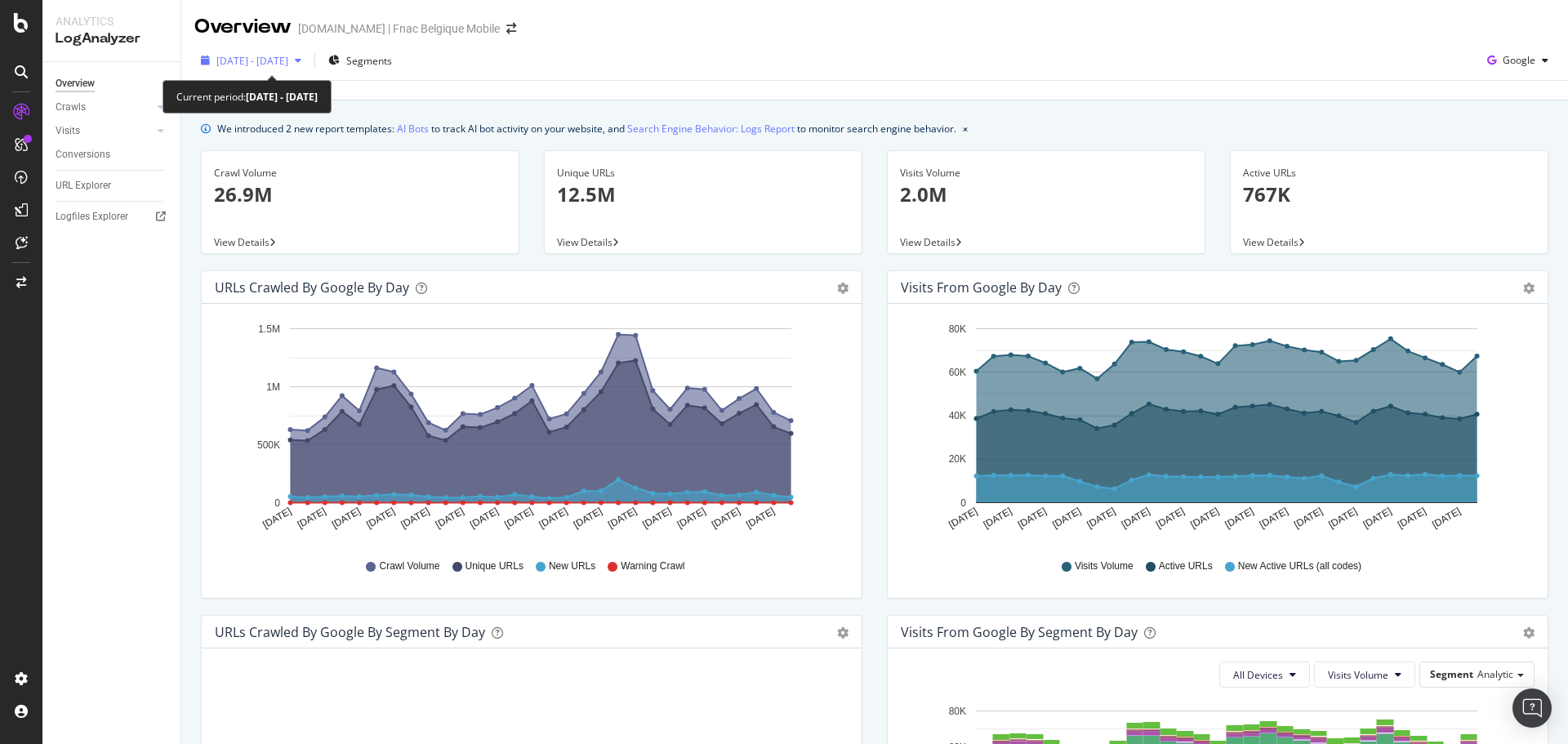
click at [284, 59] on span "2025 Aug. 10th - Sep. 8th" at bounding box center [252, 60] width 72 height 13
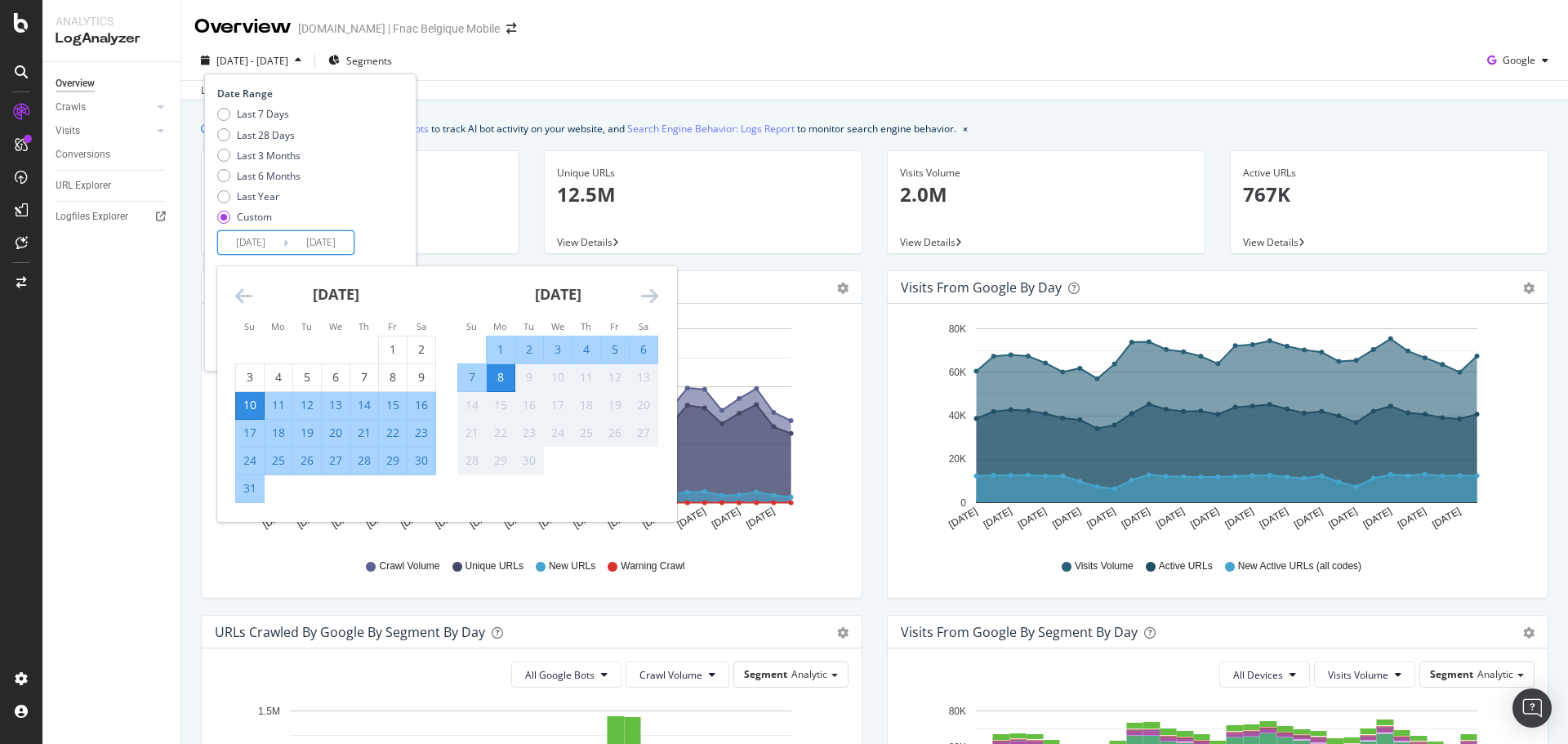
click at [248, 242] on input "2025/08/10" at bounding box center [251, 243] width 65 height 23
click at [383, 351] on div "1" at bounding box center [392, 349] width 28 height 16
type input "2025/08/01"
drag, startPoint x: 244, startPoint y: 482, endPoint x: 251, endPoint y: 491, distance: 11.4
click at [251, 491] on div "31" at bounding box center [249, 488] width 28 height 16
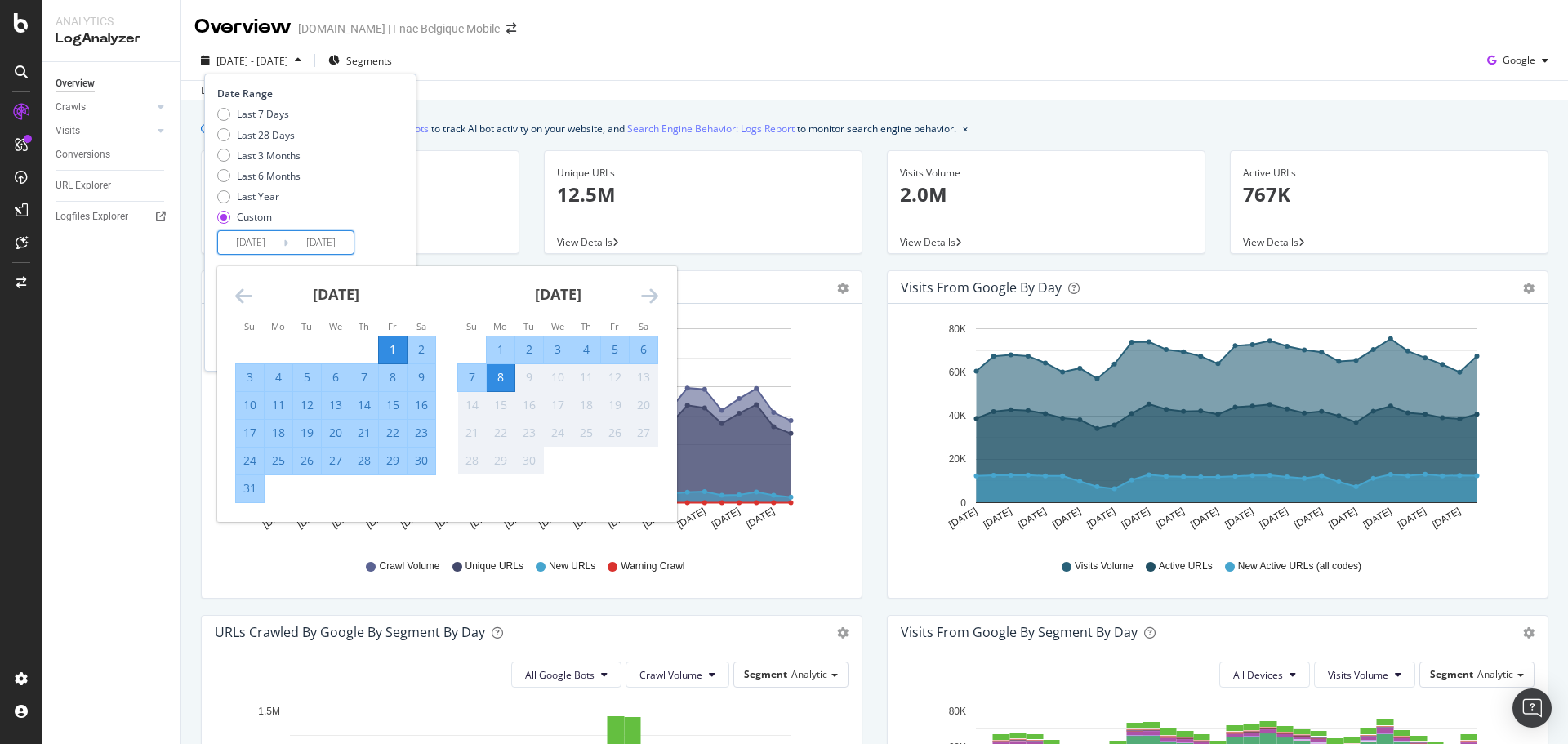
type input "2025/08/31"
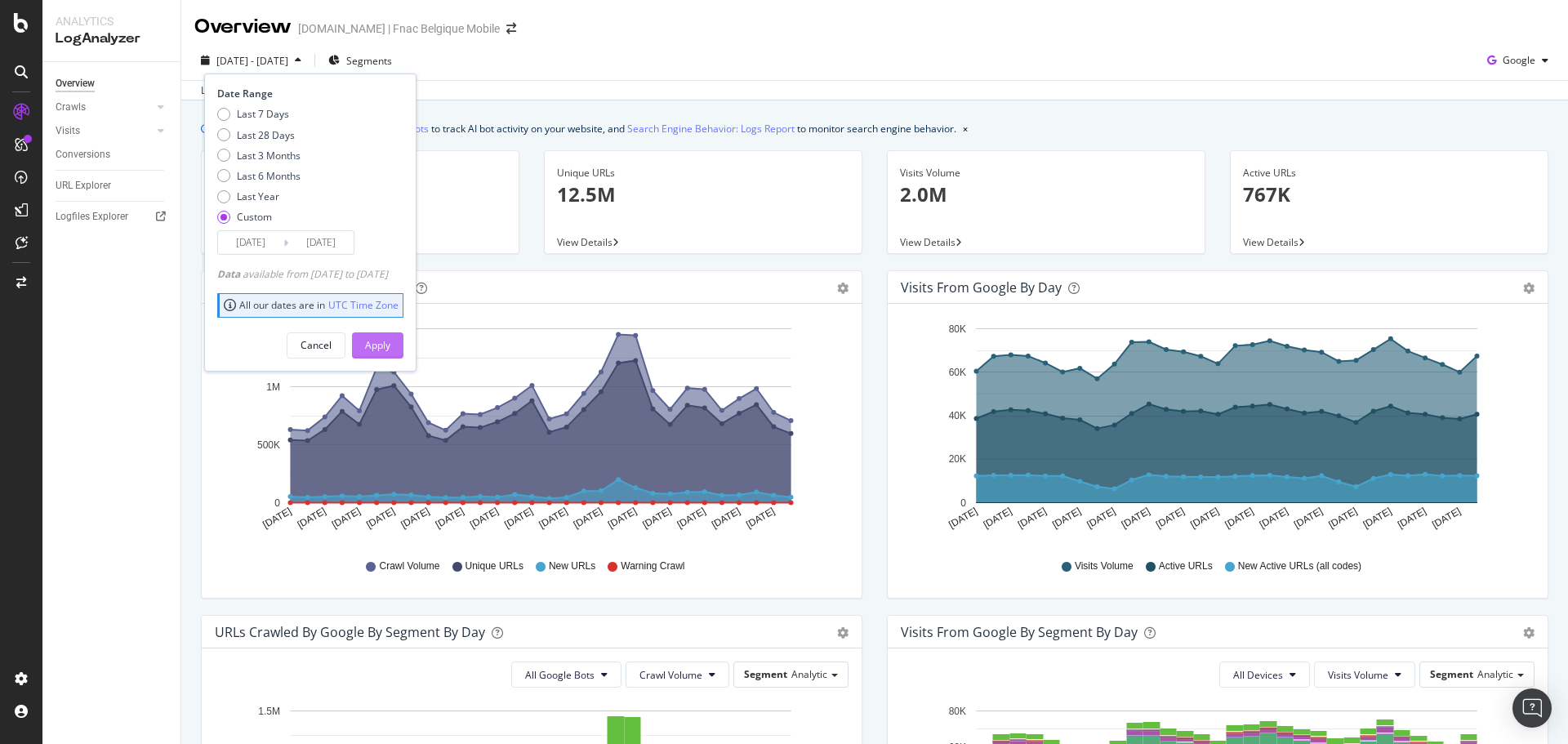
click at [390, 348] on div "Apply" at bounding box center [378, 345] width 25 height 13
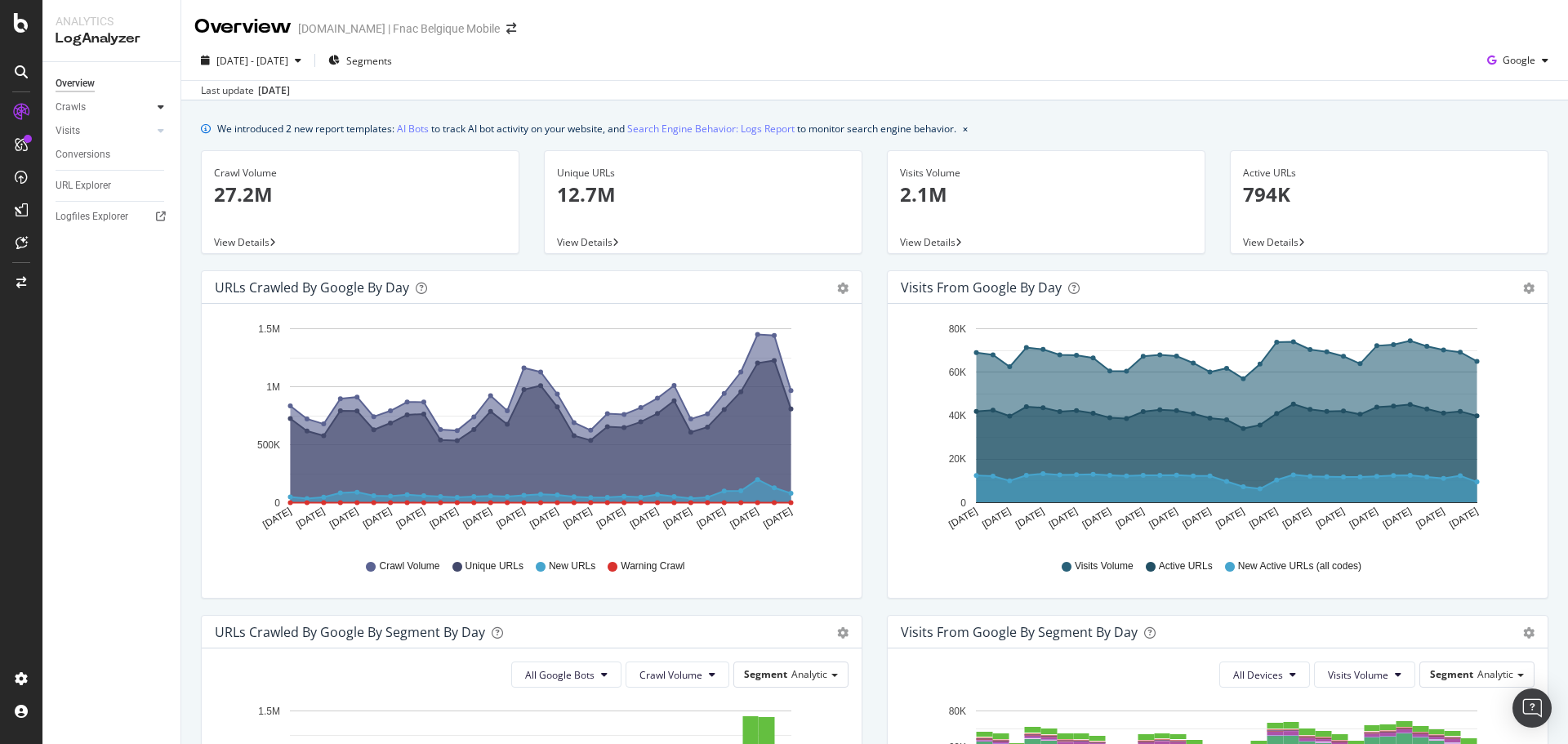
click at [162, 107] on icon at bounding box center [160, 107] width 7 height 10
click at [111, 195] on div "HTTP Codes" at bounding box center [91, 196] width 56 height 17
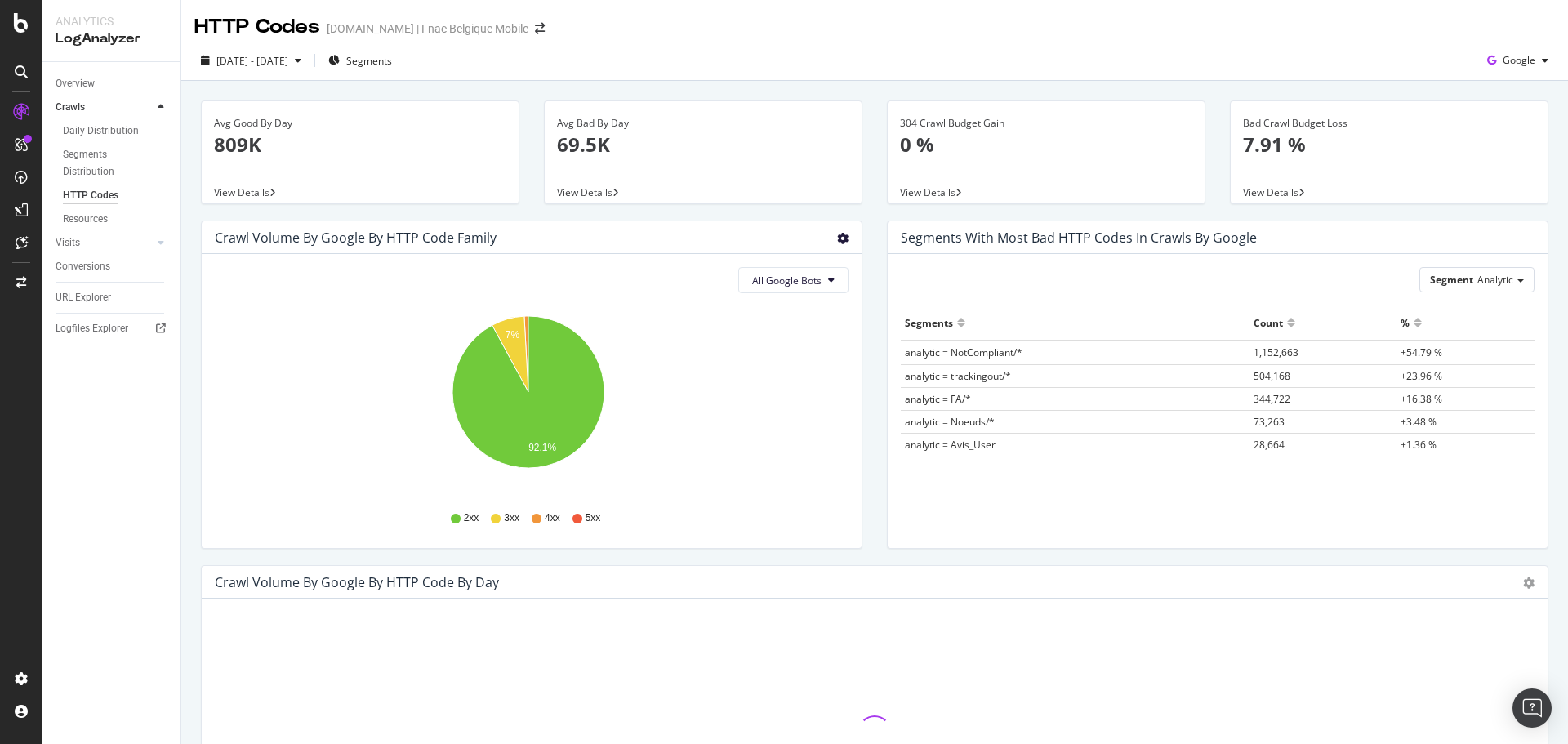
click at [839, 240] on icon "gear" at bounding box center [842, 239] width 12 height 12
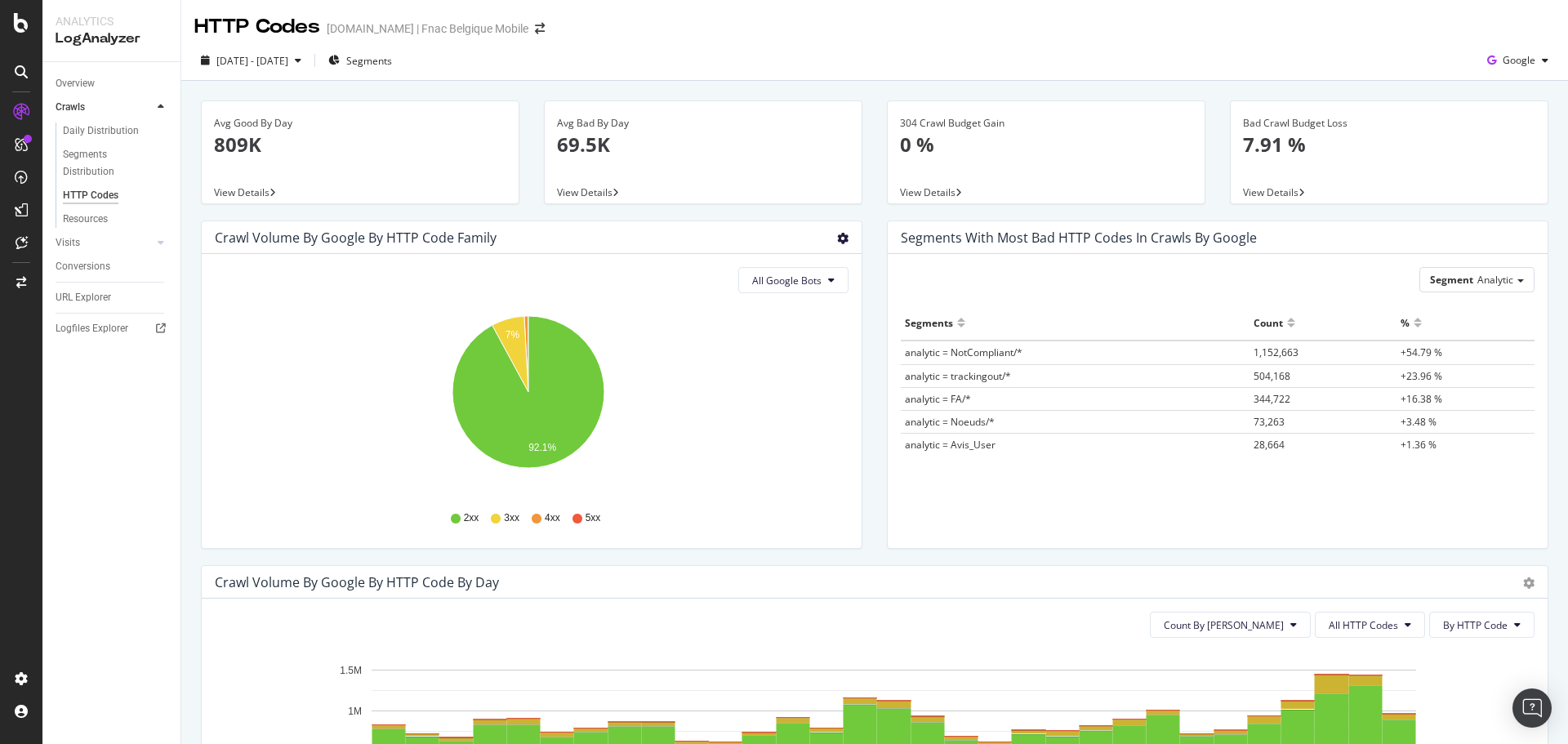
click at [839, 240] on icon "gear" at bounding box center [842, 239] width 12 height 12
click at [769, 313] on span "Table" at bounding box center [796, 305] width 129 height 25
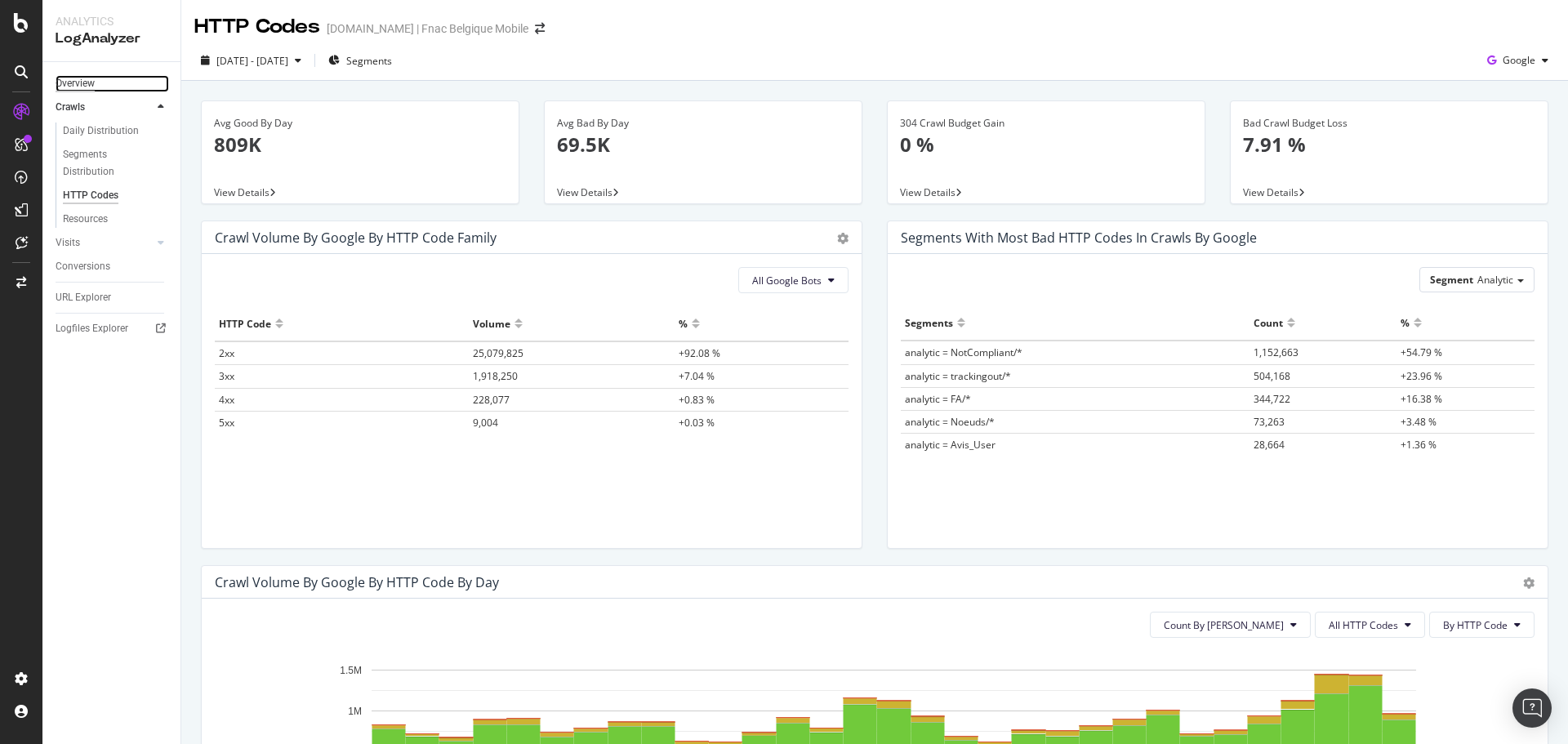
click at [81, 85] on div "Overview" at bounding box center [75, 83] width 39 height 17
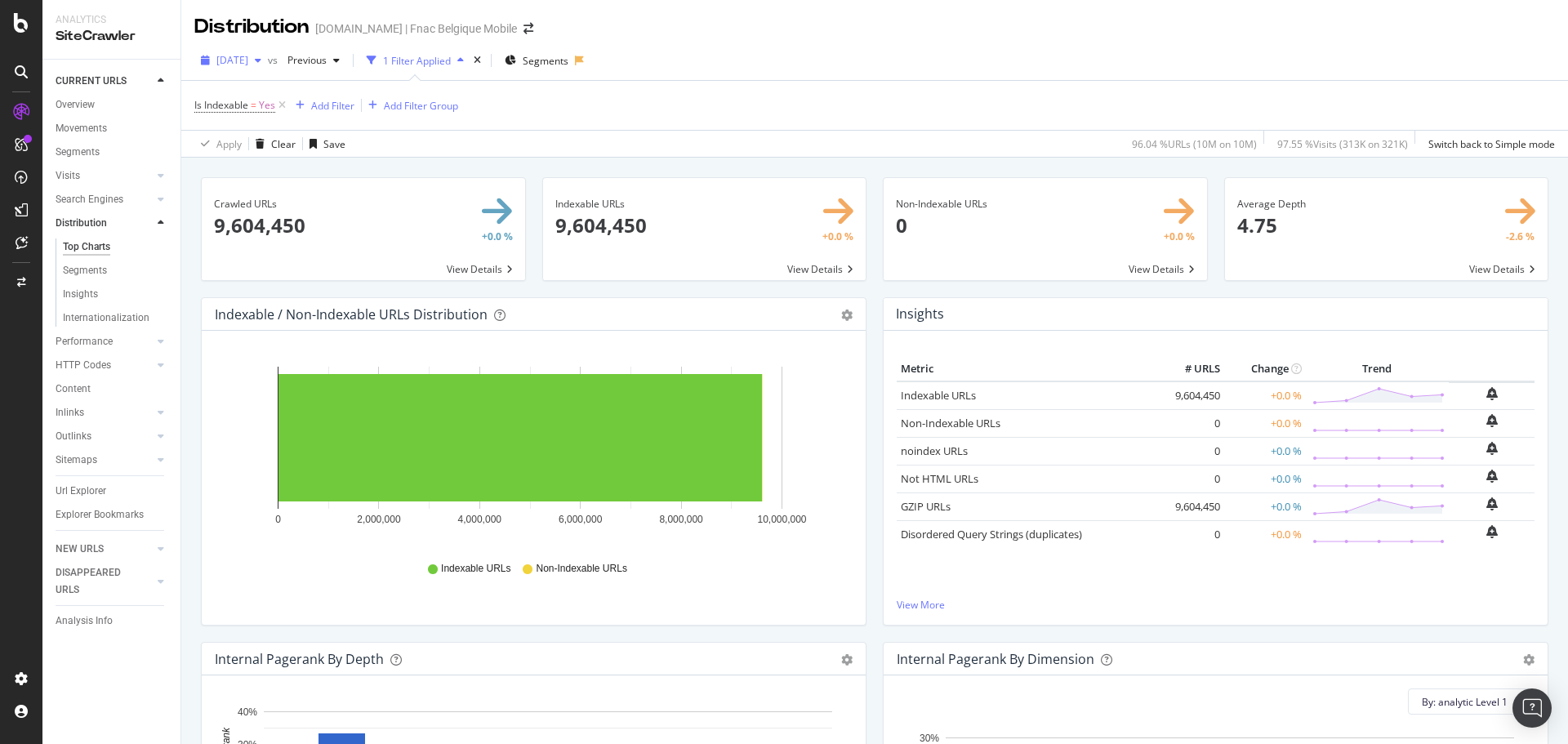
click at [248, 56] on span "[DATE]" at bounding box center [232, 59] width 32 height 13
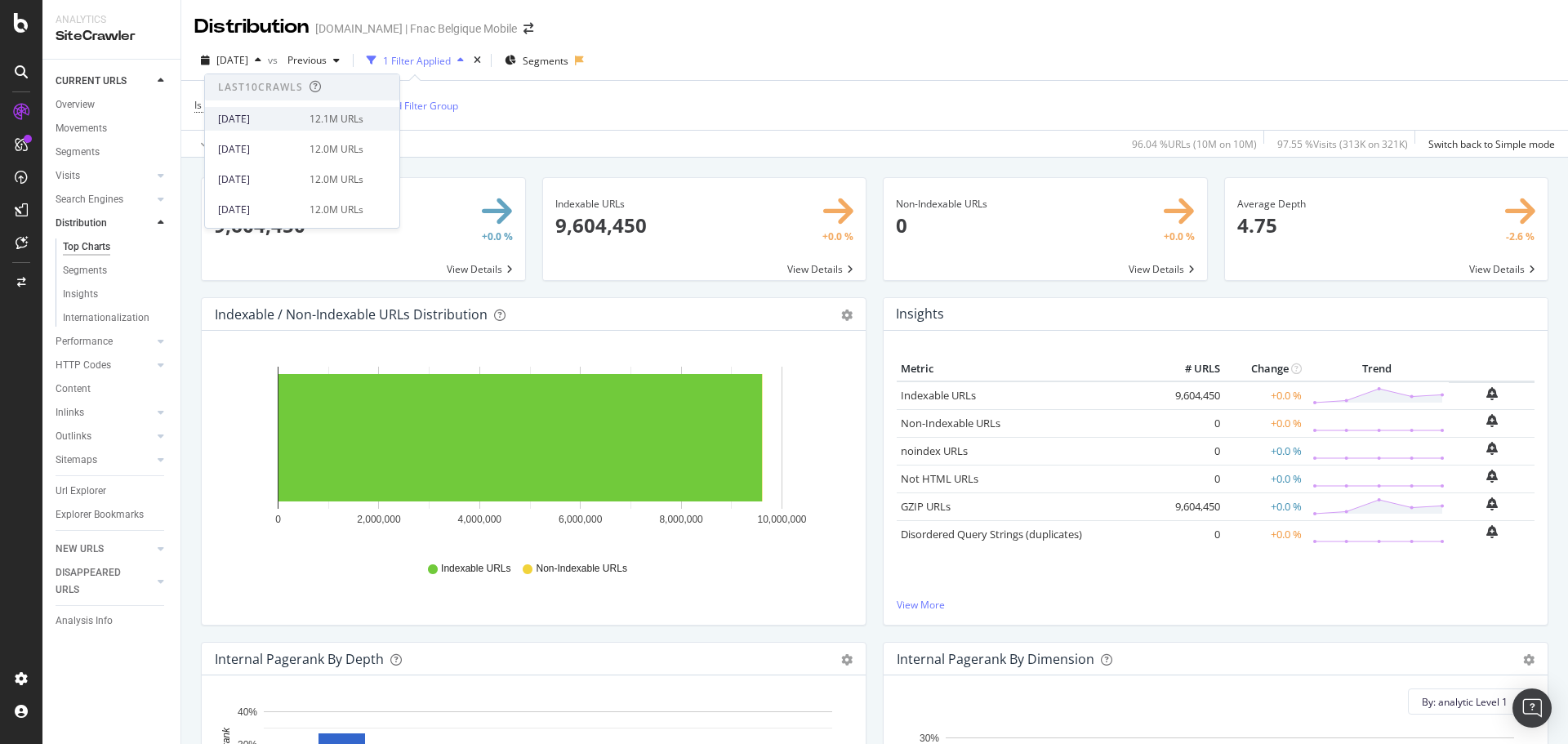
click at [277, 116] on div "[DATE]" at bounding box center [259, 119] width 81 height 14
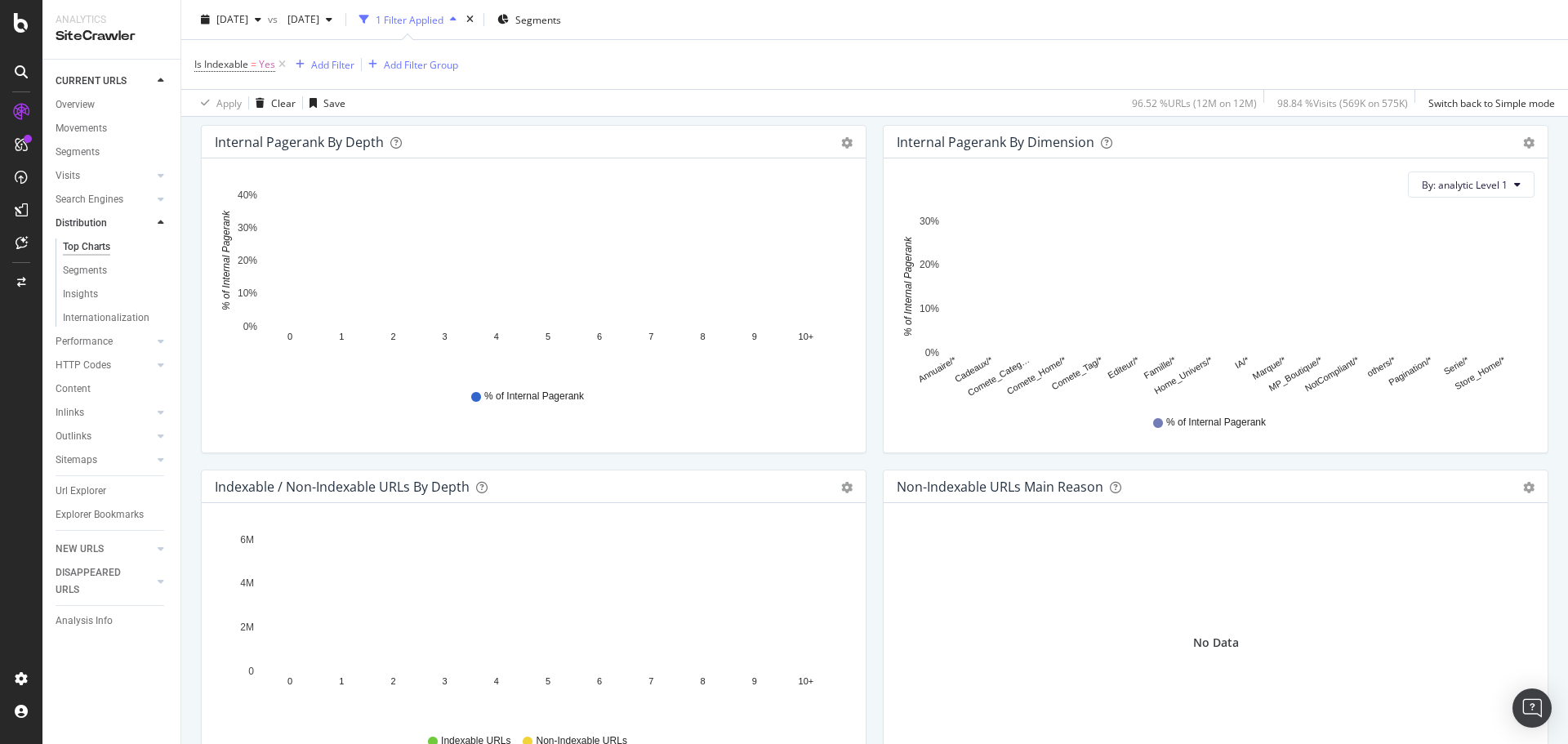
scroll to position [518, 0]
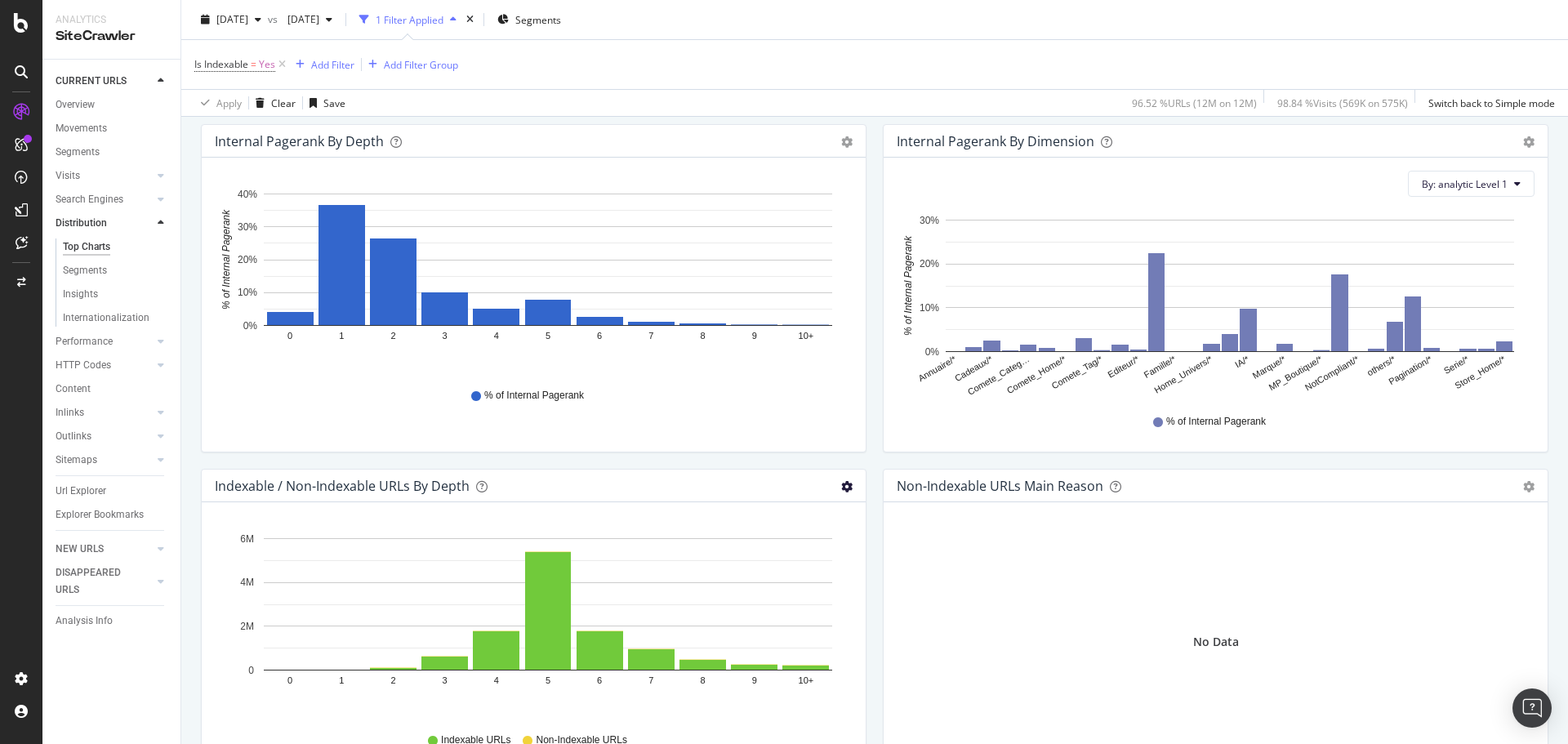
click at [842, 487] on icon "gear" at bounding box center [847, 487] width 12 height 12
click at [806, 569] on span "Table" at bounding box center [790, 578] width 149 height 22
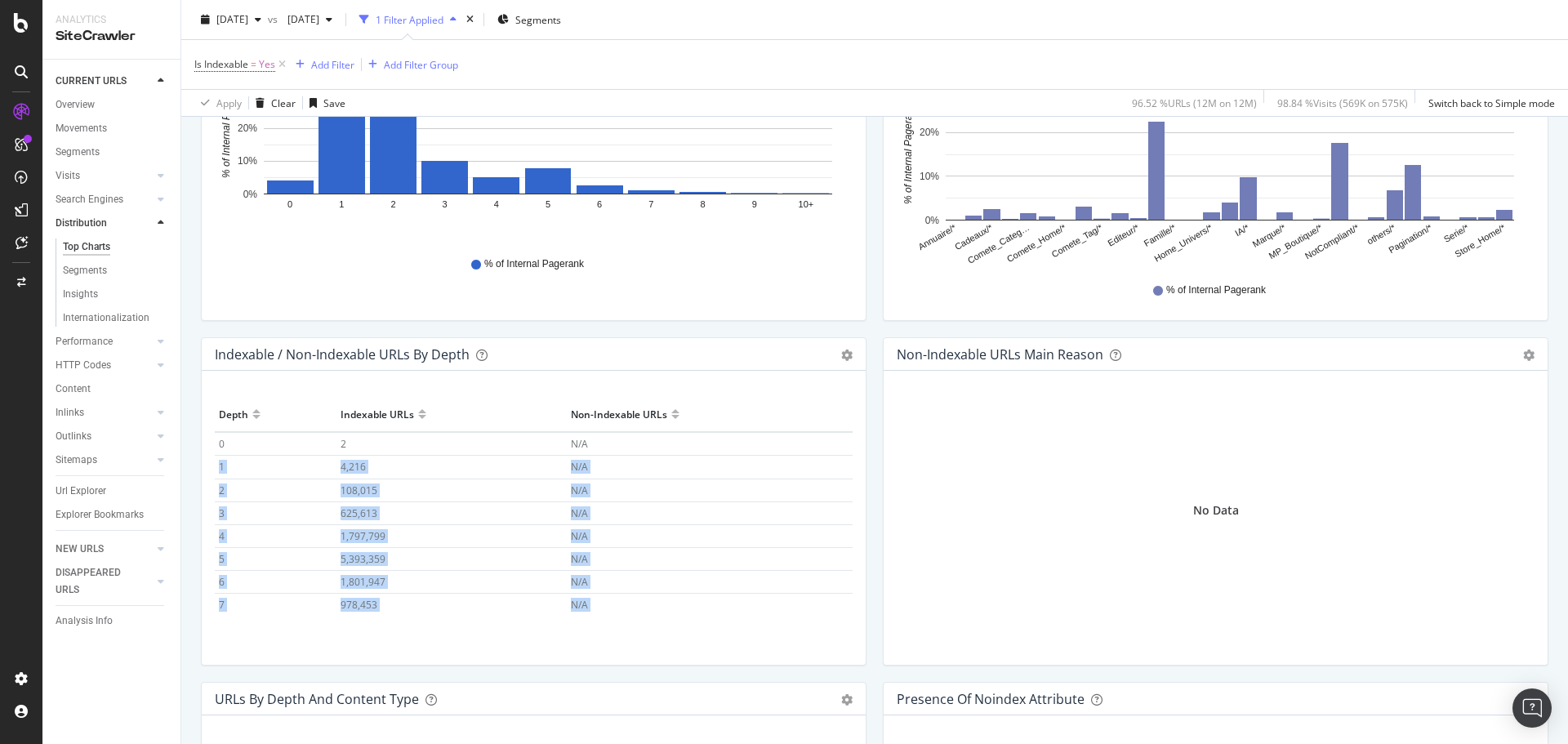
scroll to position [73, 0]
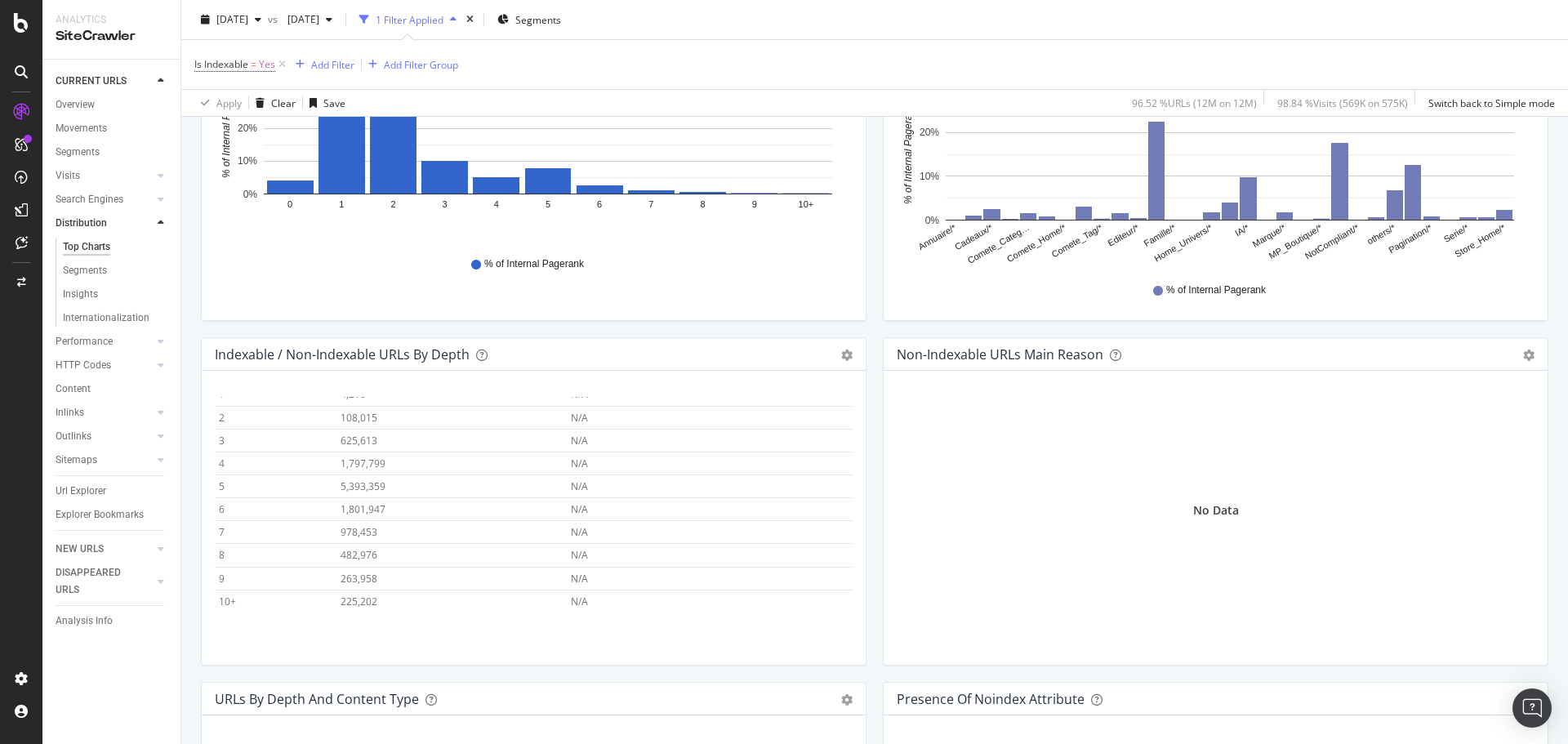
drag, startPoint x: 215, startPoint y: 468, endPoint x: 623, endPoint y: 624, distance: 436.8
click at [623, 624] on div "Hold CTRL while clicking to filter the report. Depth Indexable URLs Non-Indexab…" at bounding box center [533, 518] width 664 height 294
copy table "Depth Indexable URLs Non-Indexable URLs 0 2 N/A"
